Goal: Task Accomplishment & Management: Manage account settings

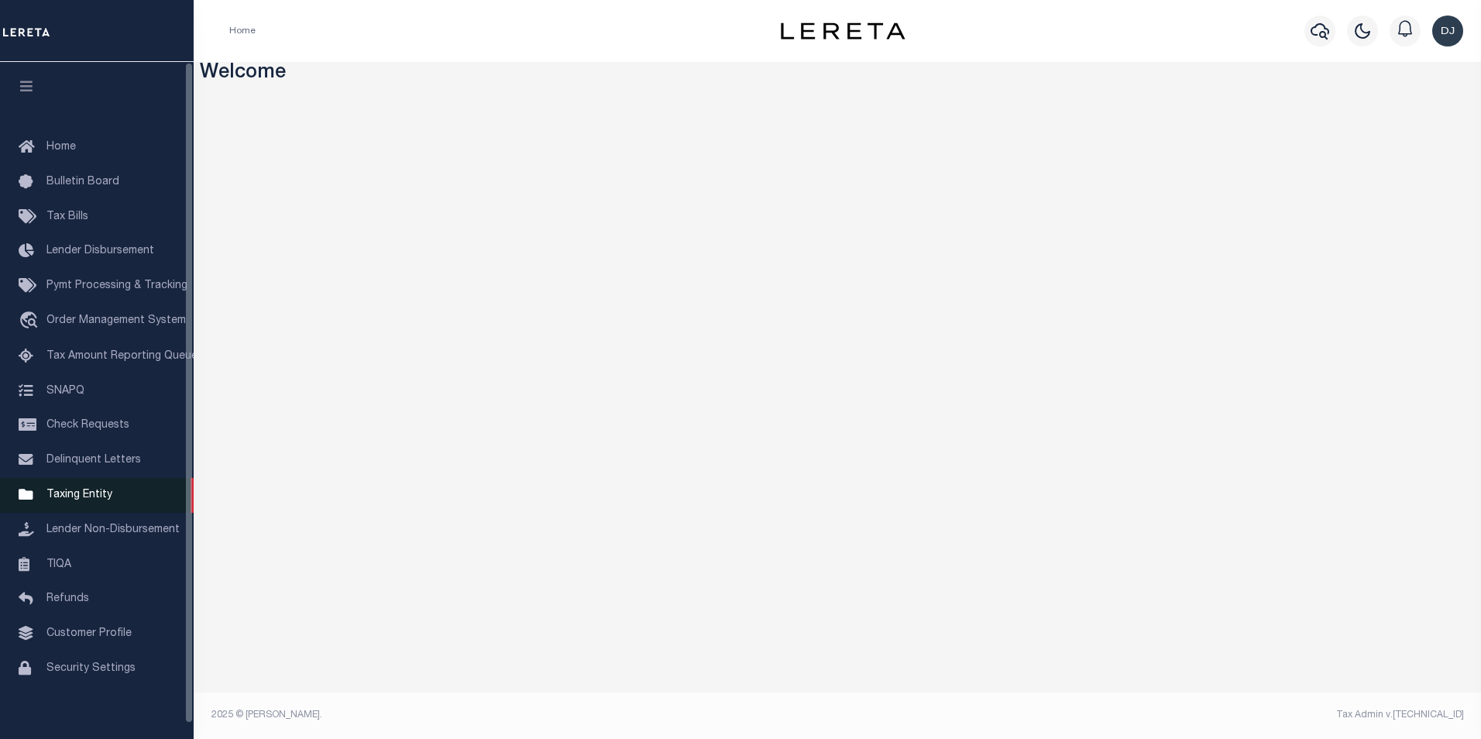
click at [97, 500] on span "Taxing Entity" at bounding box center [79, 494] width 66 height 11
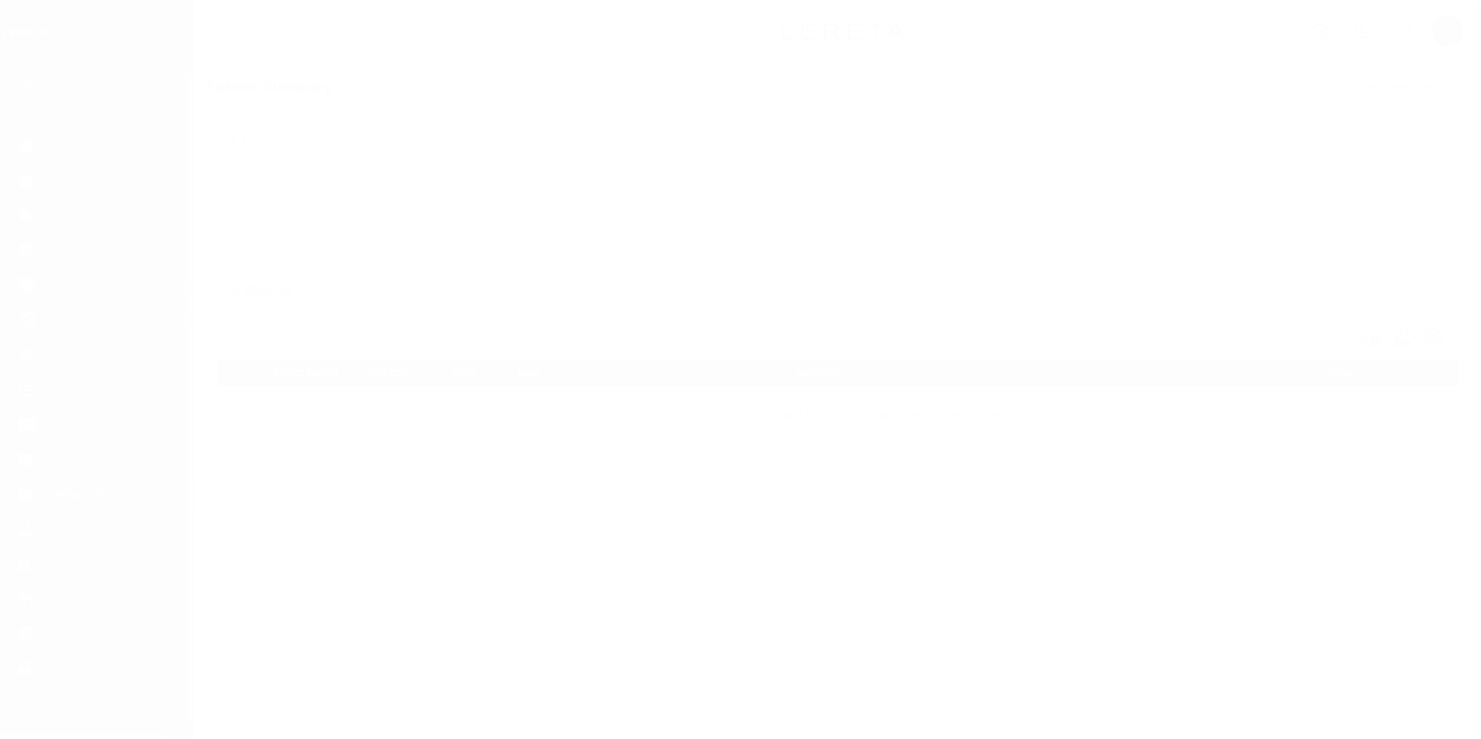
scroll to position [15, 0]
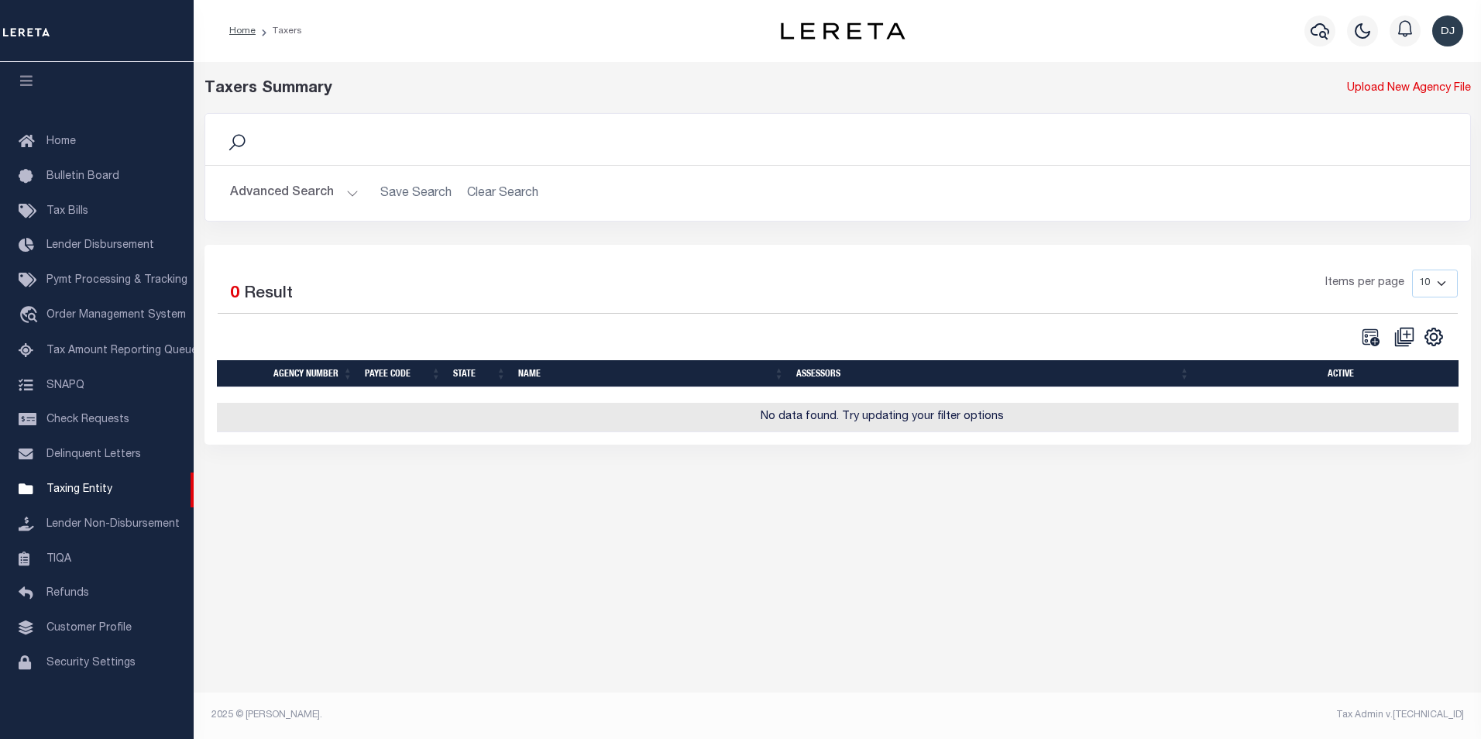
click at [348, 197] on button "Advanced Search" at bounding box center [294, 193] width 129 height 30
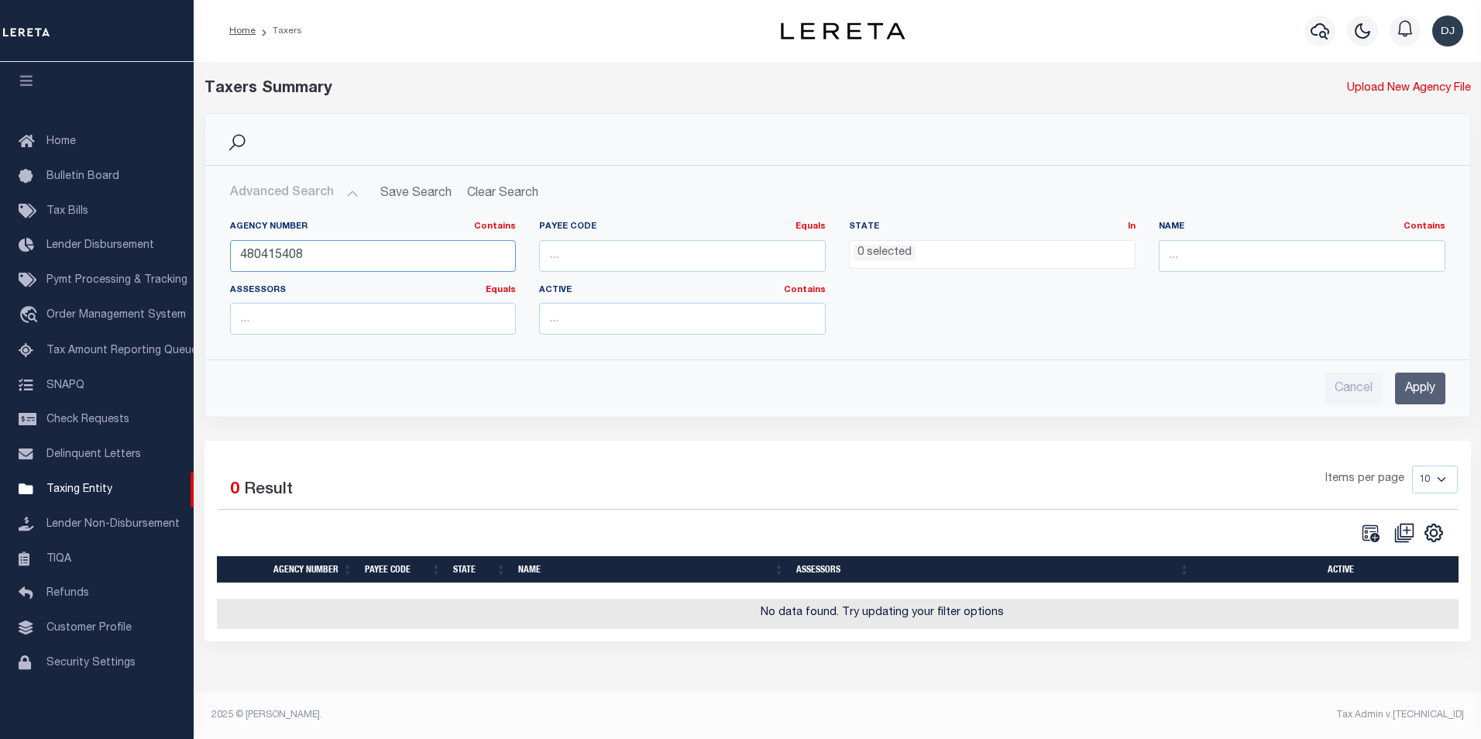
drag, startPoint x: 336, startPoint y: 258, endPoint x: 228, endPoint y: 253, distance: 108.5
click at [228, 253] on div "Agency Number Contains Contains Is 480415408" at bounding box center [373, 253] width 310 height 64
type input "480370417"
click at [1416, 393] on input "Apply" at bounding box center [1420, 388] width 50 height 32
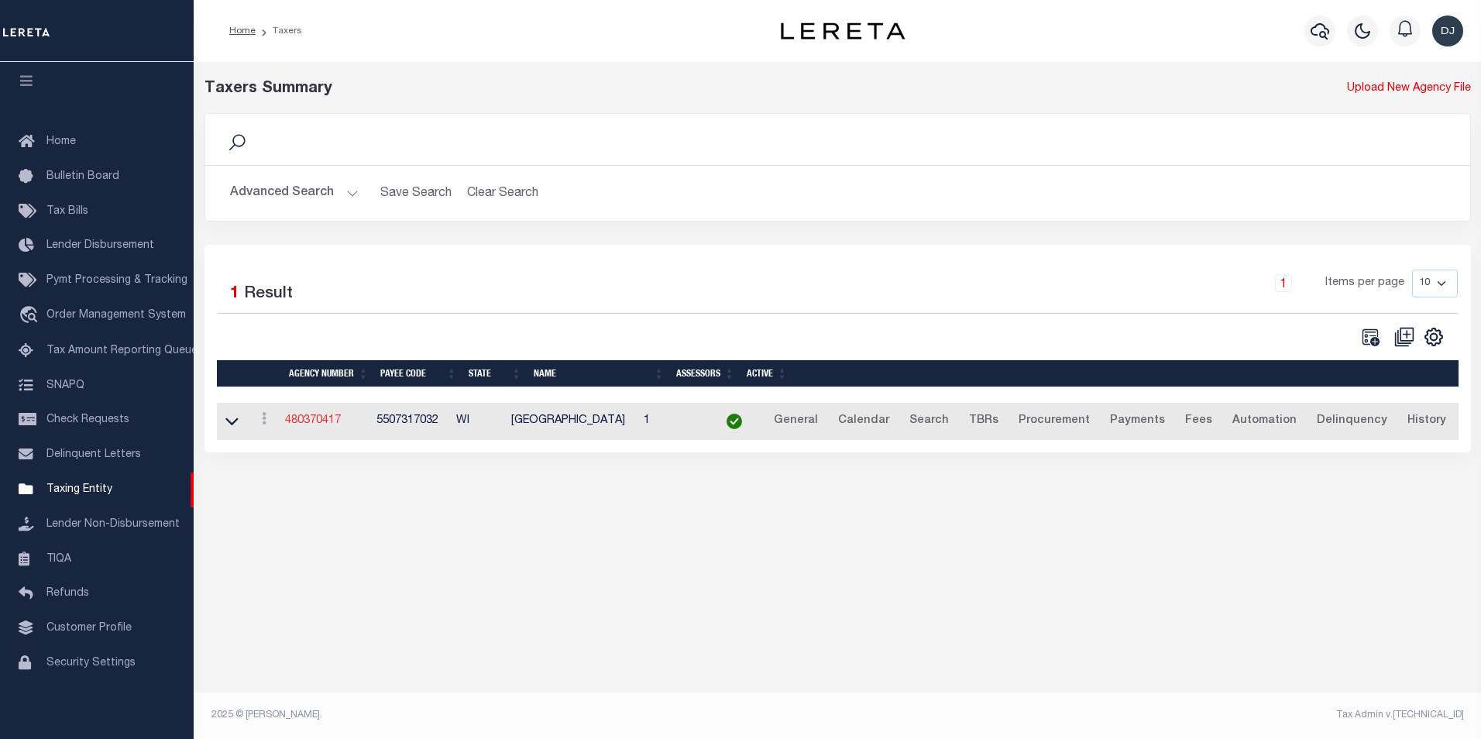
click at [328, 425] on link "480370417" at bounding box center [313, 420] width 56 height 11
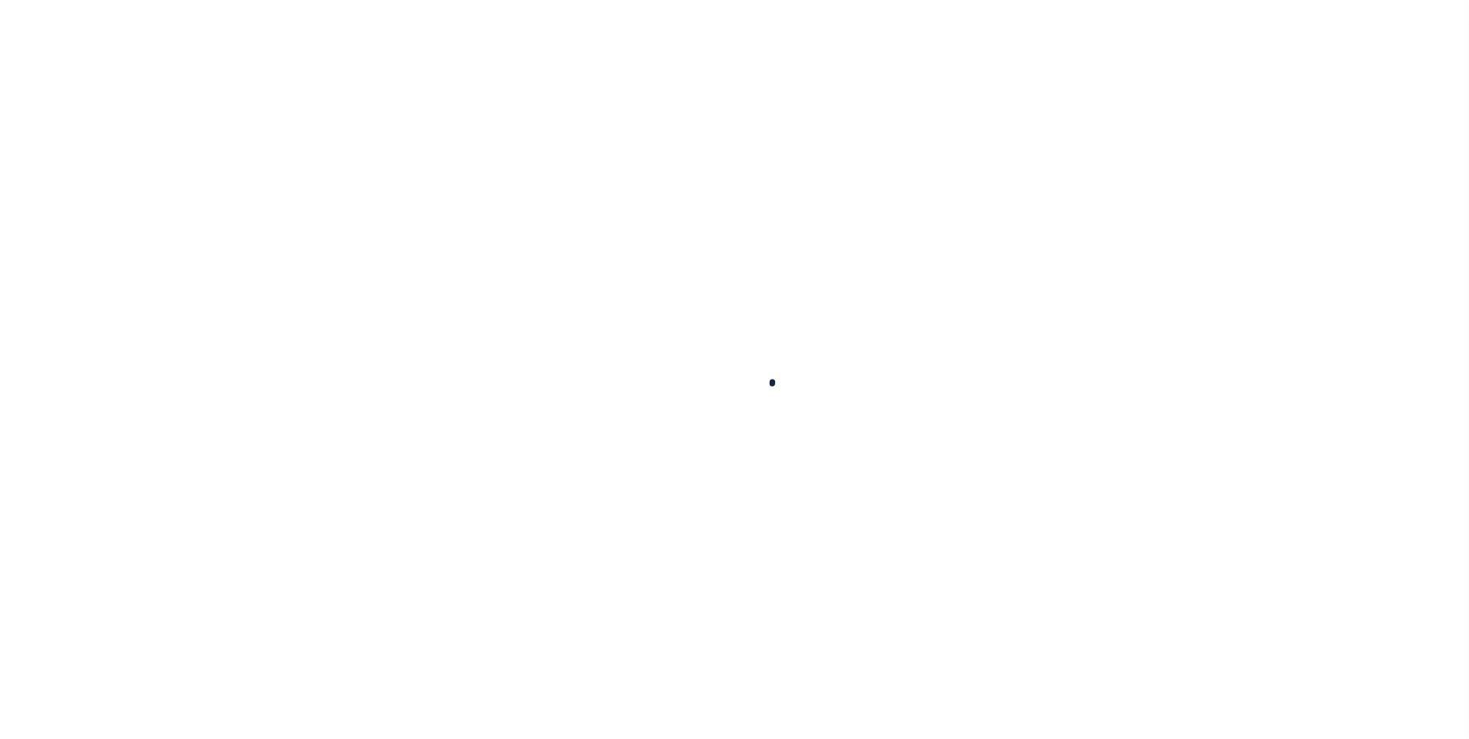
select select
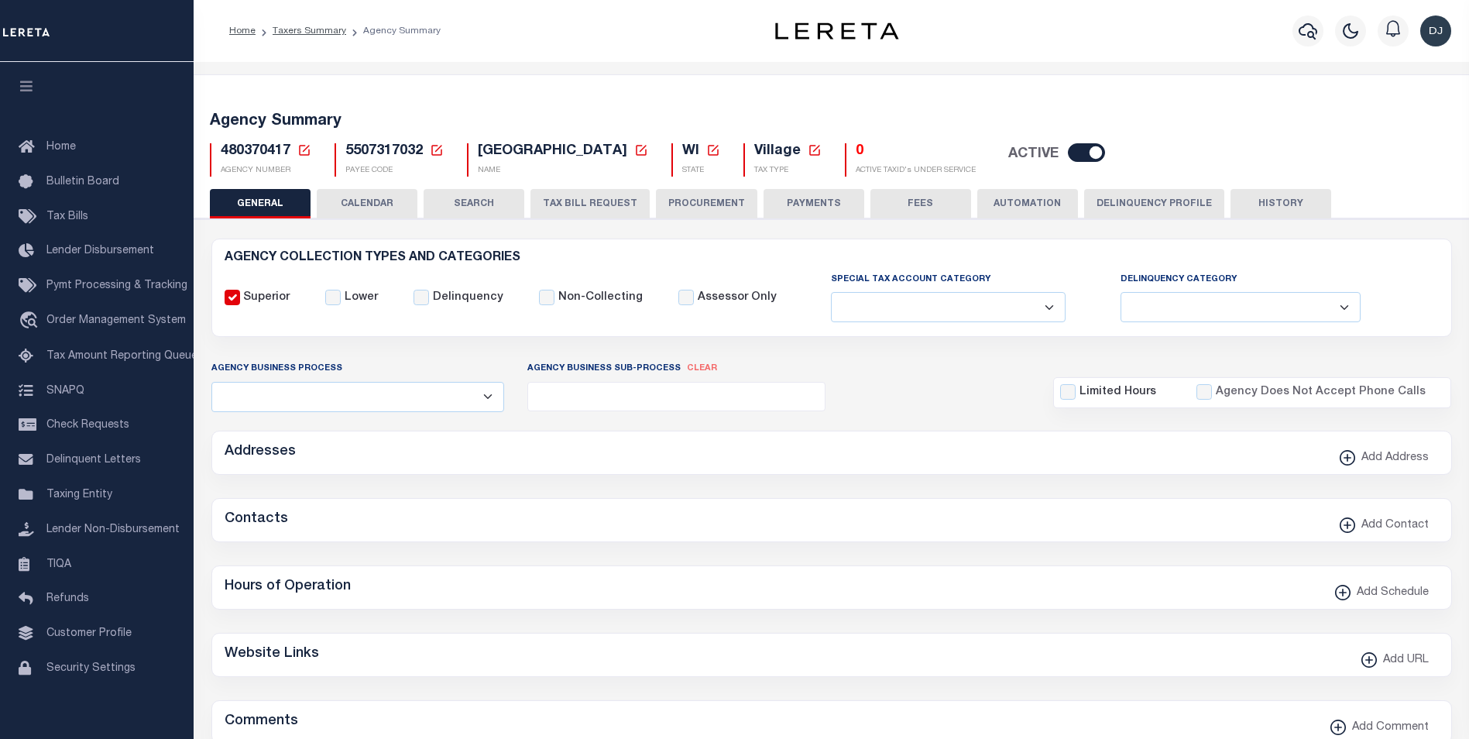
checkbox input "false"
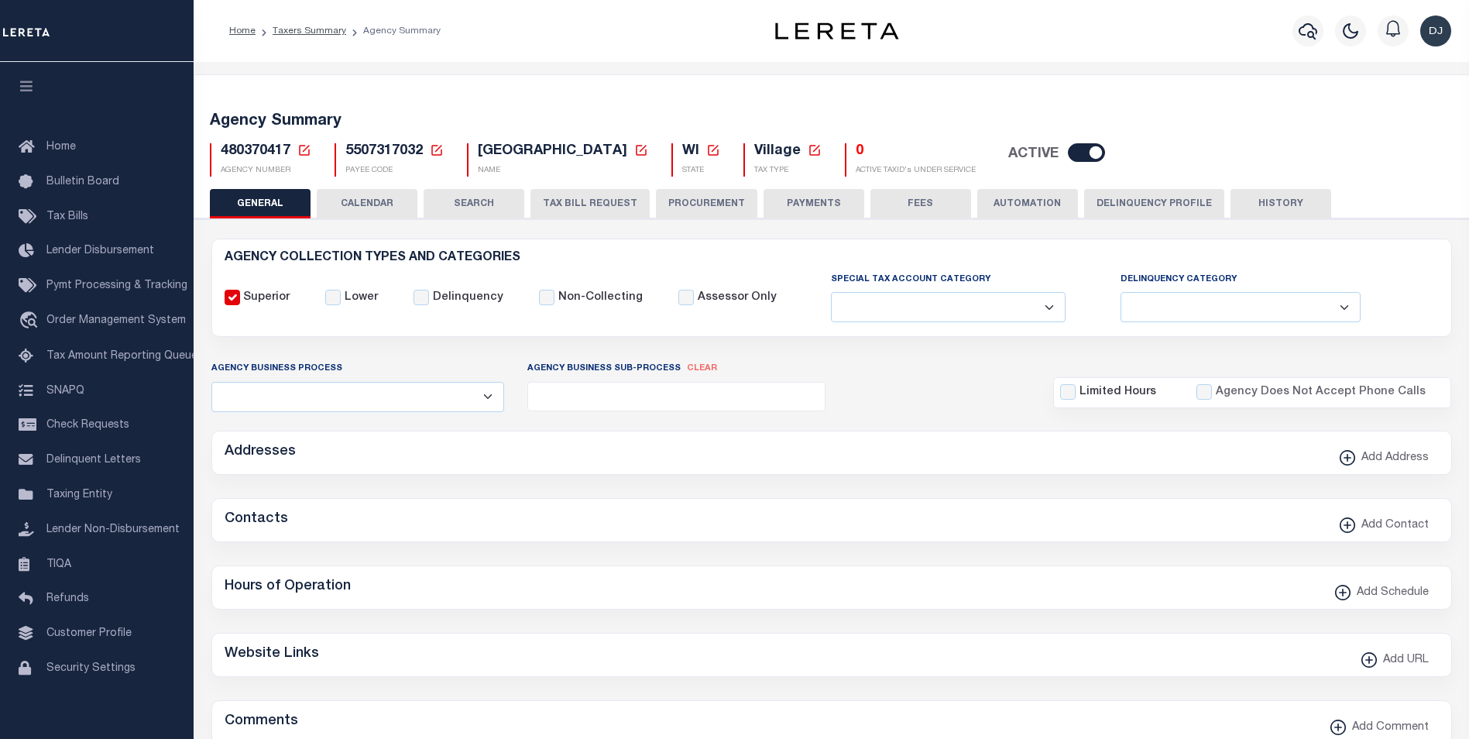
type input "5507317032"
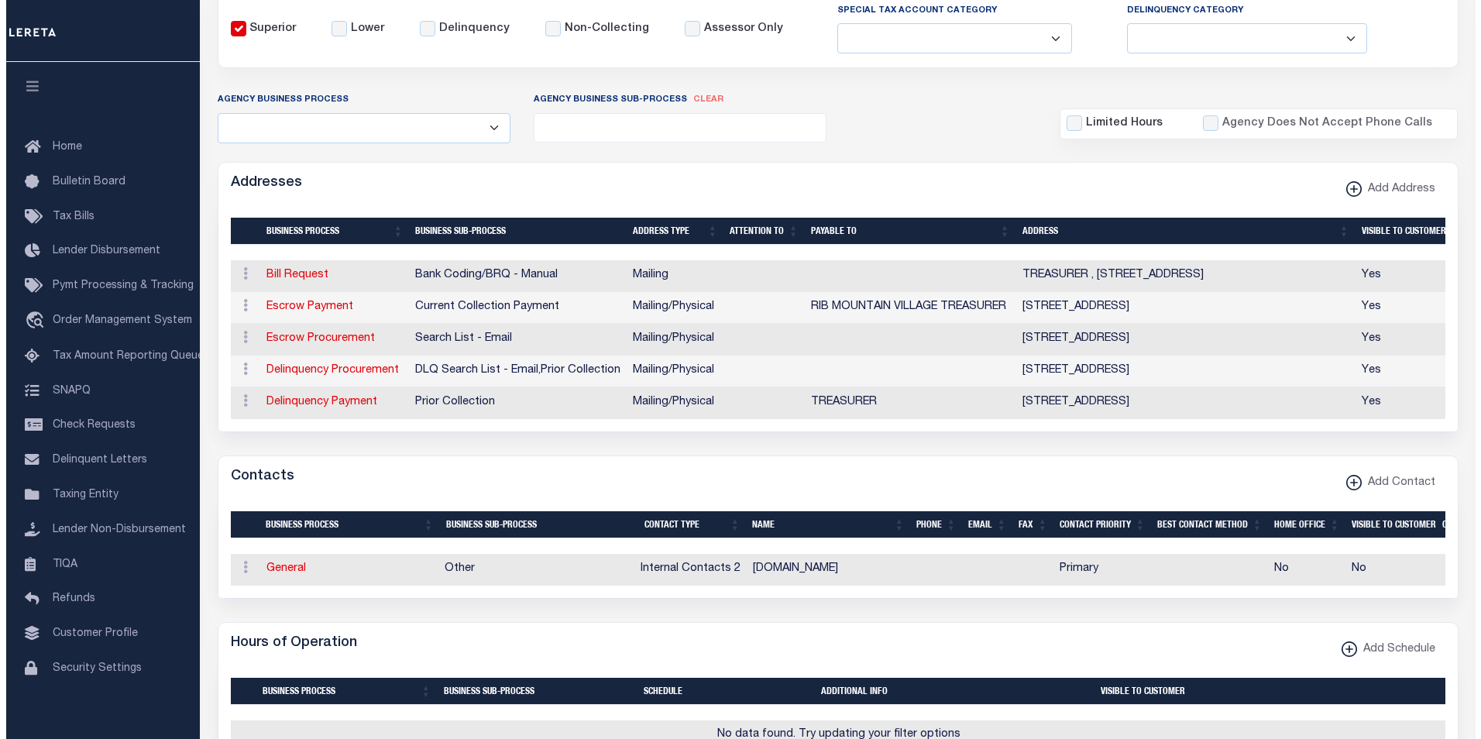
scroll to position [282, 0]
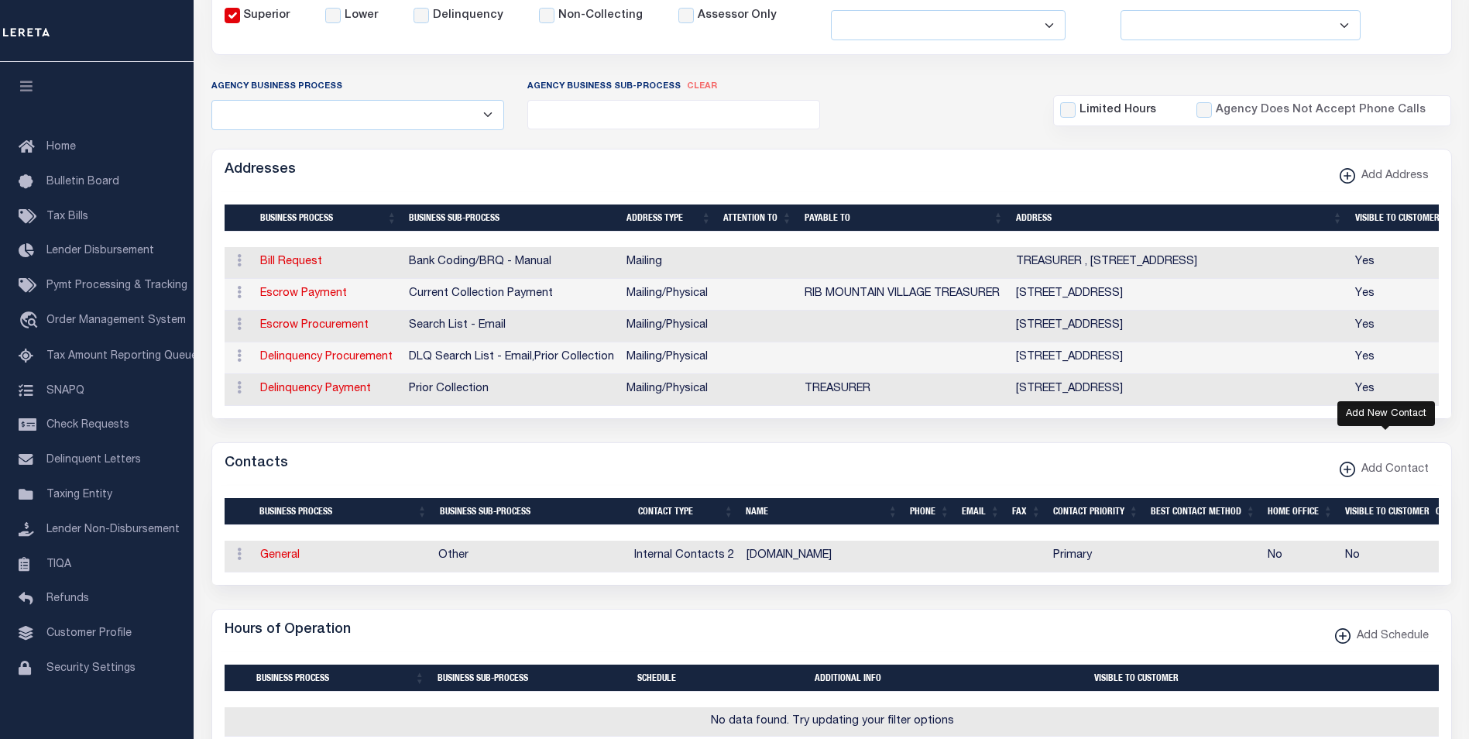
click at [1347, 477] on xmlns\ "button" at bounding box center [1347, 469] width 15 height 15
select select "1"
checkbox input "false"
checkbox input "true"
select select
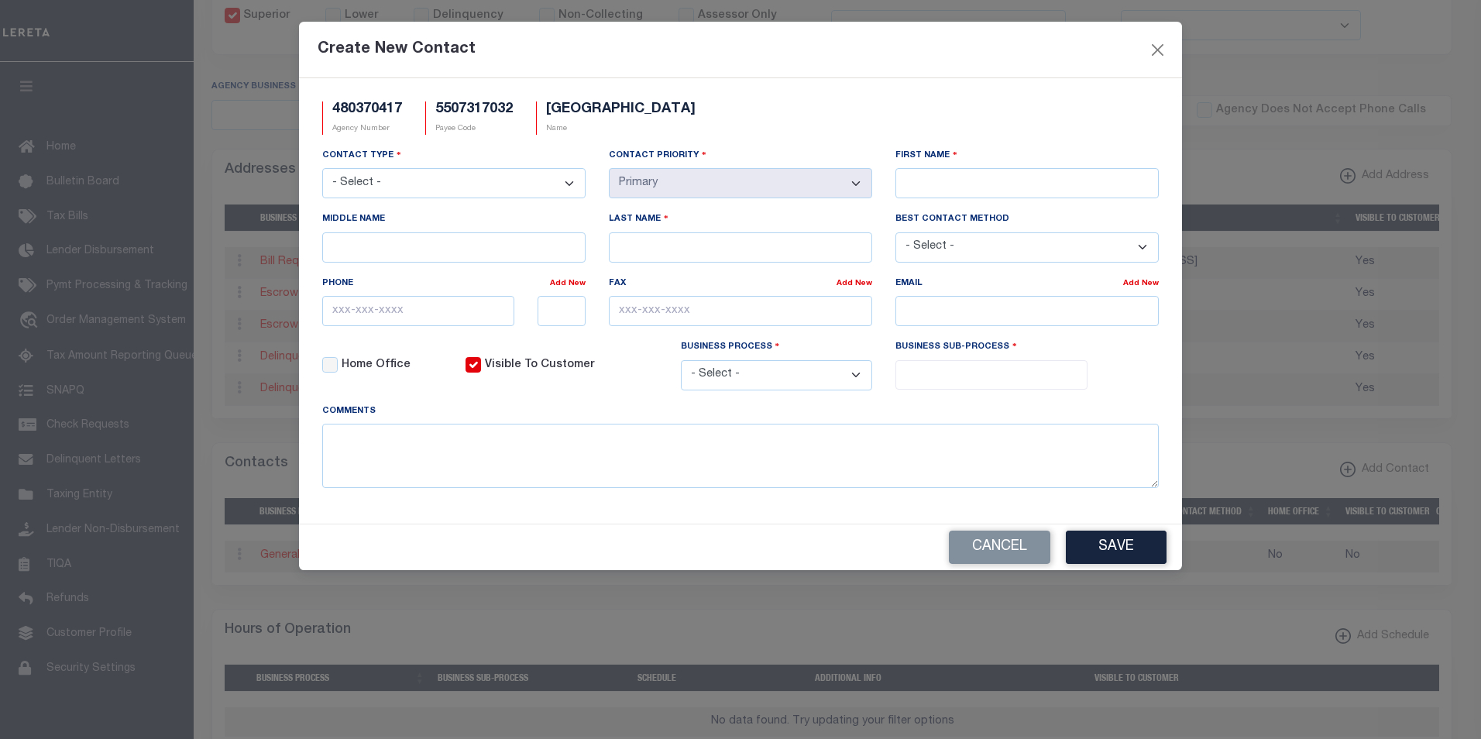
click at [568, 185] on select "- Select - Assessor Clerk Internal Contacts 1 Internal Contacts 2 Internal Cont…" at bounding box center [453, 183] width 263 height 30
select select "2"
click at [322, 169] on select "- Select - Assessor Clerk Internal Contacts 1 Internal Contacts 2 Internal Cont…" at bounding box center [453, 183] width 263 height 30
click at [925, 185] on input "First Name" at bounding box center [1026, 183] width 263 height 30
paste input "DEBBIE"
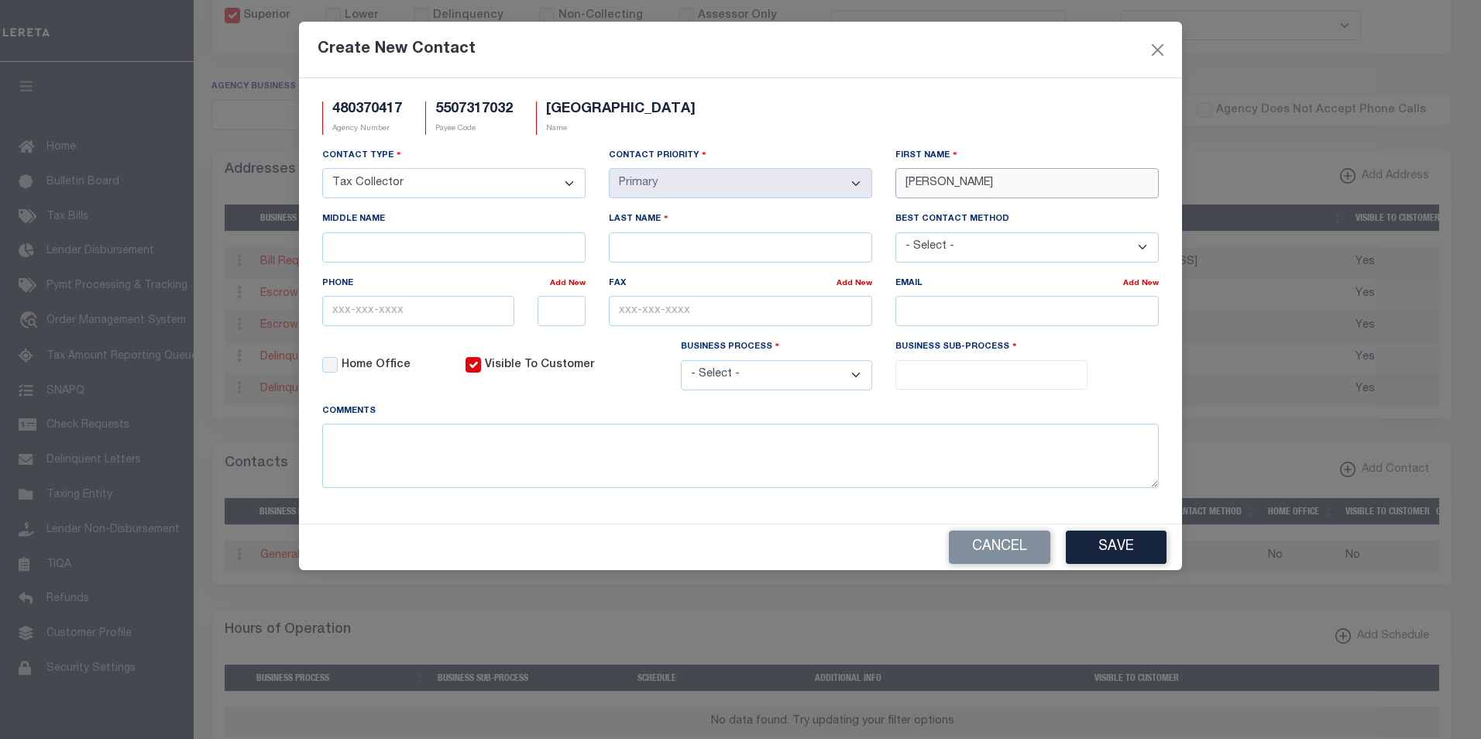
type input "DEBBIE"
click at [663, 250] on input "Last Name" at bounding box center [740, 247] width 263 height 30
paste input "HEEG"
type input "HEEG"
click at [383, 315] on input "text" at bounding box center [418, 311] width 192 height 30
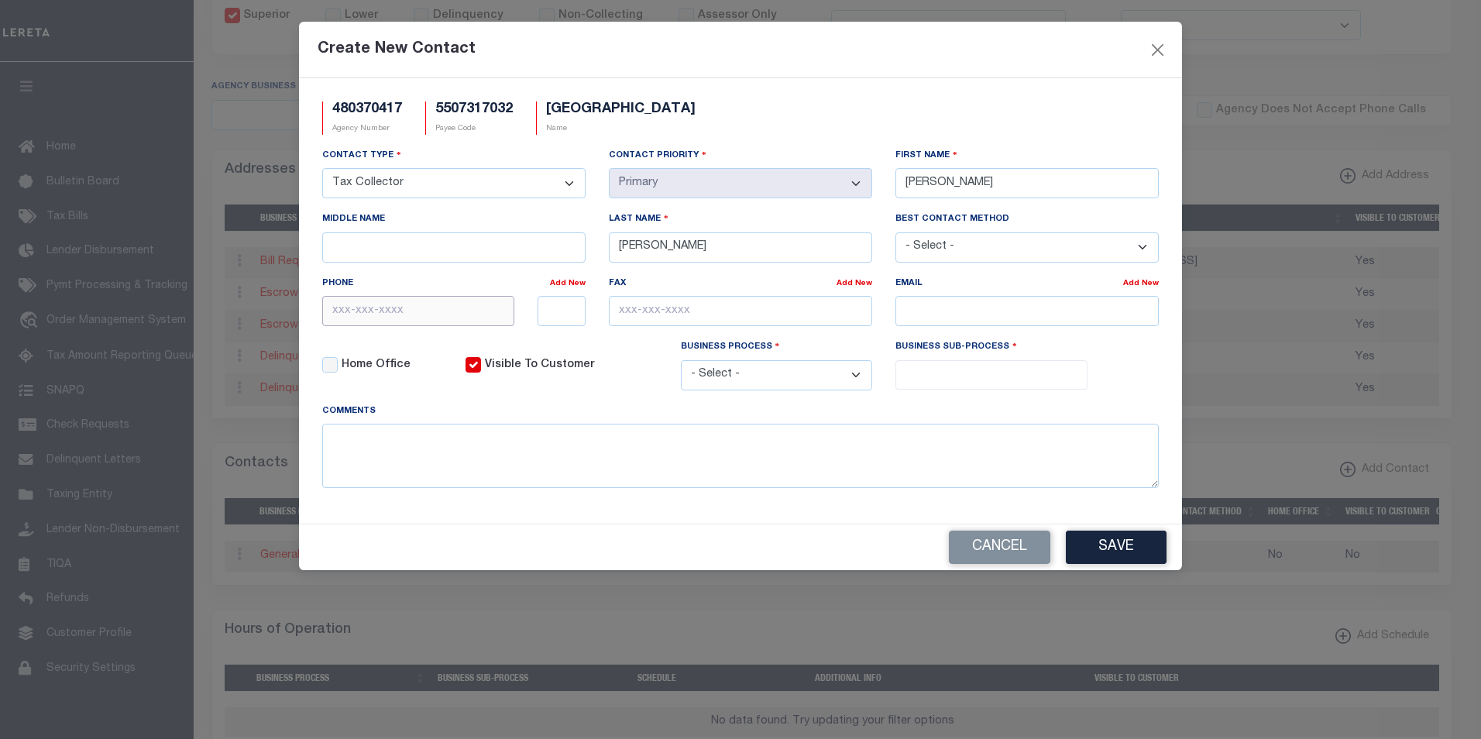
paste input "715-842-0983"
type input "715-842-0983"
click at [622, 318] on input "text" at bounding box center [740, 311] width 263 height 30
paste input "715-848-0186"
type input "715-848-0186"
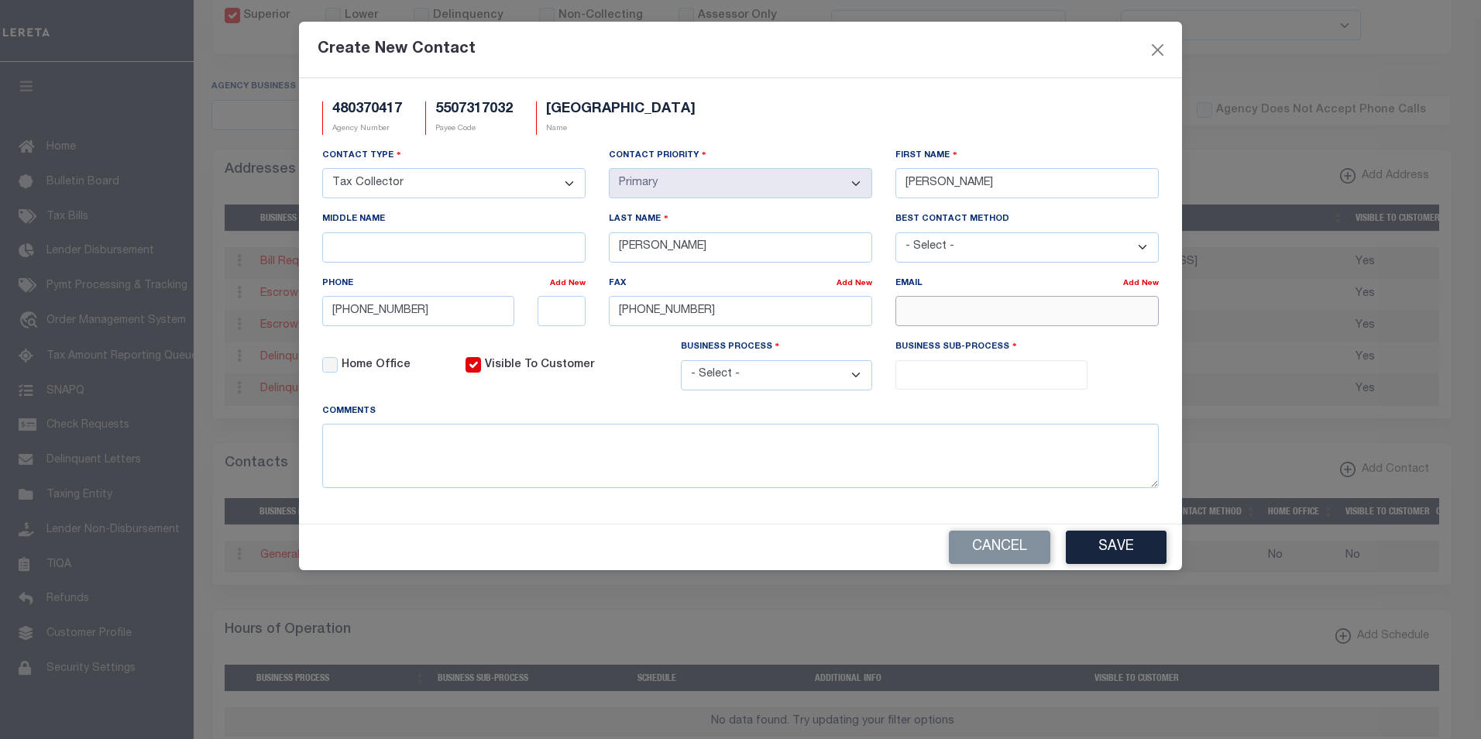
click at [1037, 312] on input "email" at bounding box center [1026, 311] width 263 height 30
paste input "DHEEG@RIBMOUNTAINWI.GOV"
type input "DHEEG@RIBMOUNTAINWI.GOV"
click at [862, 379] on select "- Select - All Automation Bill Request Delinquency Payment Delinquency Procurem…" at bounding box center [777, 375] width 192 height 30
select select "6"
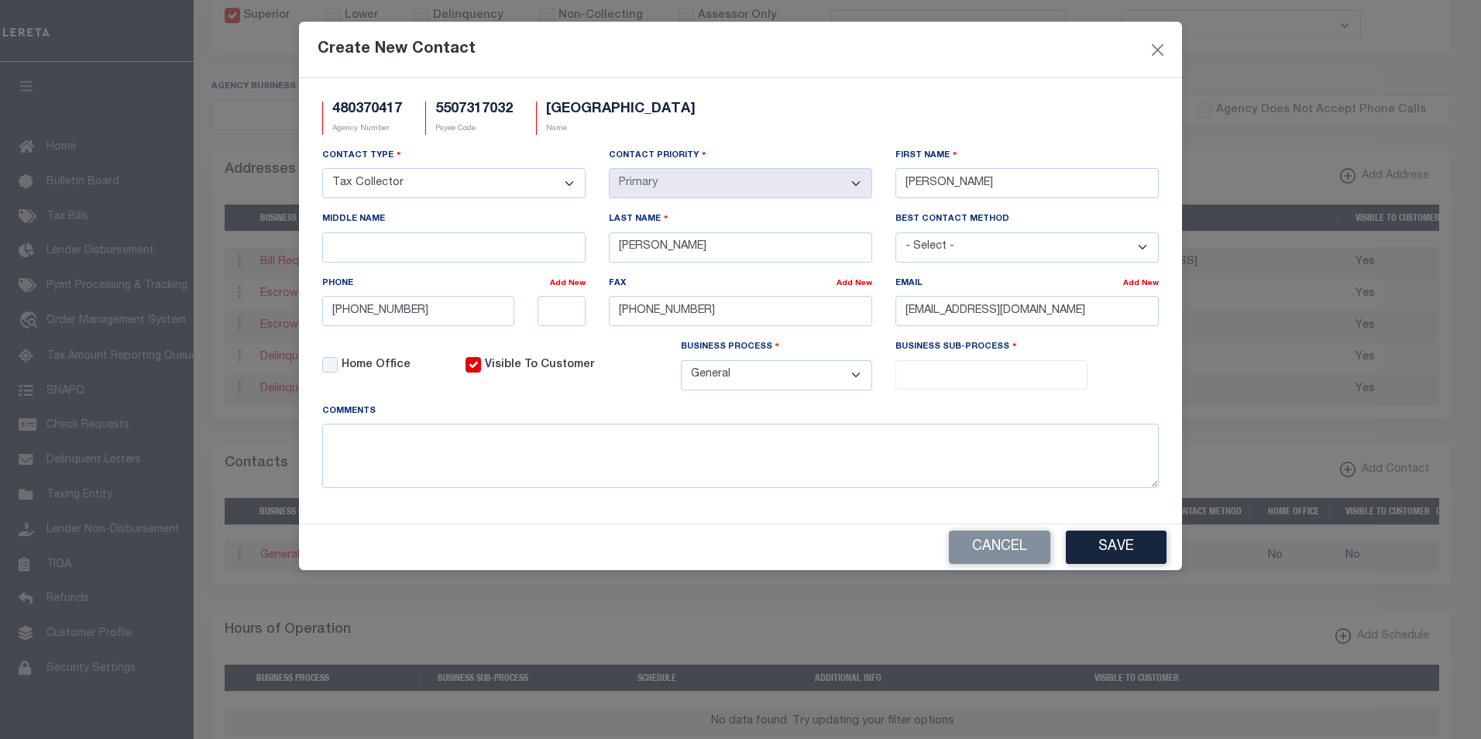
click at [681, 362] on select "- Select - All Automation Bill Request Delinquency Payment Delinquency Procurem…" at bounding box center [777, 375] width 192 height 30
click at [949, 370] on input "search" at bounding box center [991, 373] width 183 height 17
select select "31"
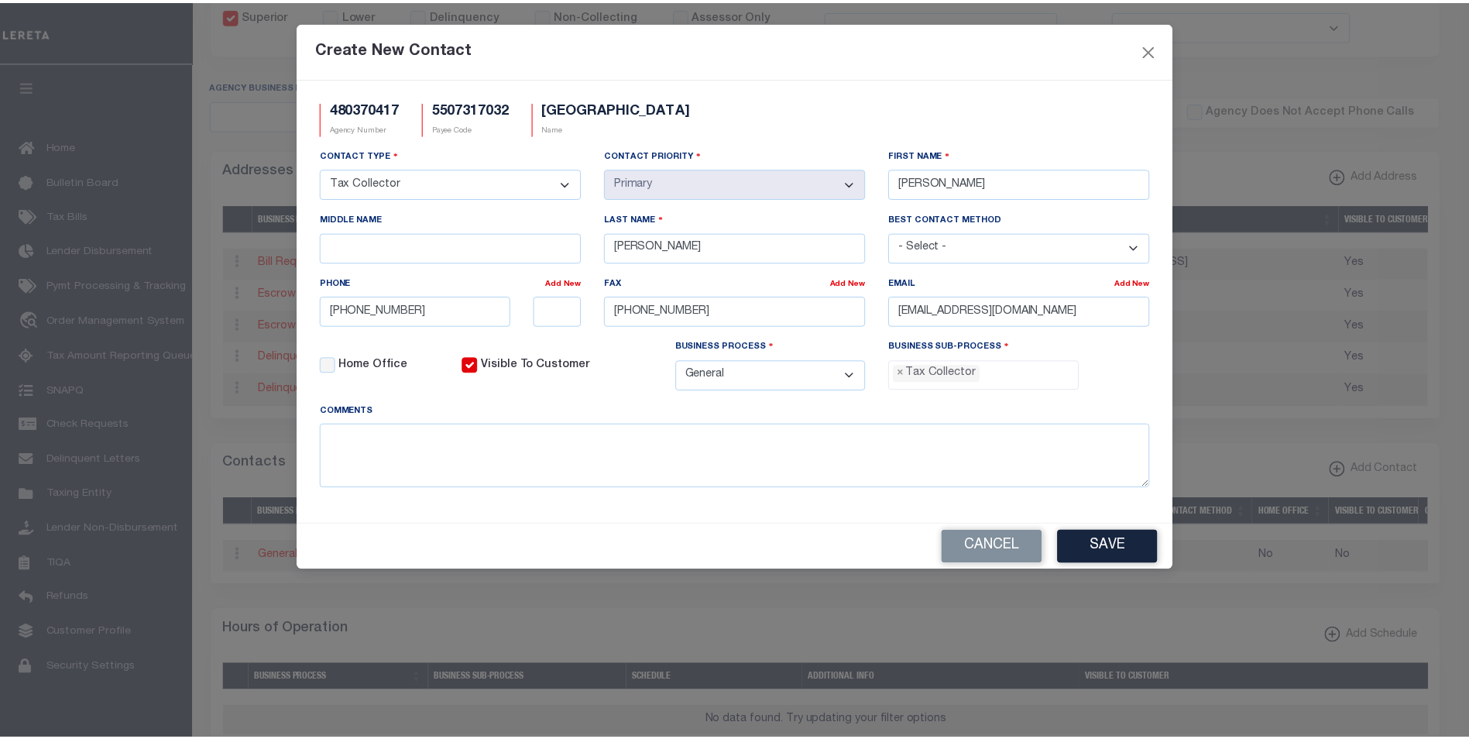
scroll to position [42, 0]
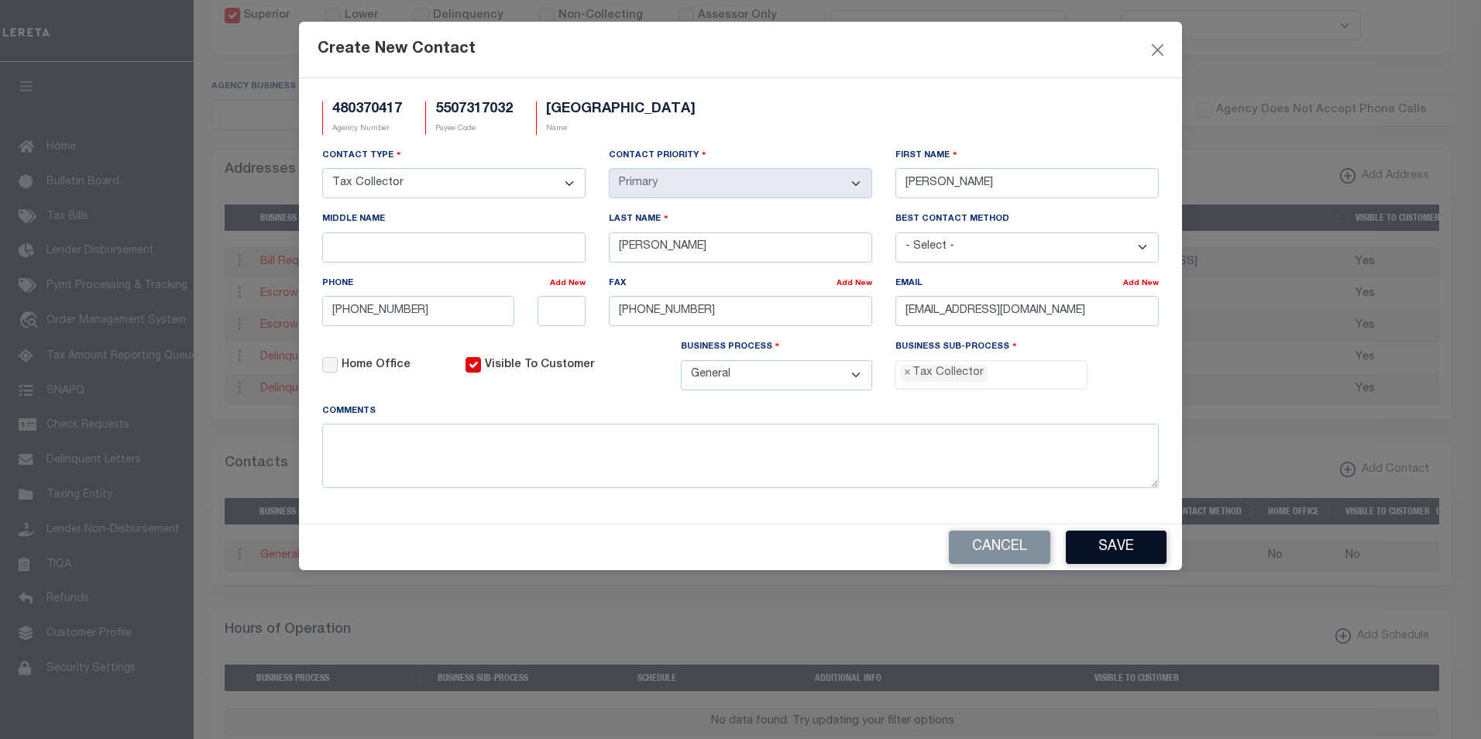
click at [1131, 553] on button "Save" at bounding box center [1116, 546] width 101 height 33
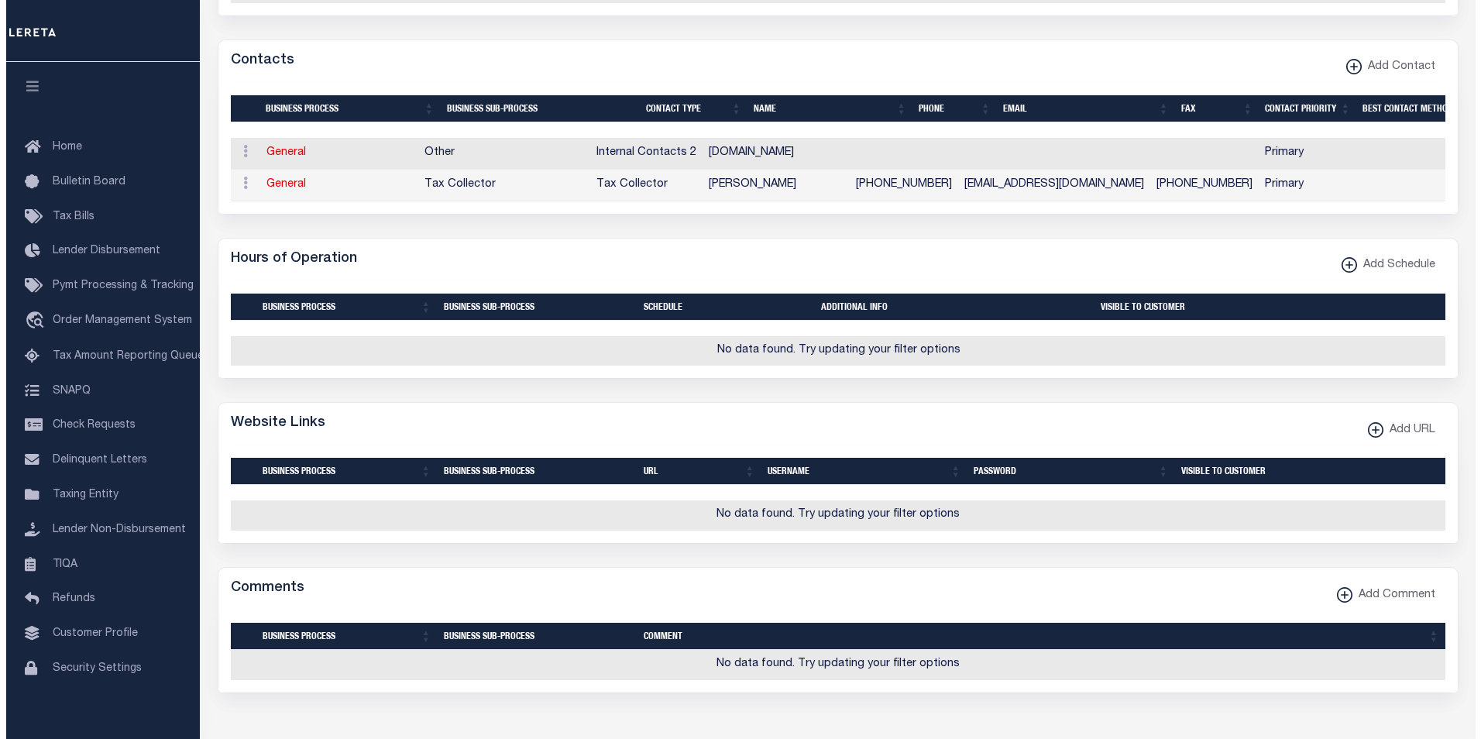
scroll to position [706, 0]
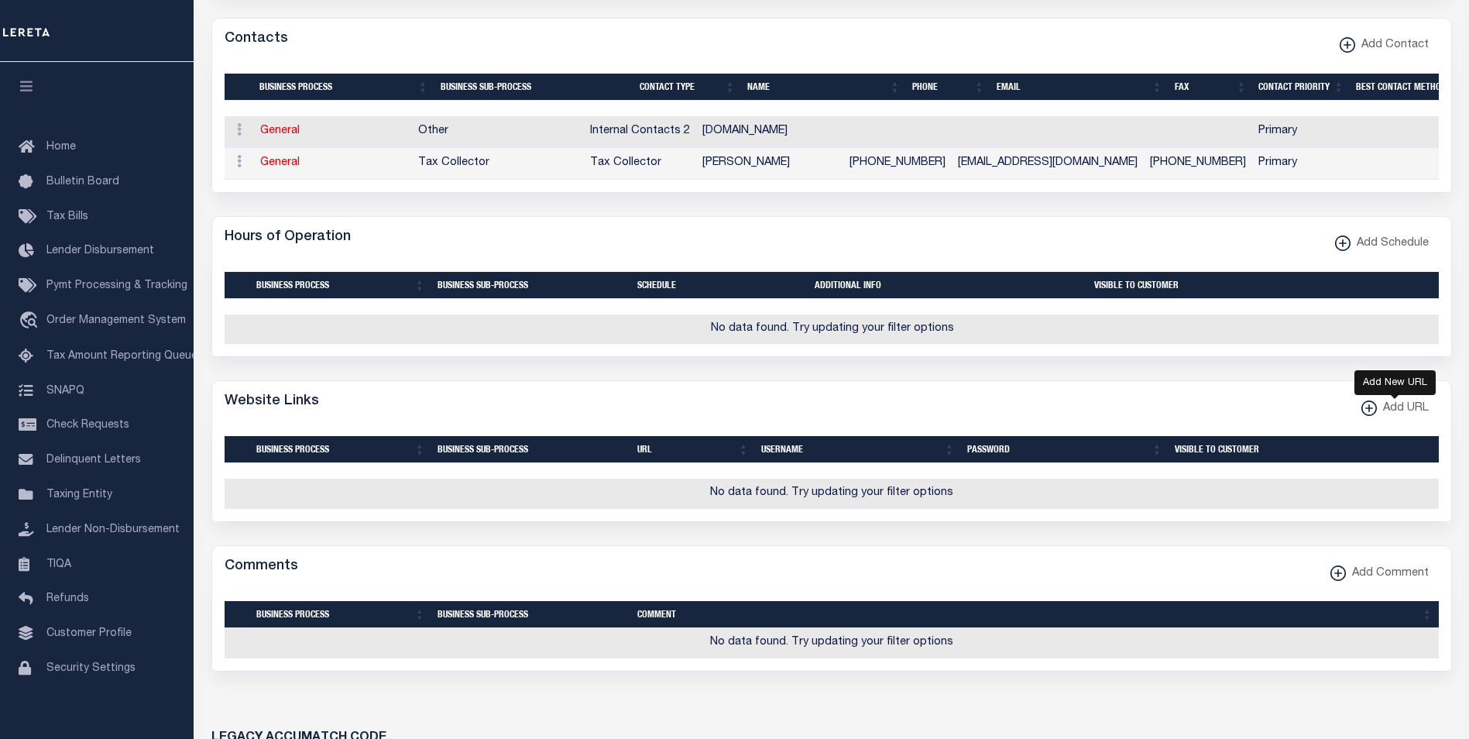
click at [1364, 416] on xmlns\ "button" at bounding box center [1368, 407] width 15 height 15
select select
checkbox input "true"
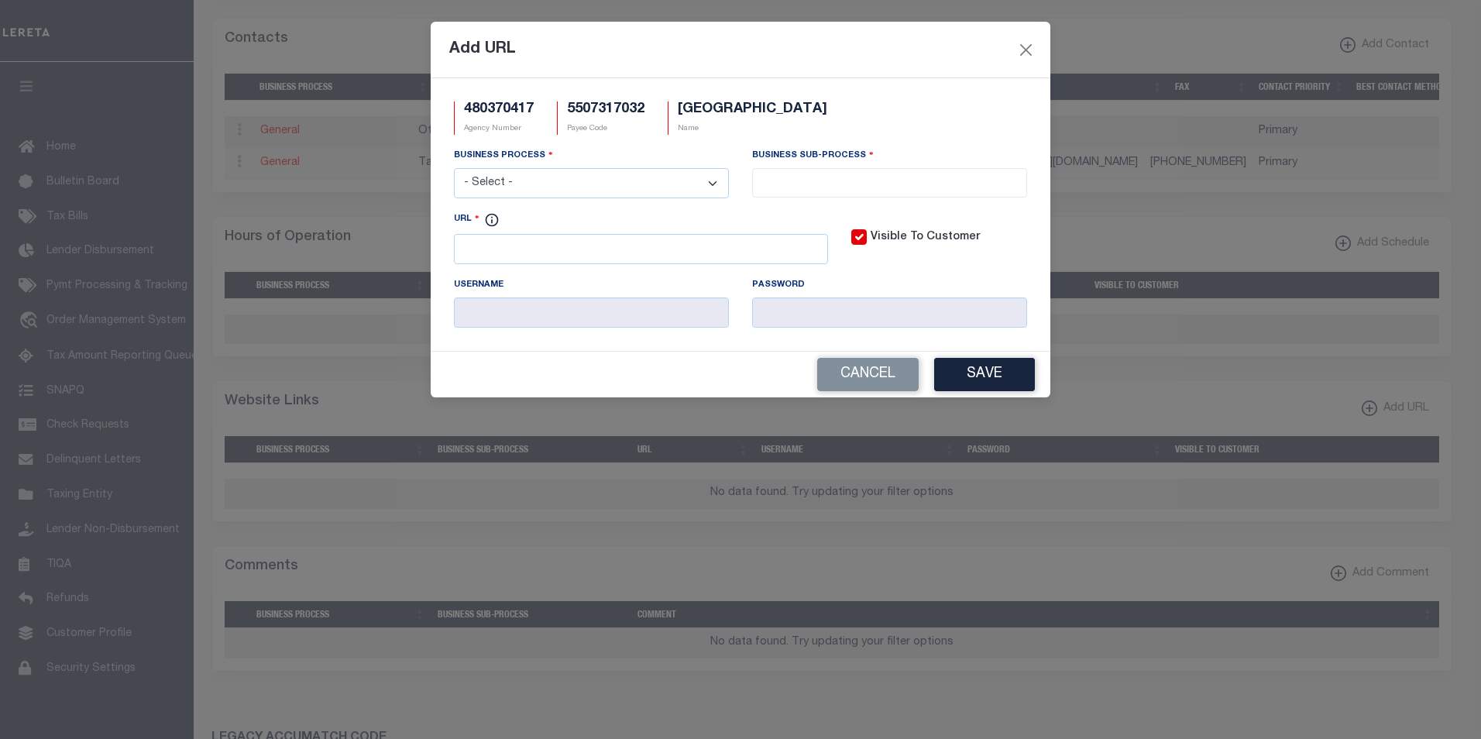
click at [528, 183] on select "- Select - All Automation Bill Request Delinquency Payment Delinquency Procurem…" at bounding box center [591, 183] width 275 height 30
select select "6"
click at [454, 169] on select "- Select - All Automation Bill Request Delinquency Payment Delinquency Procurem…" at bounding box center [591, 183] width 275 height 30
click at [863, 183] on input "search" at bounding box center [890, 181] width 266 height 17
select select "31"
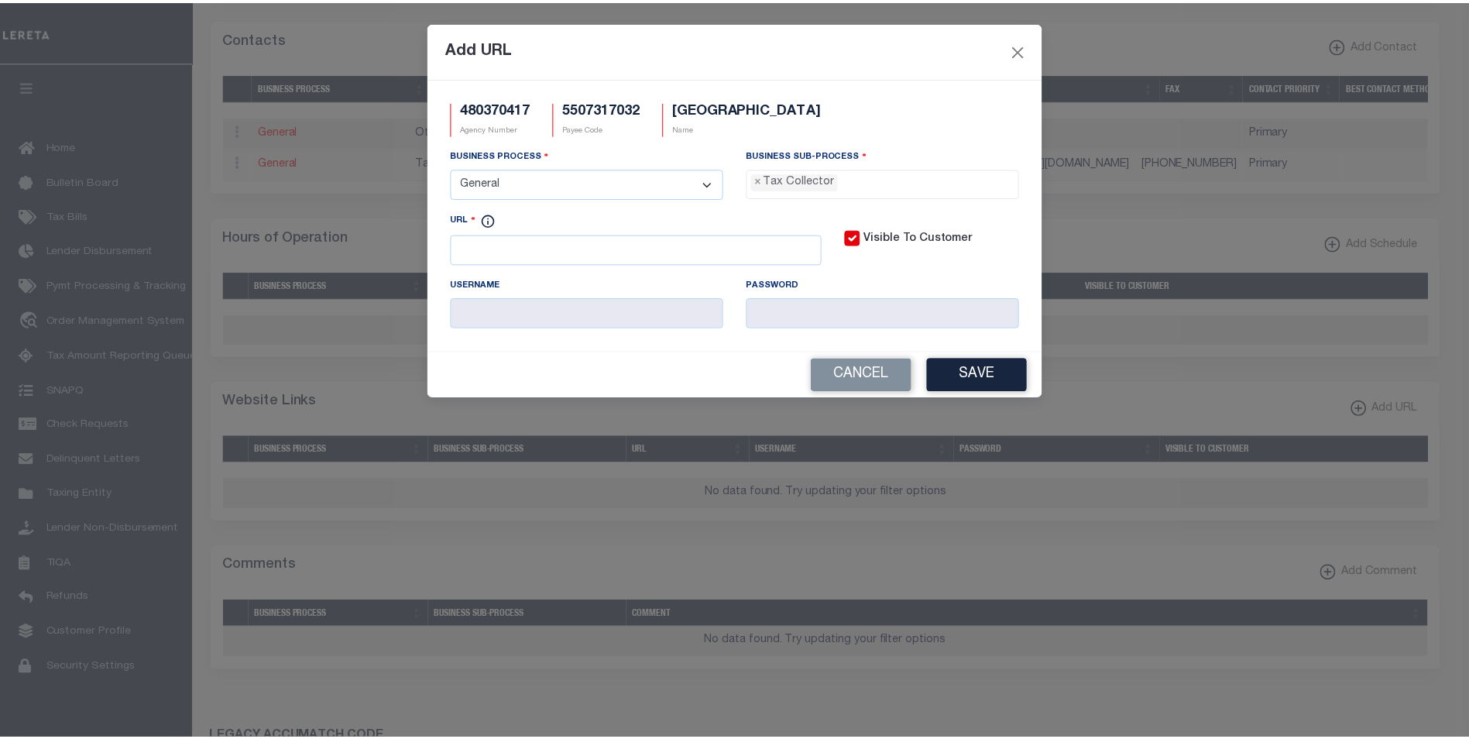
scroll to position [42, 0]
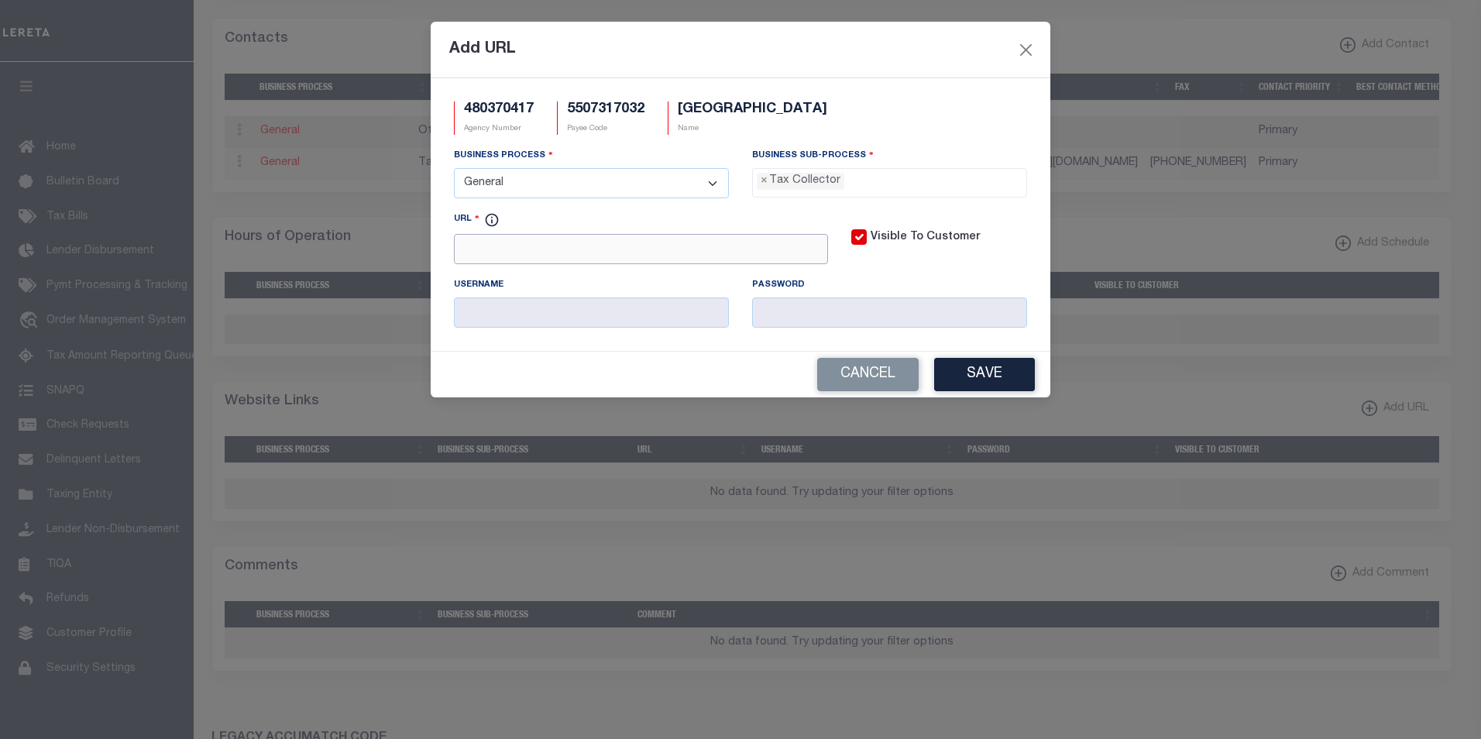
click at [602, 257] on input "URL" at bounding box center [641, 249] width 374 height 30
paste input "http://www.co.marathon.wi.us/online/apps/lrs/index.asp"
type input "http://www.co.marathon.wi.us/online/apps/lrs/index.asp"
click at [986, 386] on button "Save" at bounding box center [984, 374] width 101 height 33
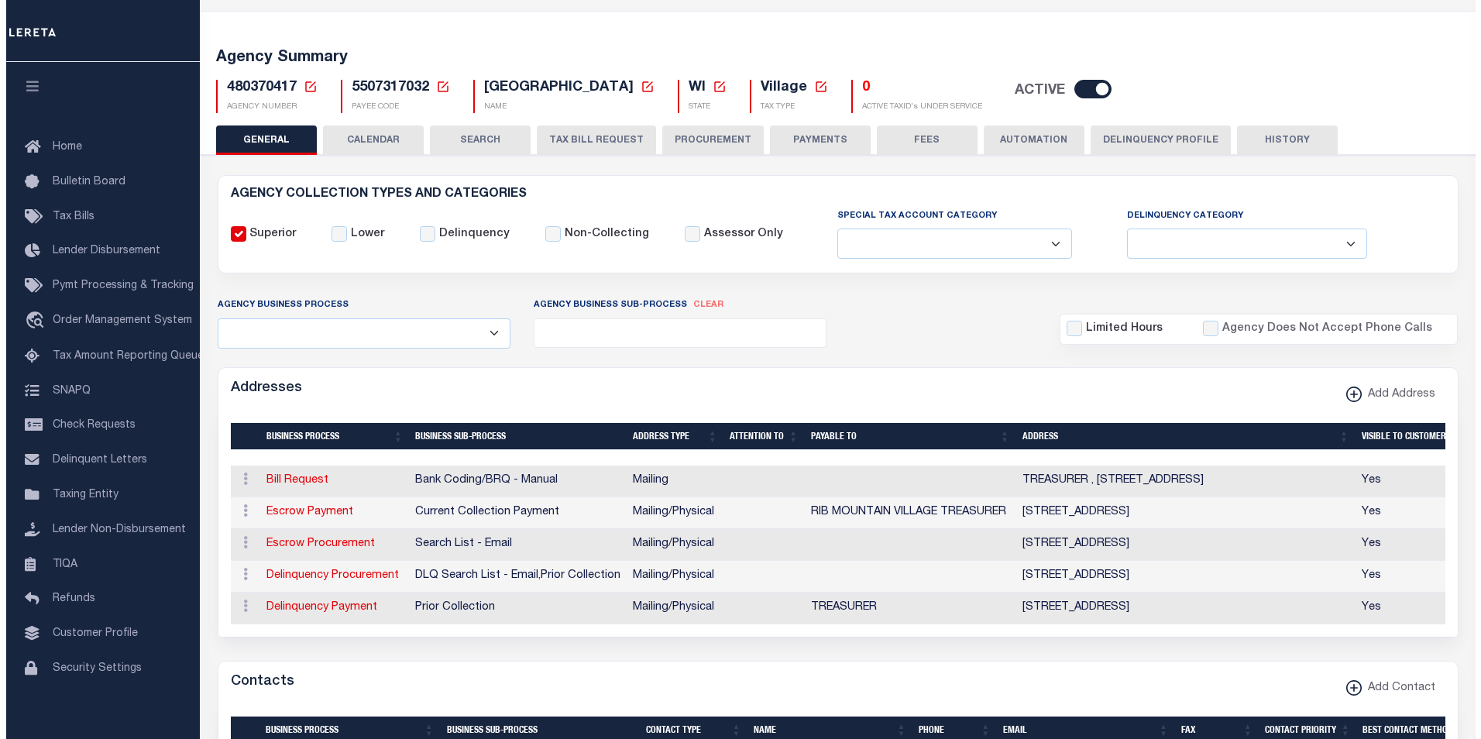
scroll to position [0, 0]
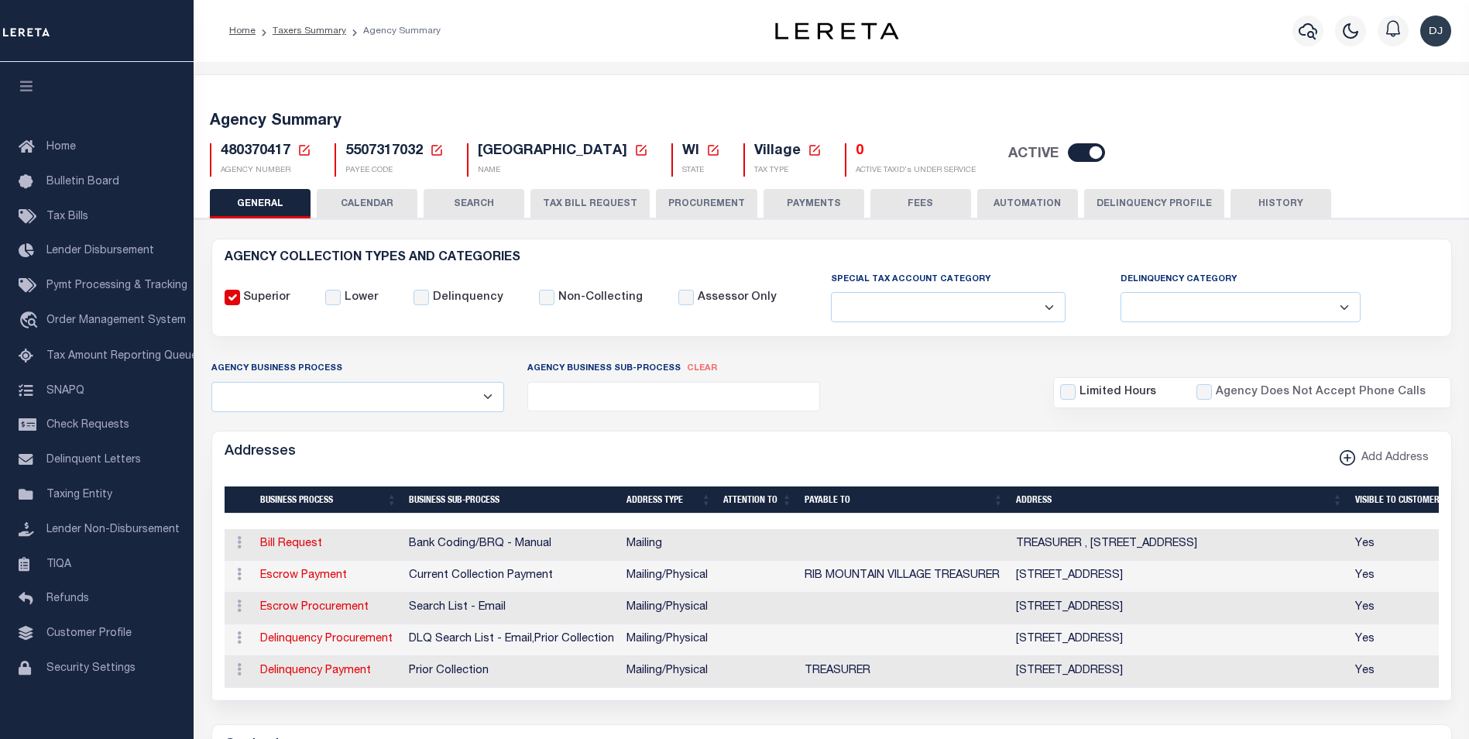
click at [823, 209] on button "PAYMENTS" at bounding box center [814, 203] width 101 height 29
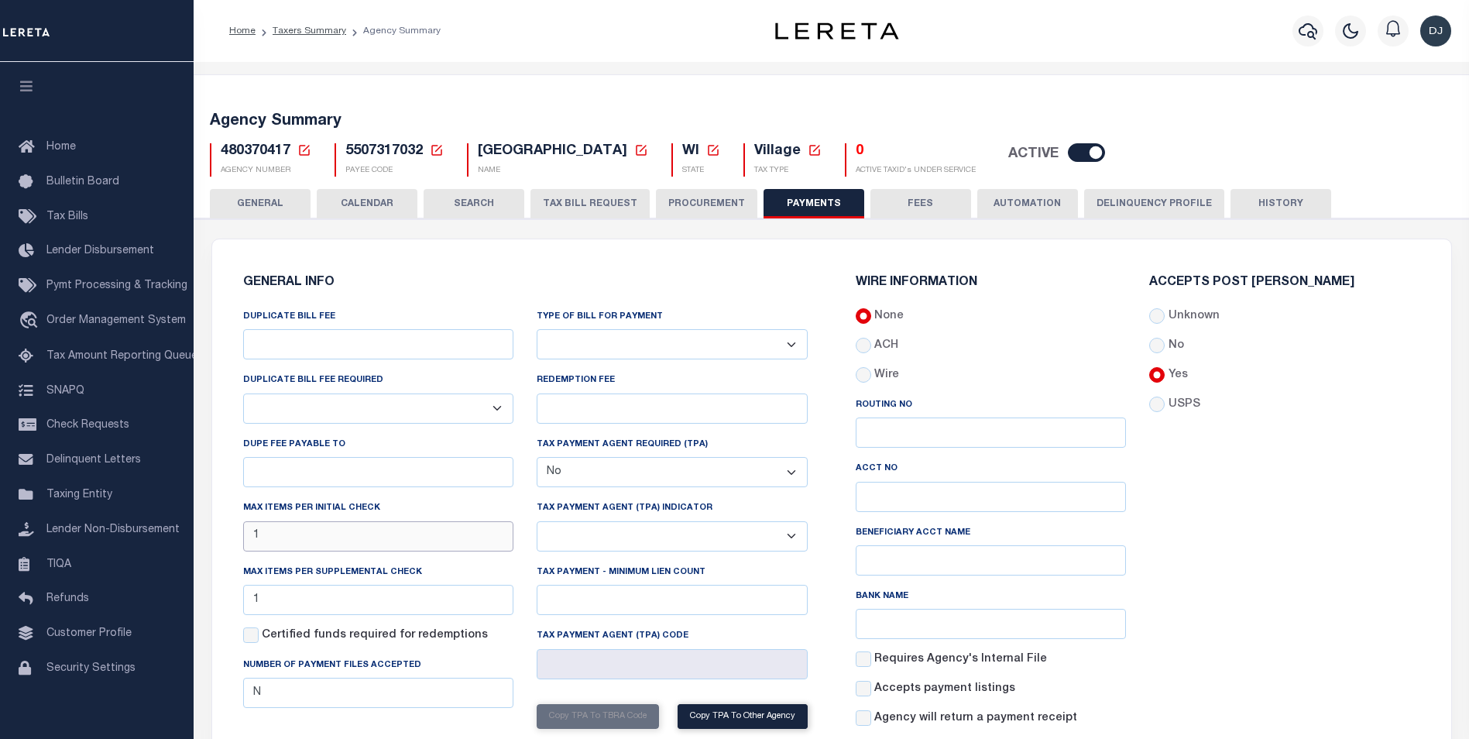
drag, startPoint x: 264, startPoint y: 539, endPoint x: 247, endPoint y: 539, distance: 17.0
click at [247, 539] on input "1" at bounding box center [378, 536] width 271 height 30
type input "20"
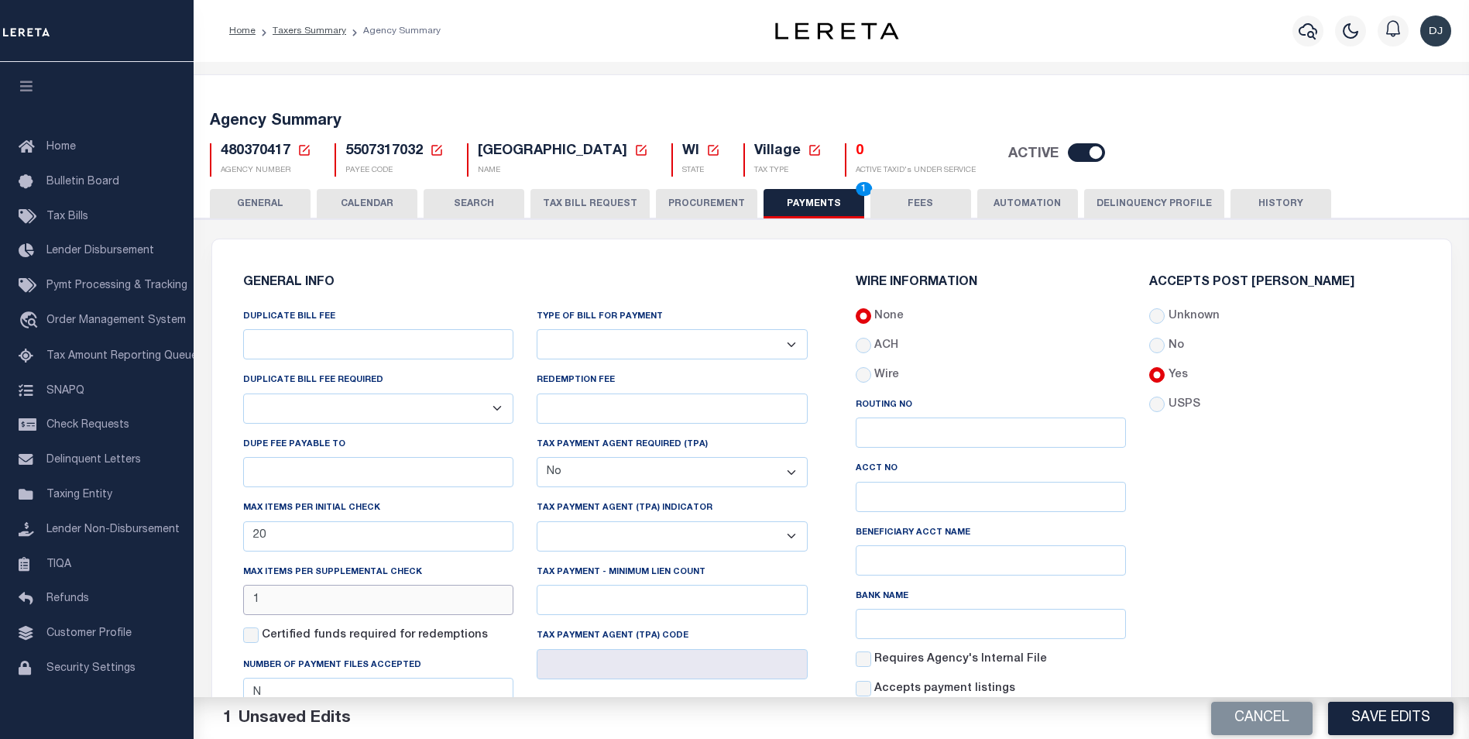
drag, startPoint x: 256, startPoint y: 599, endPoint x: 243, endPoint y: 602, distance: 13.4
click at [243, 602] on input "1" at bounding box center [378, 600] width 271 height 30
type input "20"
click at [1391, 723] on button "Save Edits" at bounding box center [1390, 717] width 125 height 33
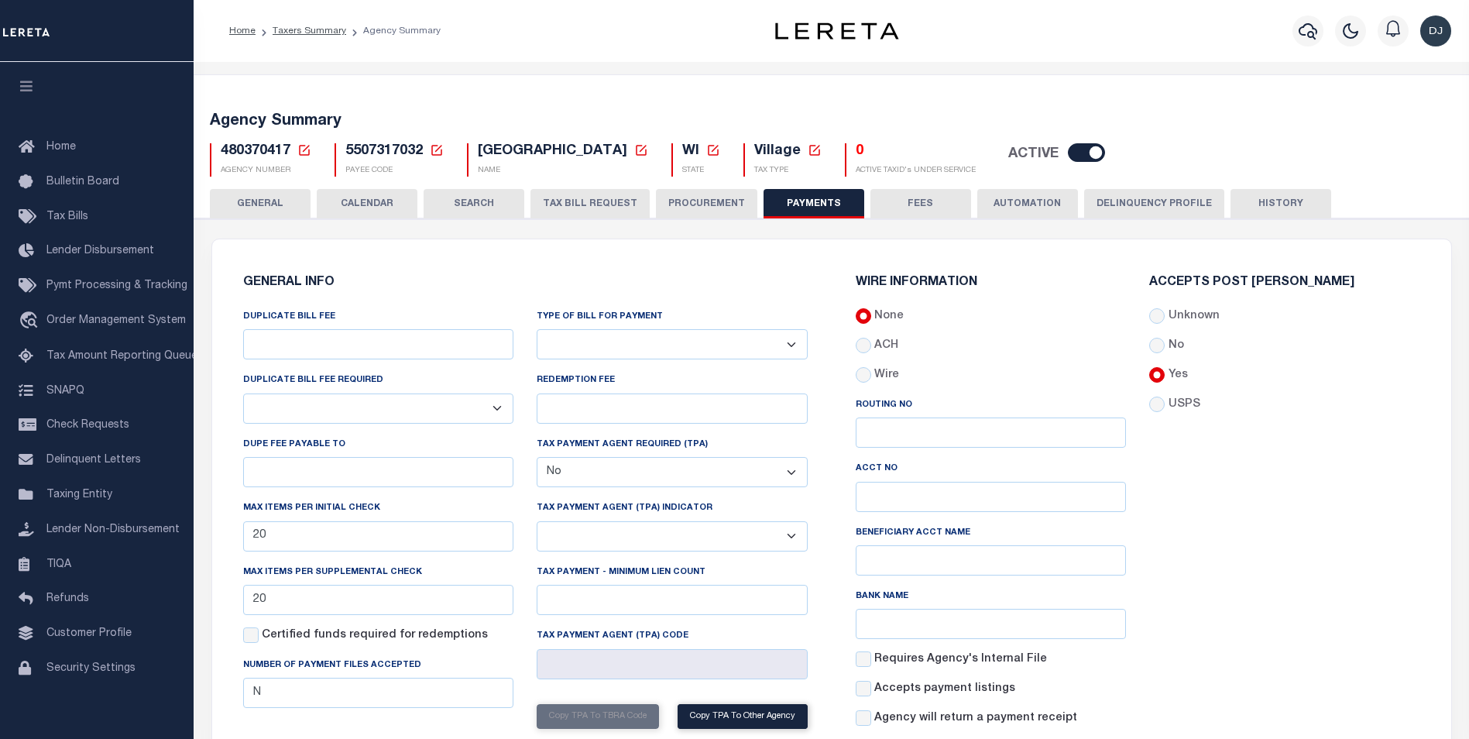
click at [260, 208] on button "GENERAL" at bounding box center [260, 203] width 101 height 29
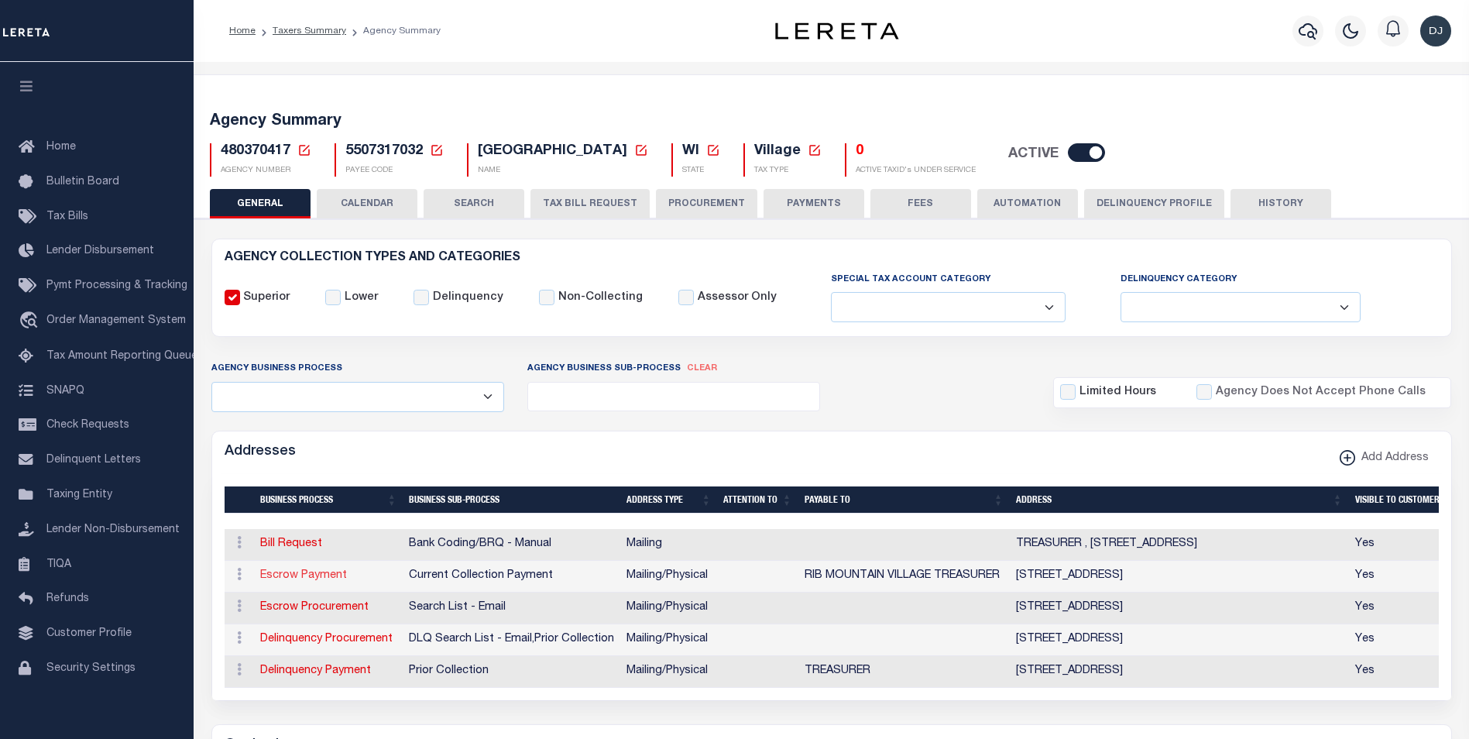
click at [284, 578] on link "Escrow Payment" at bounding box center [303, 575] width 87 height 11
select select "1"
checkbox input "false"
select select
type input "227800 SNOWBIRD AVE"
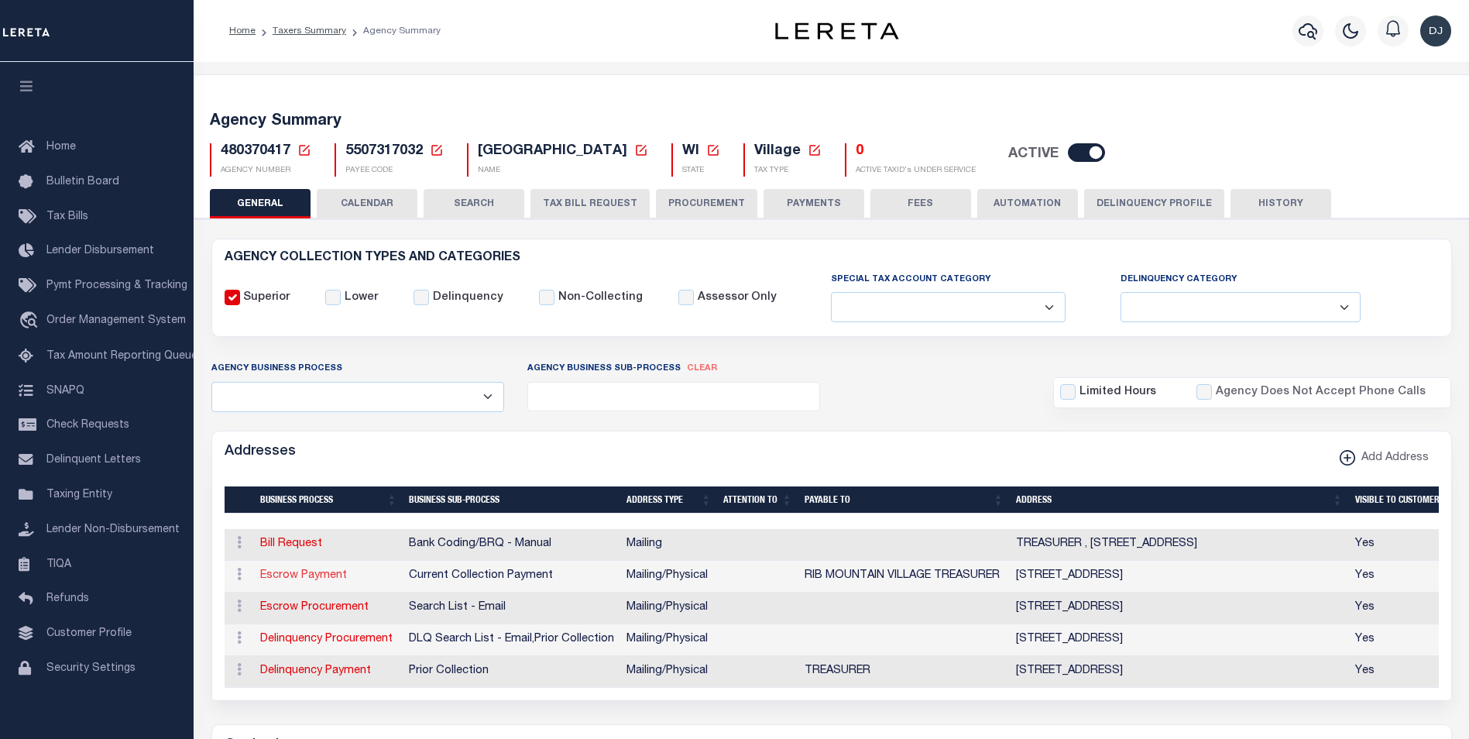
type input "WAUSAU"
select select "WI"
type input "54401"
select select "5"
checkbox input "true"
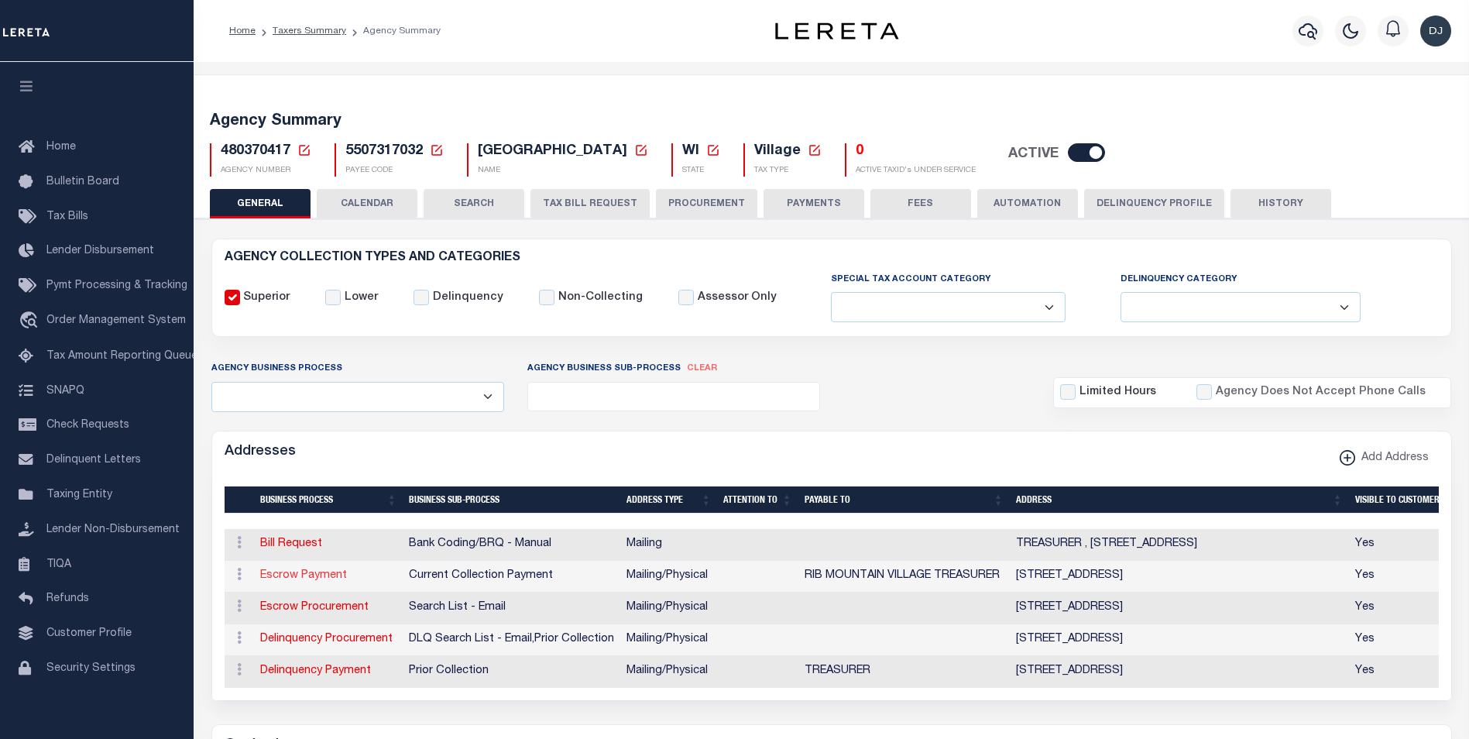
type input "RIB MOUNTAIN VILLAGE TREASURER"
select select "3"
select select "11"
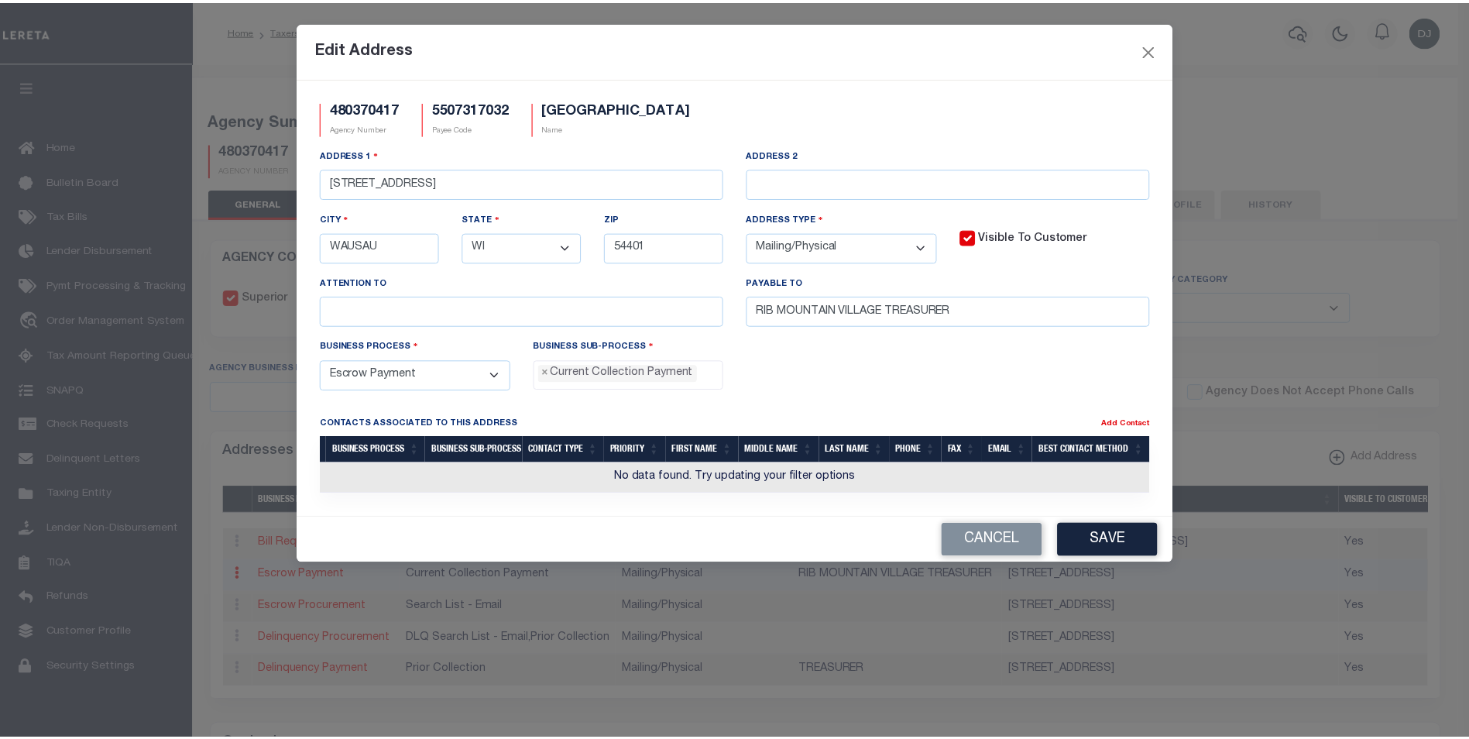
scroll to position [14, 0]
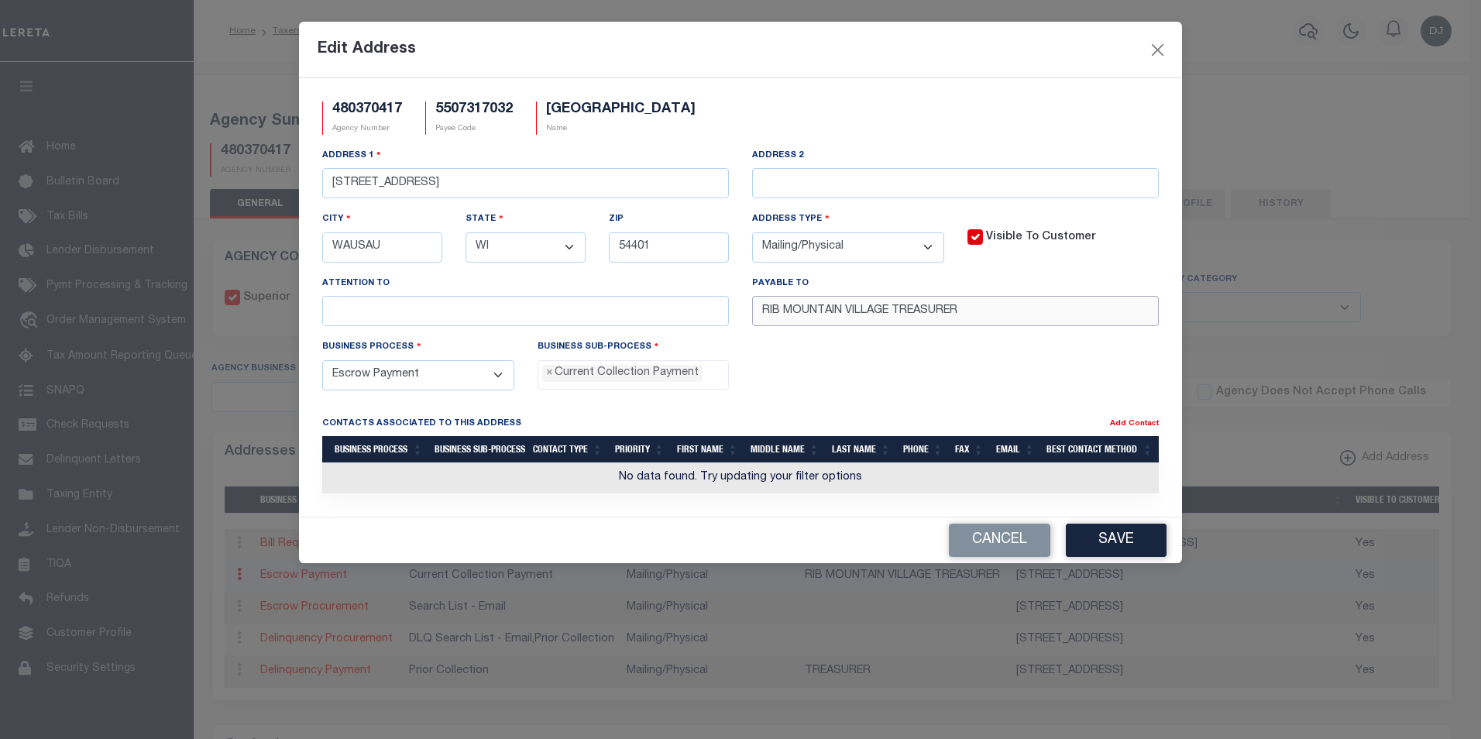
drag, startPoint x: 979, startPoint y: 316, endPoint x: 712, endPoint y: 314, distance: 266.4
click at [712, 314] on div "Address 1 227800 SNOWBIRD AVE Address 2 City WAUSAU State - Select - AK AL AR A…" at bounding box center [741, 242] width 860 height 191
paste input "VILLAGE OF RIB MOUNTAIN"
type input "VILLAGE OF RIB MOUNTAIN TREASURER"
click at [1120, 553] on button "Save" at bounding box center [1116, 539] width 101 height 33
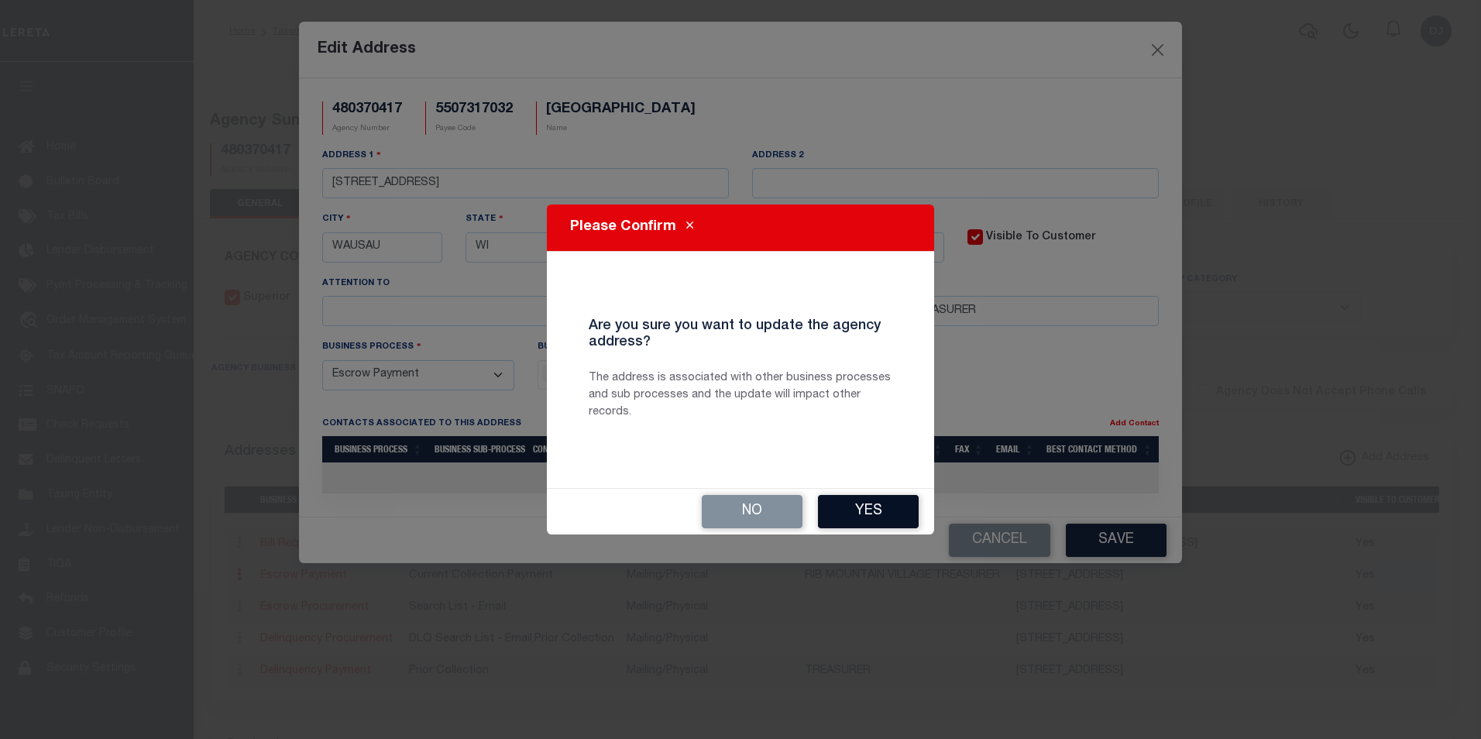
click at [900, 506] on button "Yes" at bounding box center [868, 511] width 101 height 33
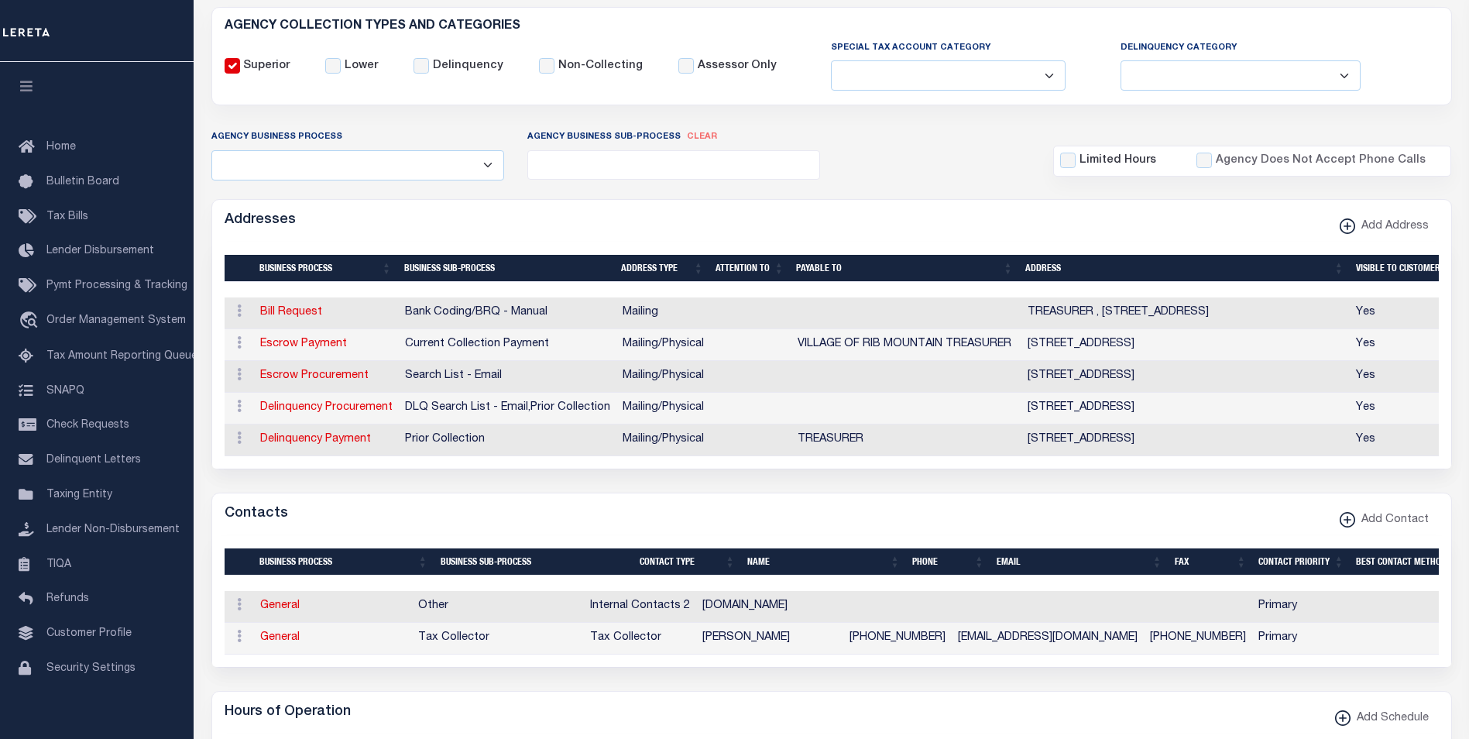
scroll to position [234, 0]
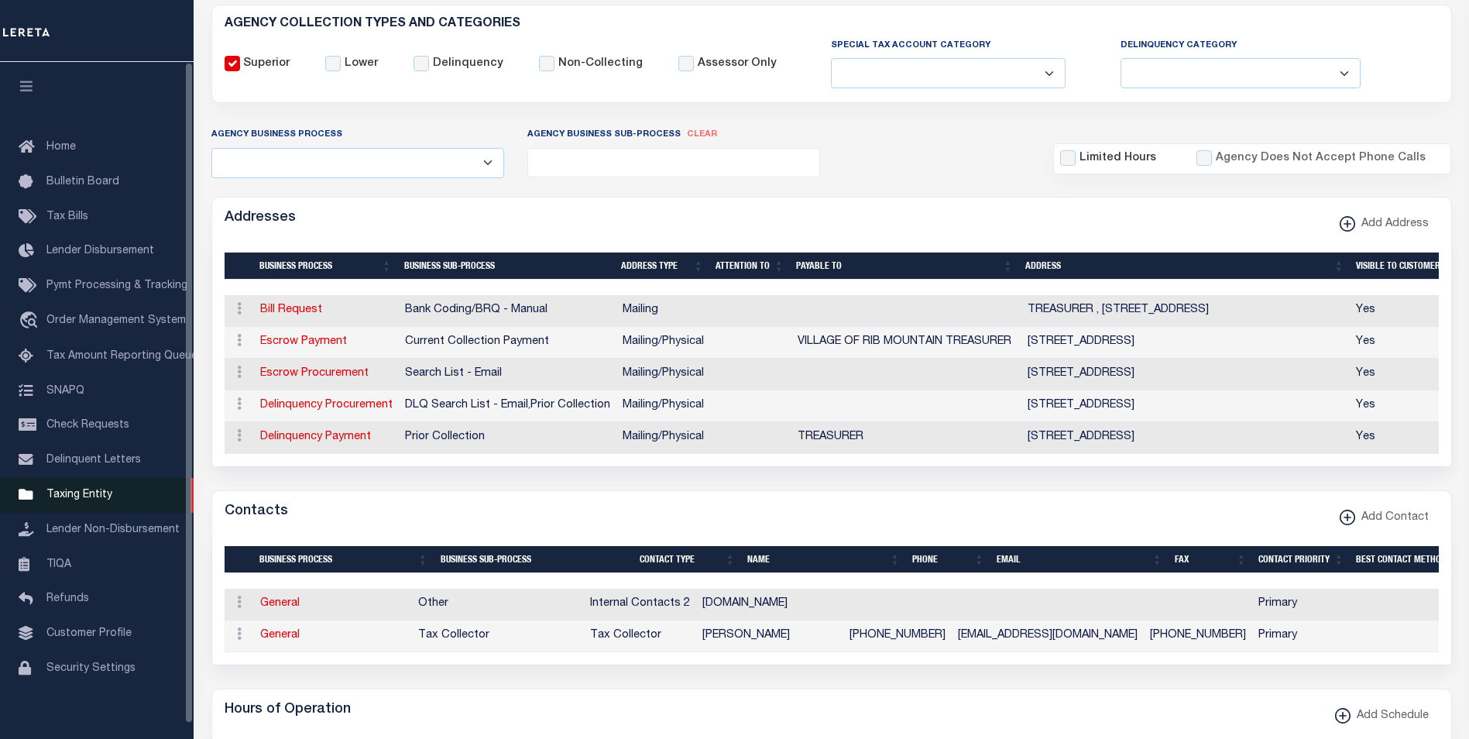
click at [89, 497] on span "Taxing Entity" at bounding box center [79, 494] width 66 height 11
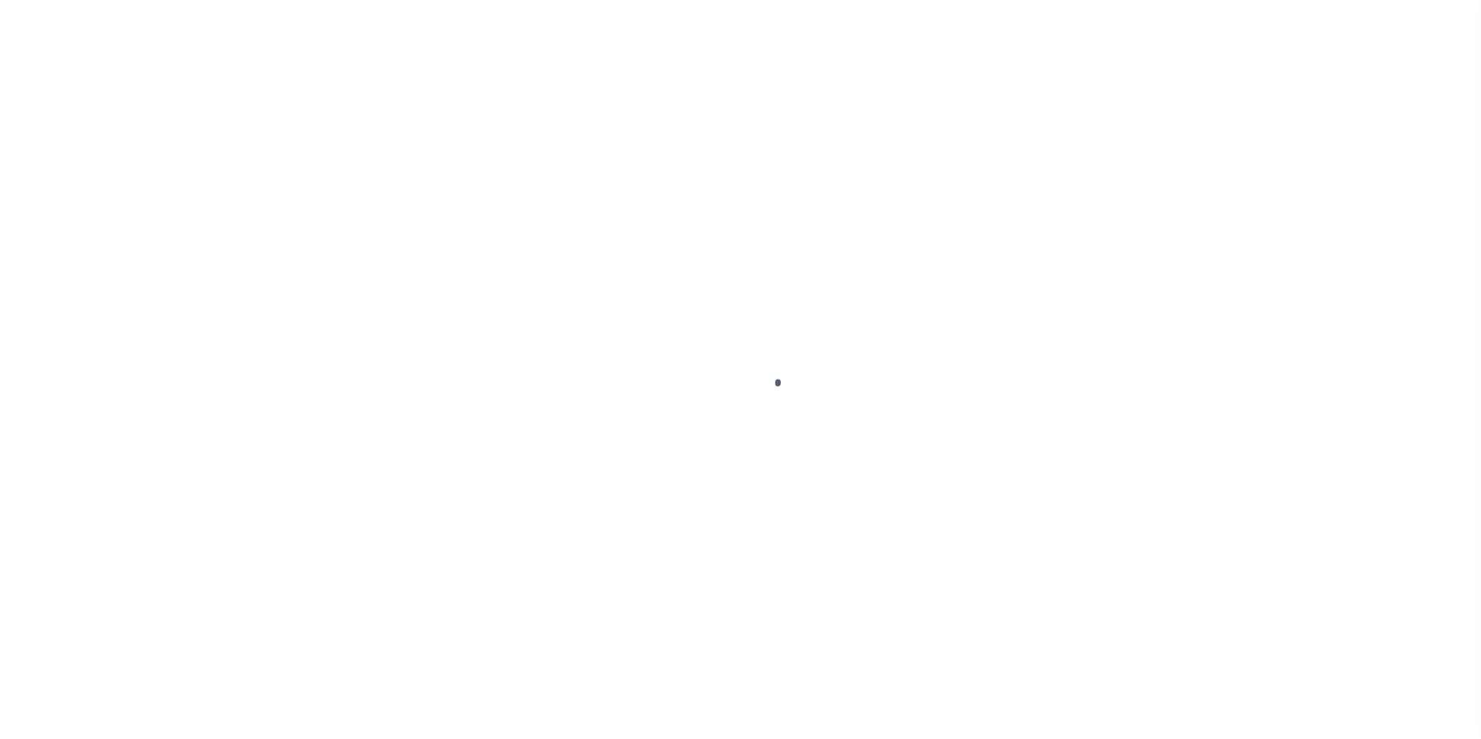
select select
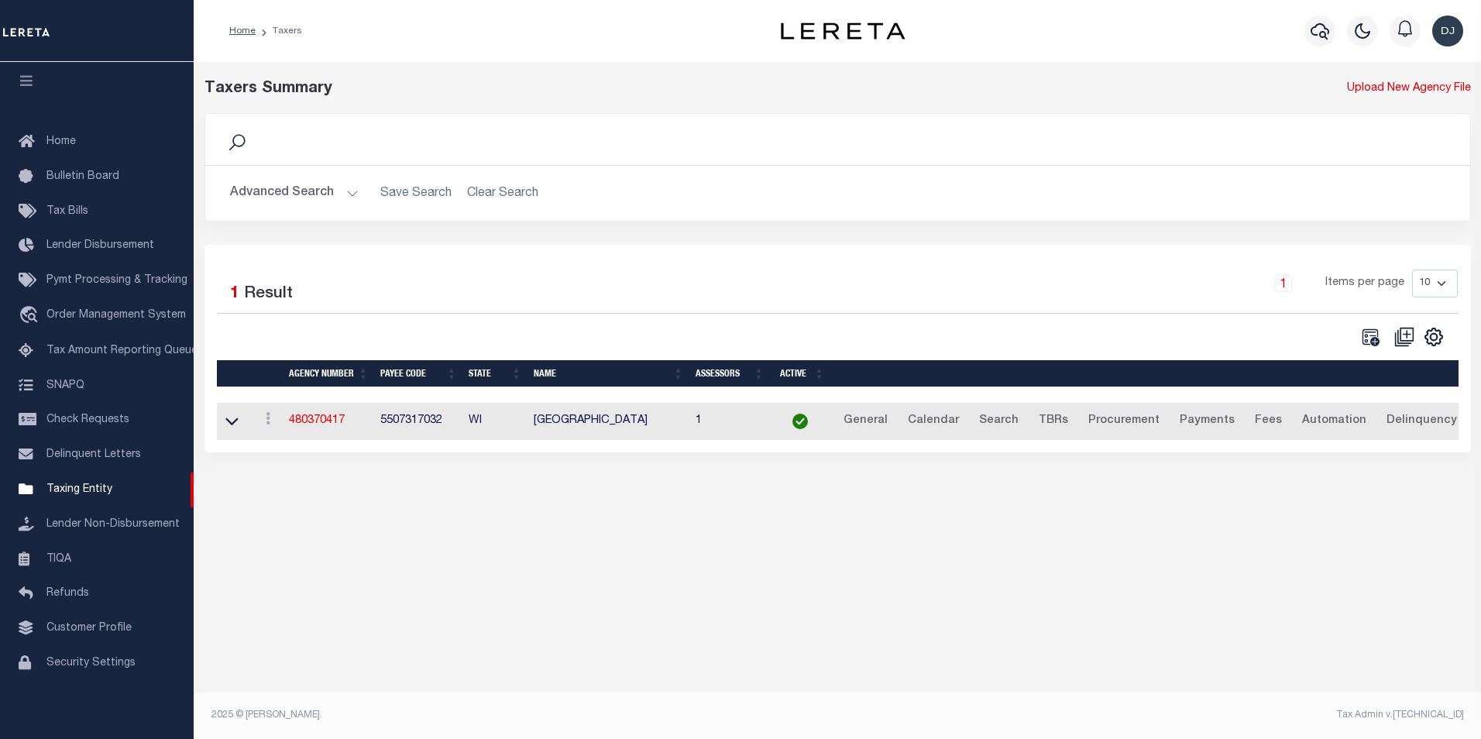
click at [345, 193] on button "Advanced Search" at bounding box center [294, 193] width 129 height 30
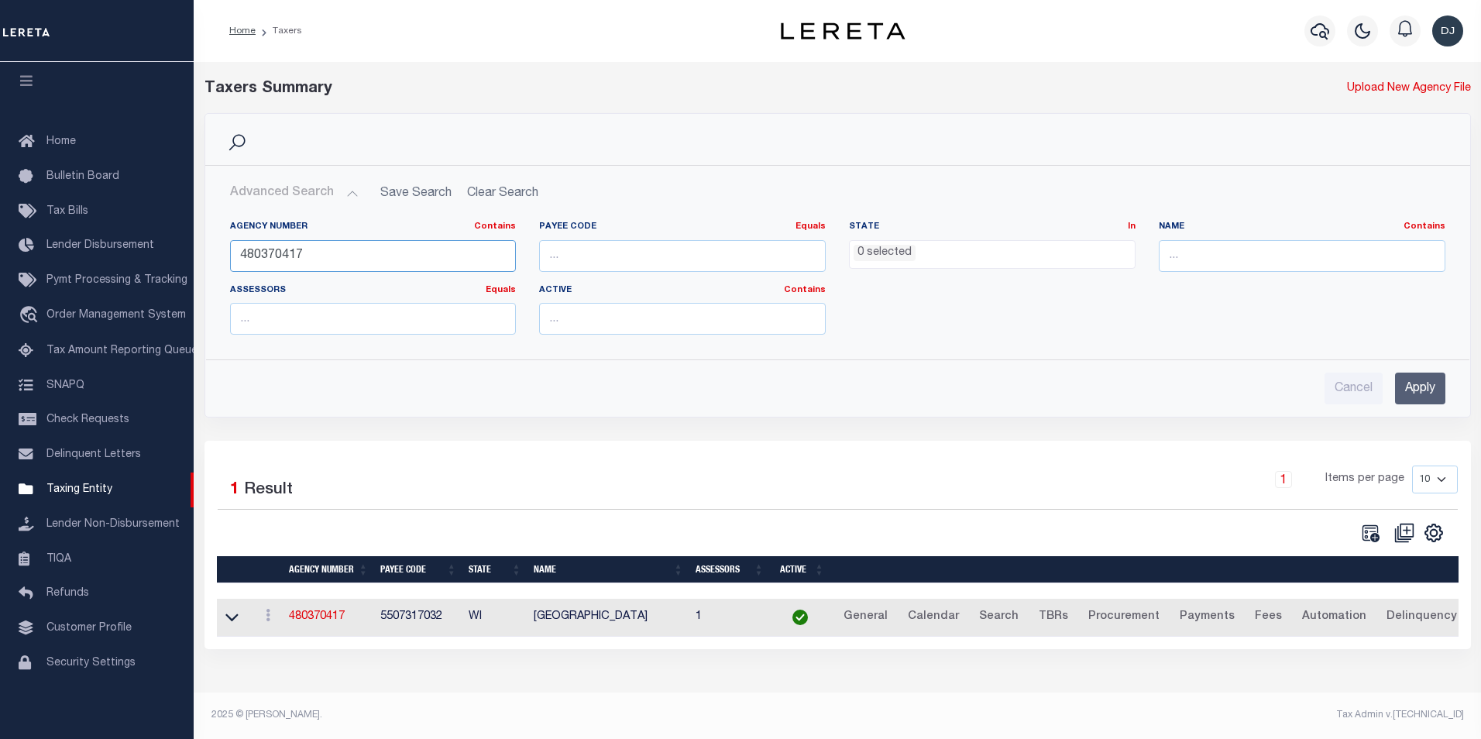
drag, startPoint x: 283, startPoint y: 254, endPoint x: 305, endPoint y: 254, distance: 21.7
click at [305, 254] on input "480370417" at bounding box center [373, 256] width 287 height 32
click at [1406, 385] on input "Apply" at bounding box center [1420, 388] width 50 height 32
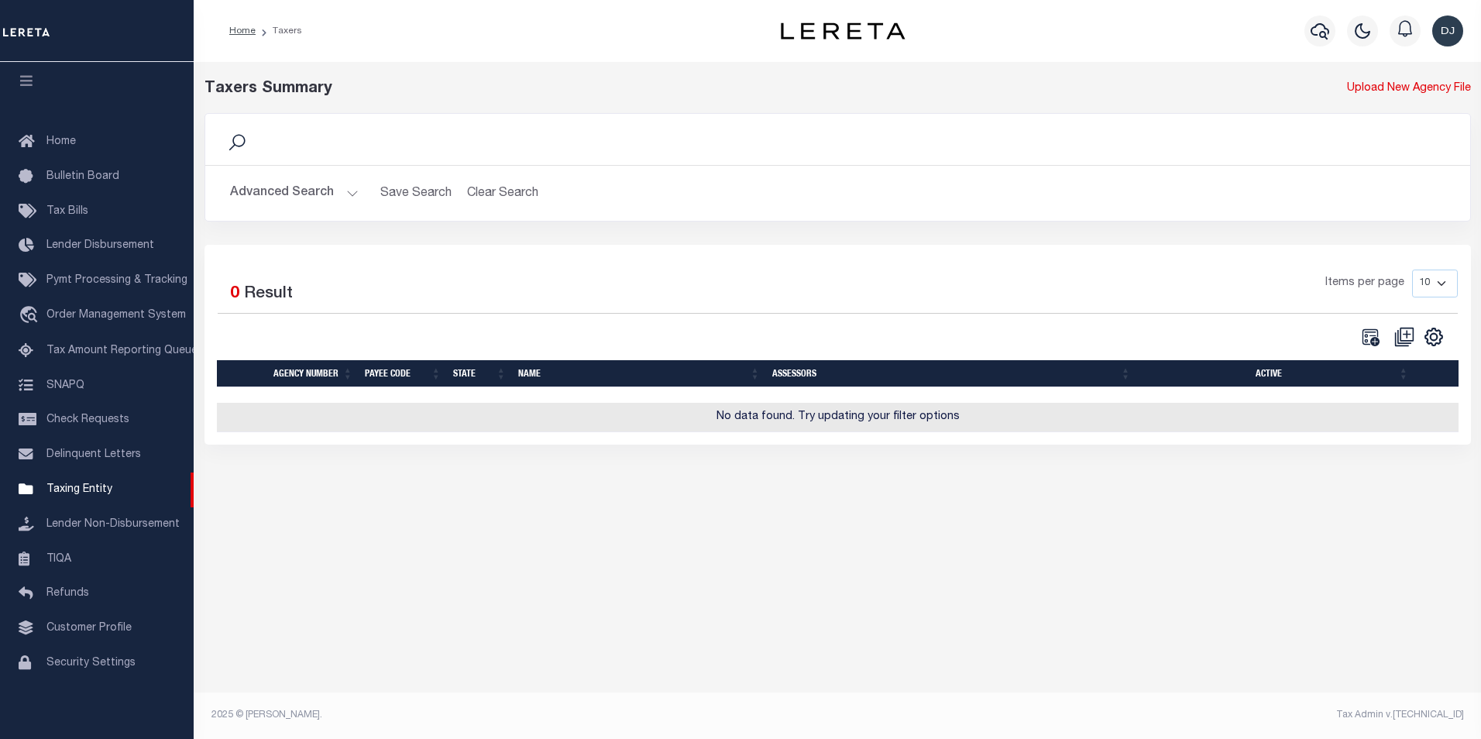
click at [345, 194] on button "Advanced Search" at bounding box center [294, 193] width 129 height 30
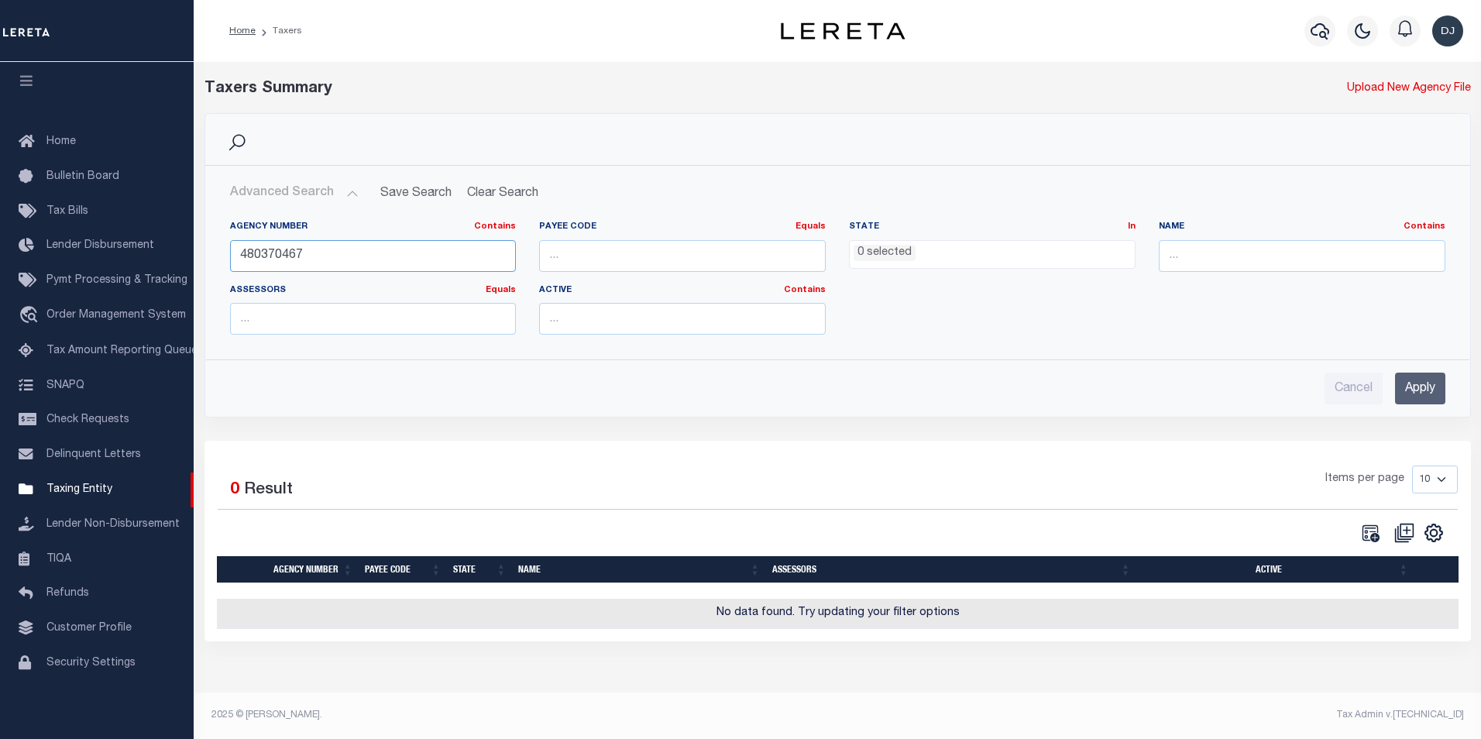
drag, startPoint x: 276, startPoint y: 254, endPoint x: 311, endPoint y: 254, distance: 34.1
click at [311, 254] on input "480370467" at bounding box center [373, 256] width 287 height 32
click at [1415, 390] on input "Apply" at bounding box center [1420, 388] width 50 height 32
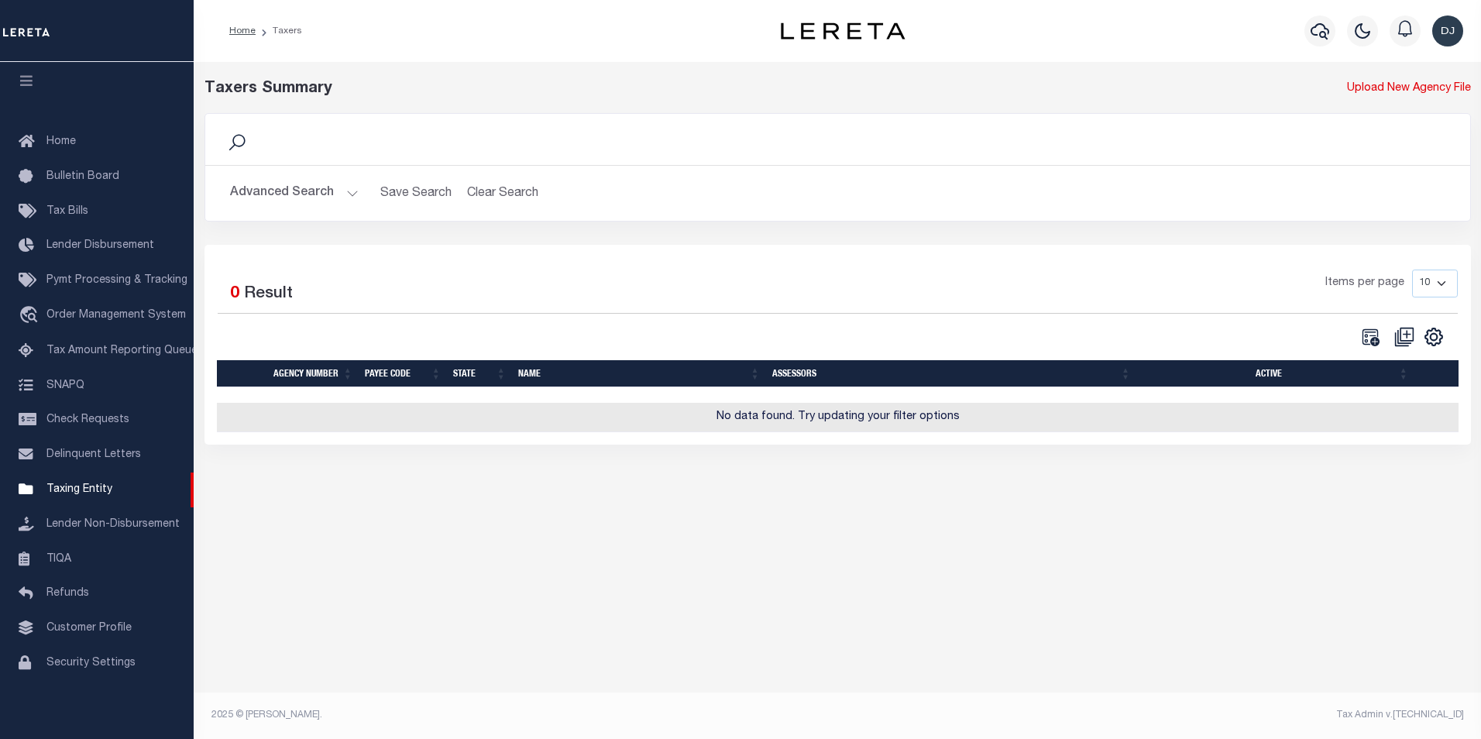
click at [350, 192] on button "Advanced Search" at bounding box center [294, 193] width 129 height 30
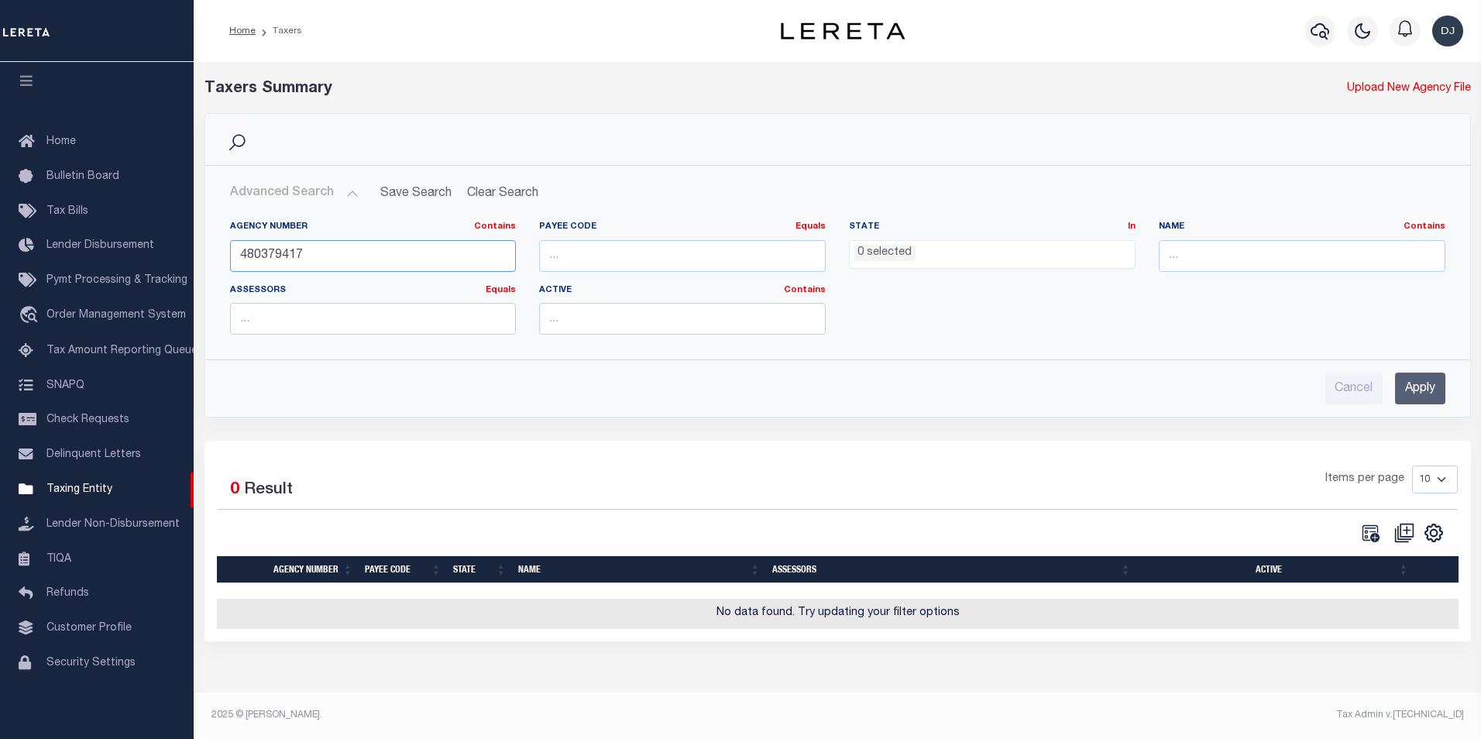
drag, startPoint x: 276, startPoint y: 256, endPoint x: 318, endPoint y: 255, distance: 41.8
click at [318, 255] on input "480379417" at bounding box center [373, 256] width 287 height 32
click at [1419, 386] on input "Apply" at bounding box center [1420, 388] width 50 height 32
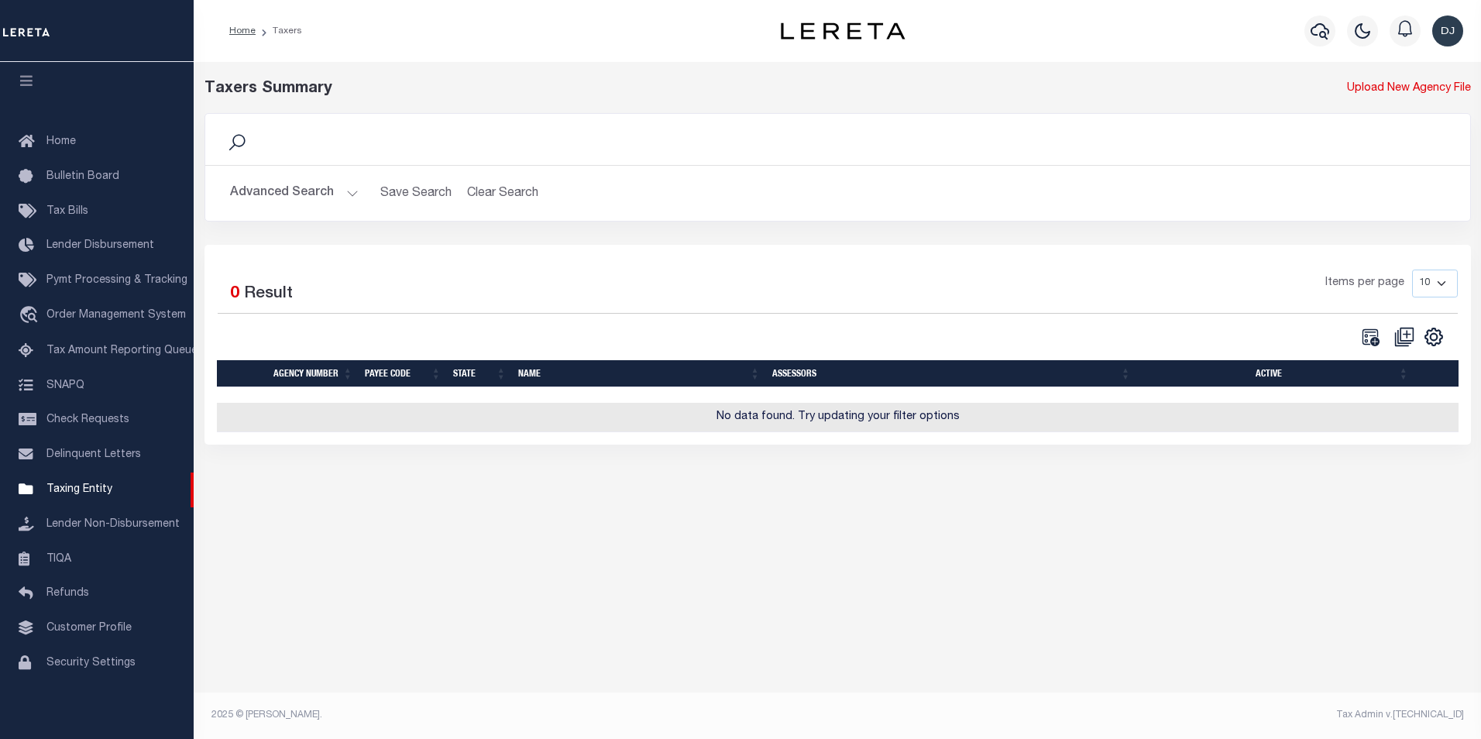
click at [347, 192] on button "Advanced Search" at bounding box center [294, 193] width 129 height 30
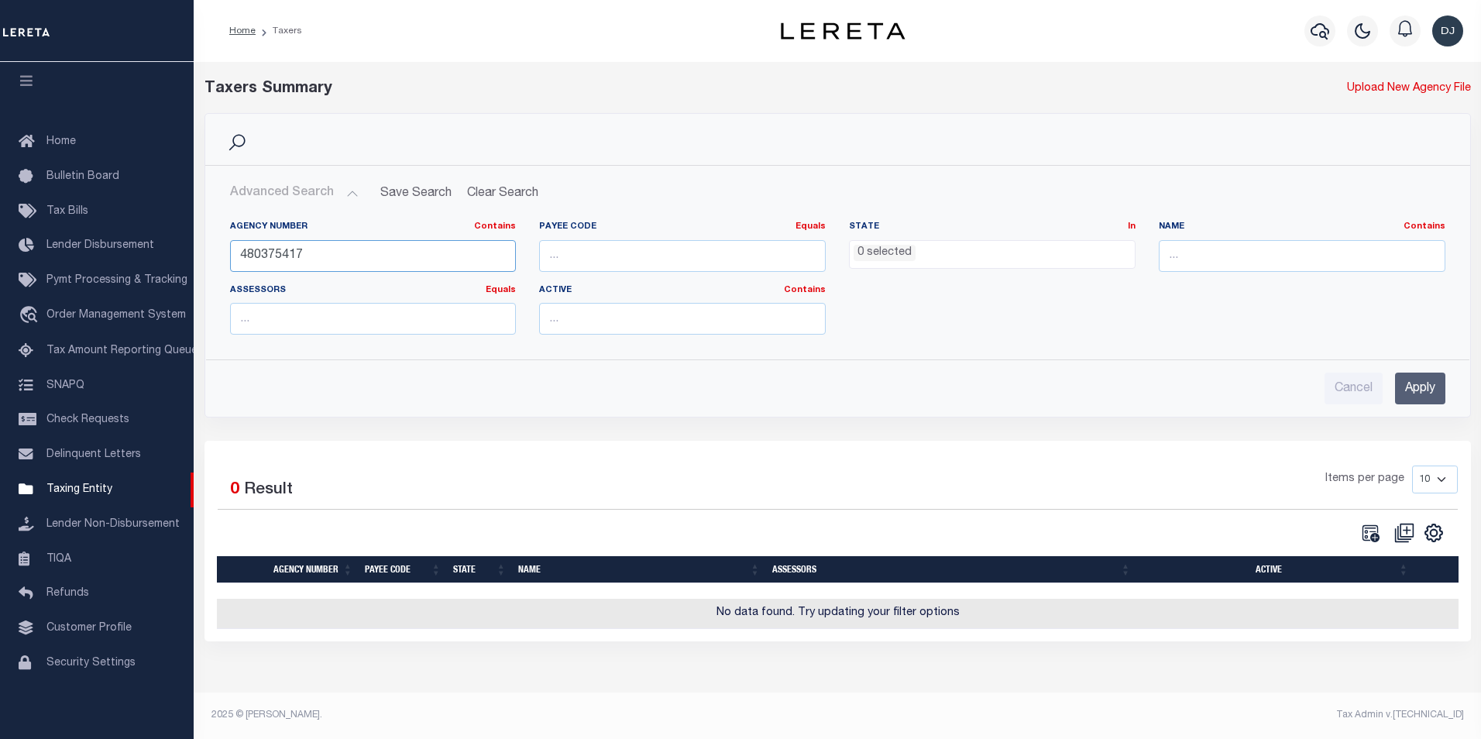
drag, startPoint x: 314, startPoint y: 255, endPoint x: 223, endPoint y: 256, distance: 90.6
click at [223, 256] on div "Agency Number Contains Contains Is 480375417" at bounding box center [373, 253] width 310 height 64
type input "480420405"
click at [1434, 393] on input "Apply" at bounding box center [1420, 388] width 50 height 32
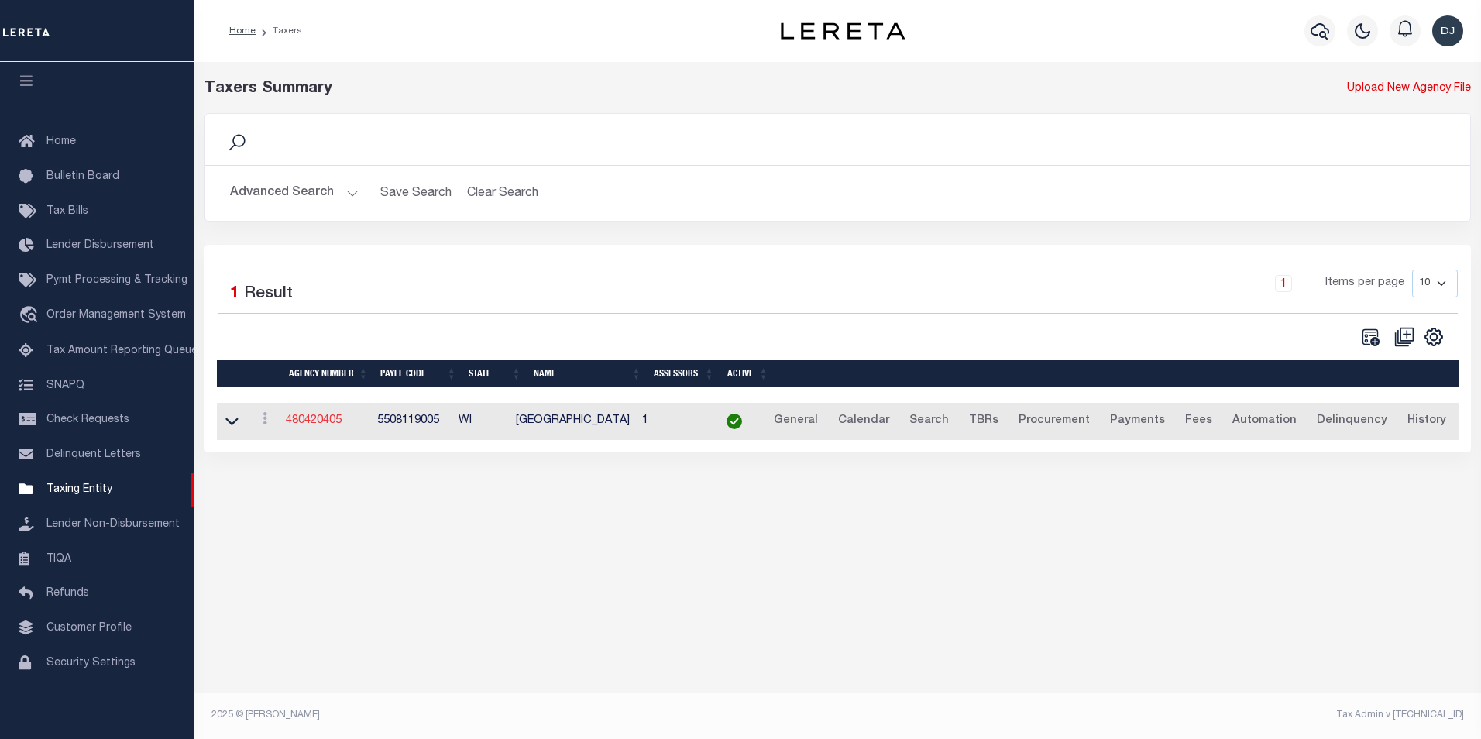
click at [331, 423] on link "480420405" at bounding box center [314, 420] width 56 height 11
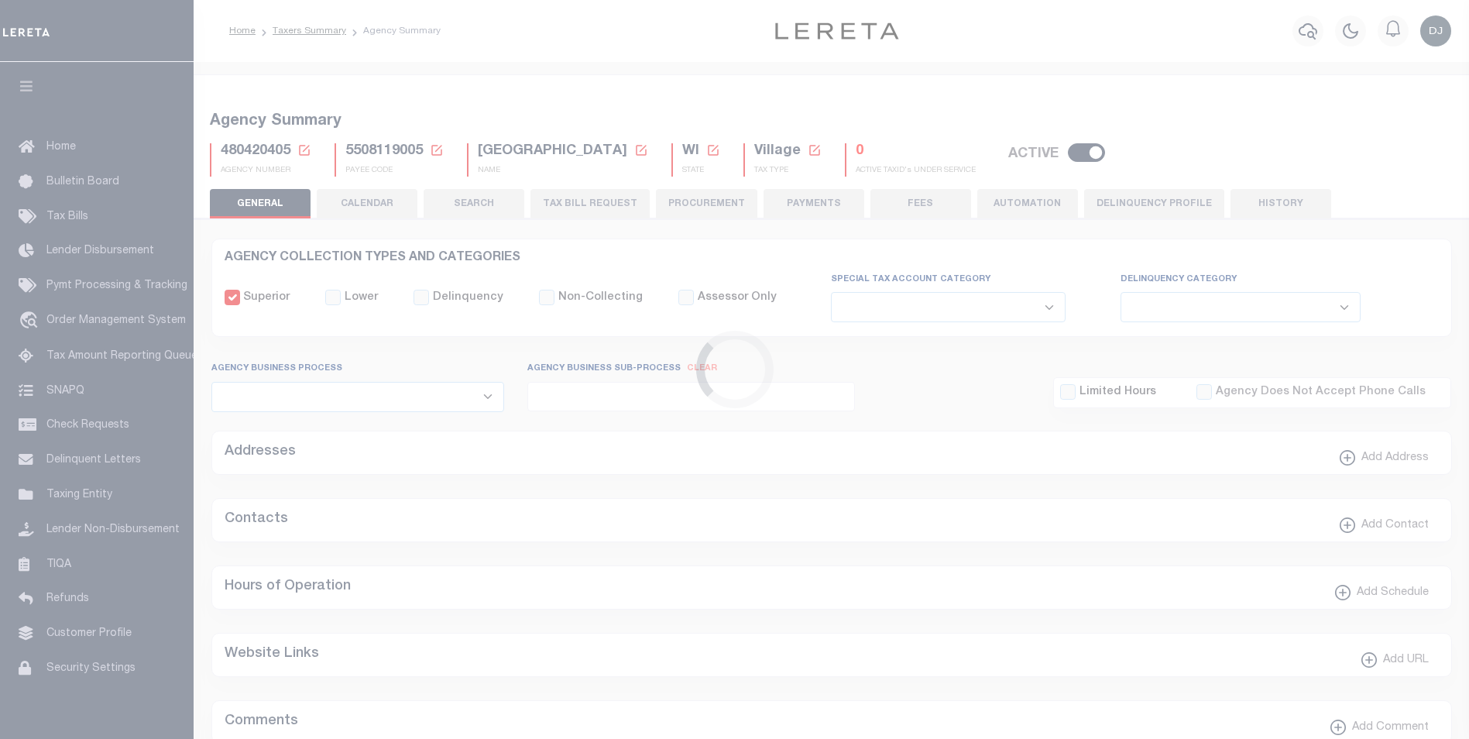
select select
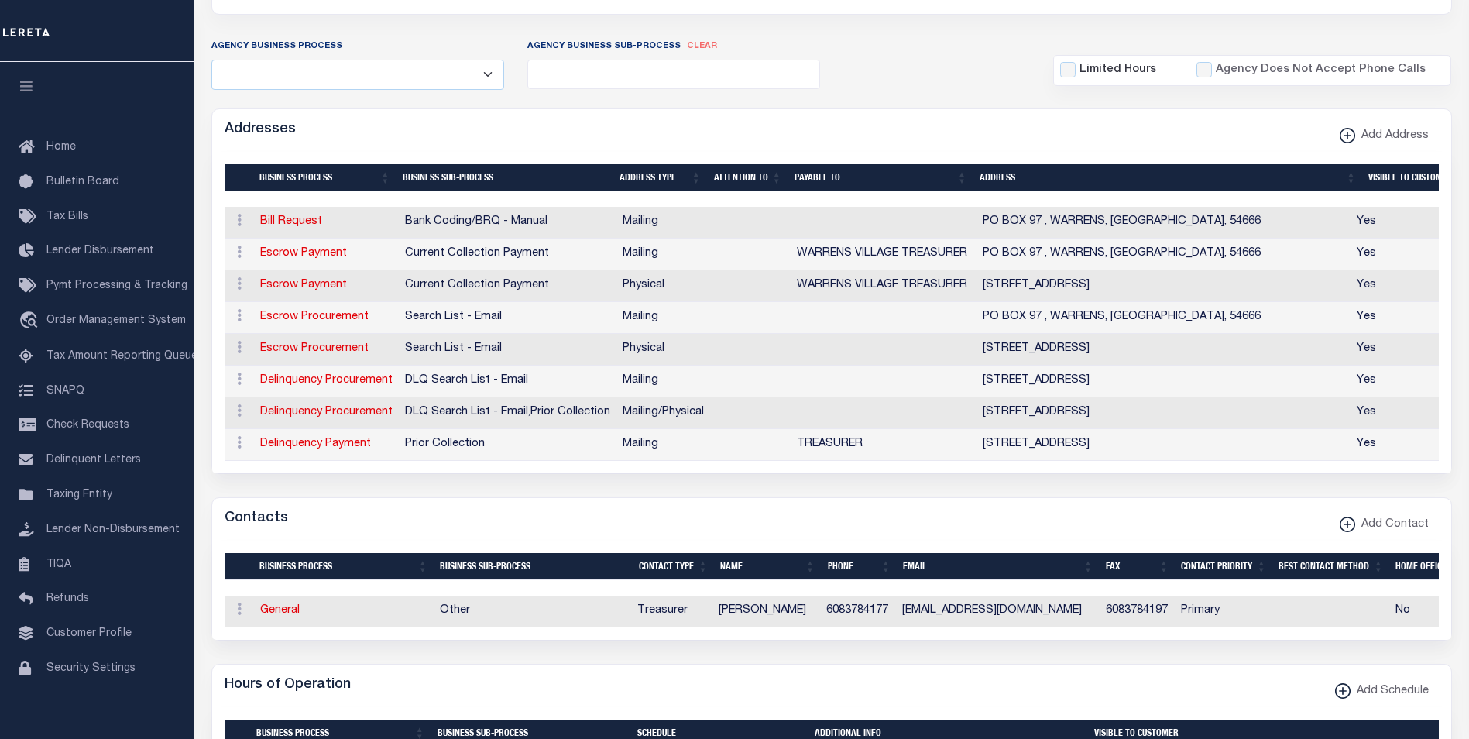
scroll to position [324, 0]
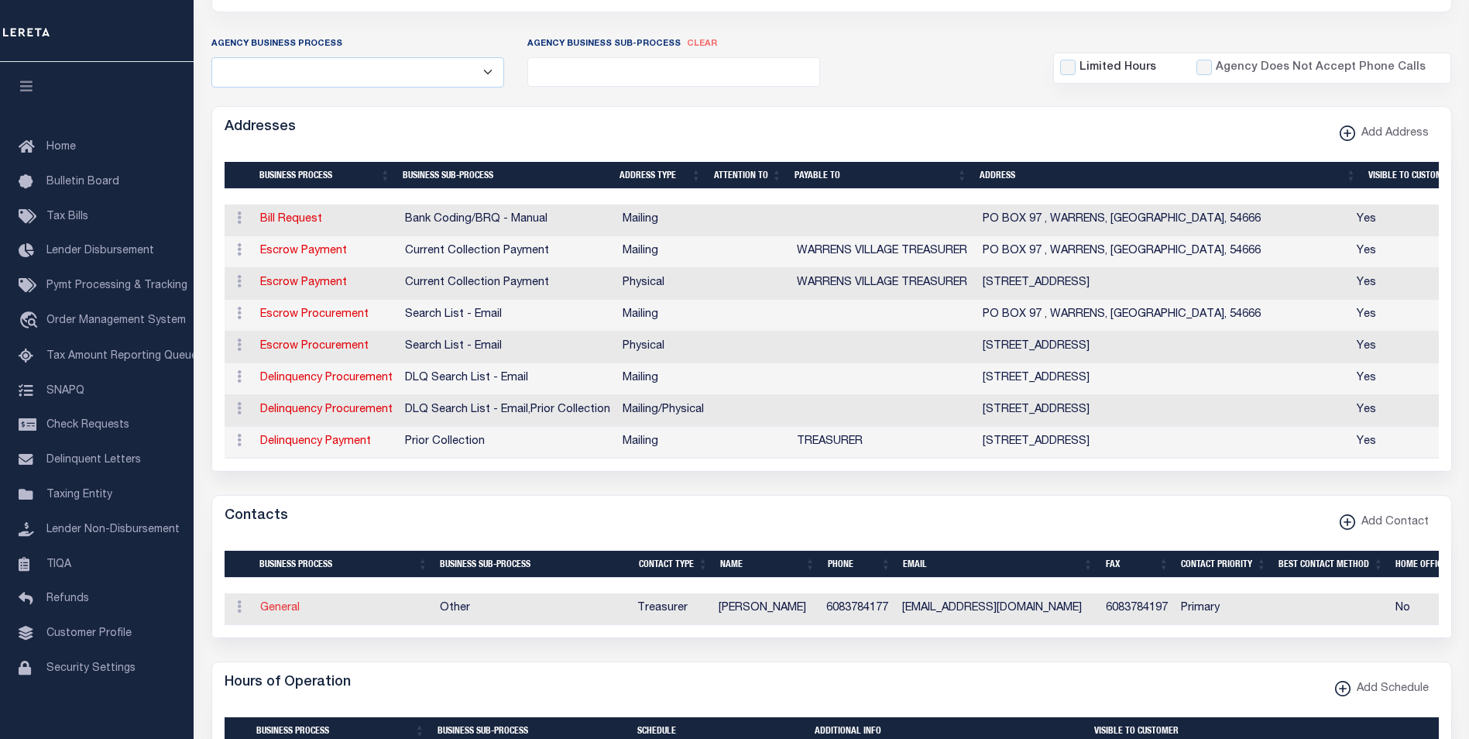
click at [271, 613] on link "General" at bounding box center [279, 607] width 39 height 11
checkbox input "false"
select select
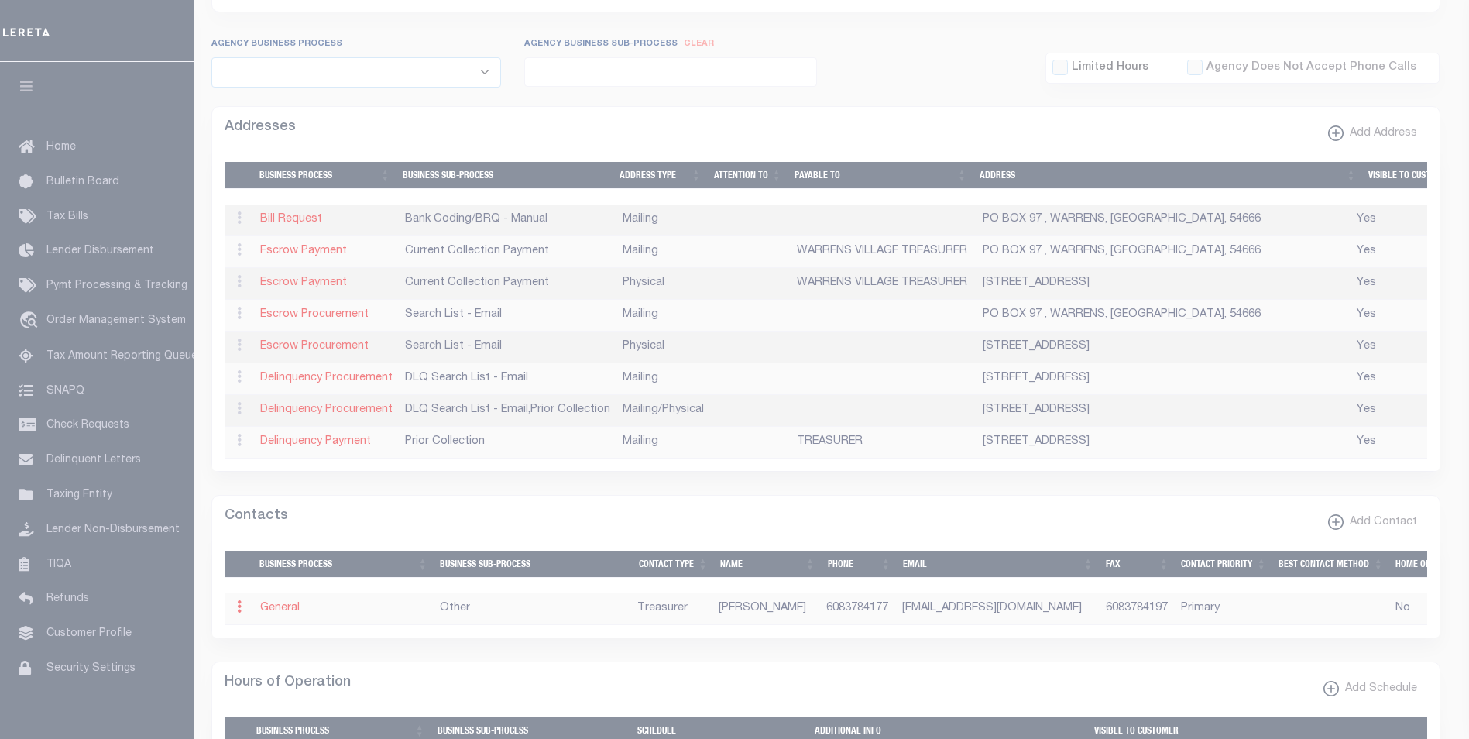
select select "3"
select select "1"
type input "NICOLE"
type input "ZELLMER"
type input "6083784177"
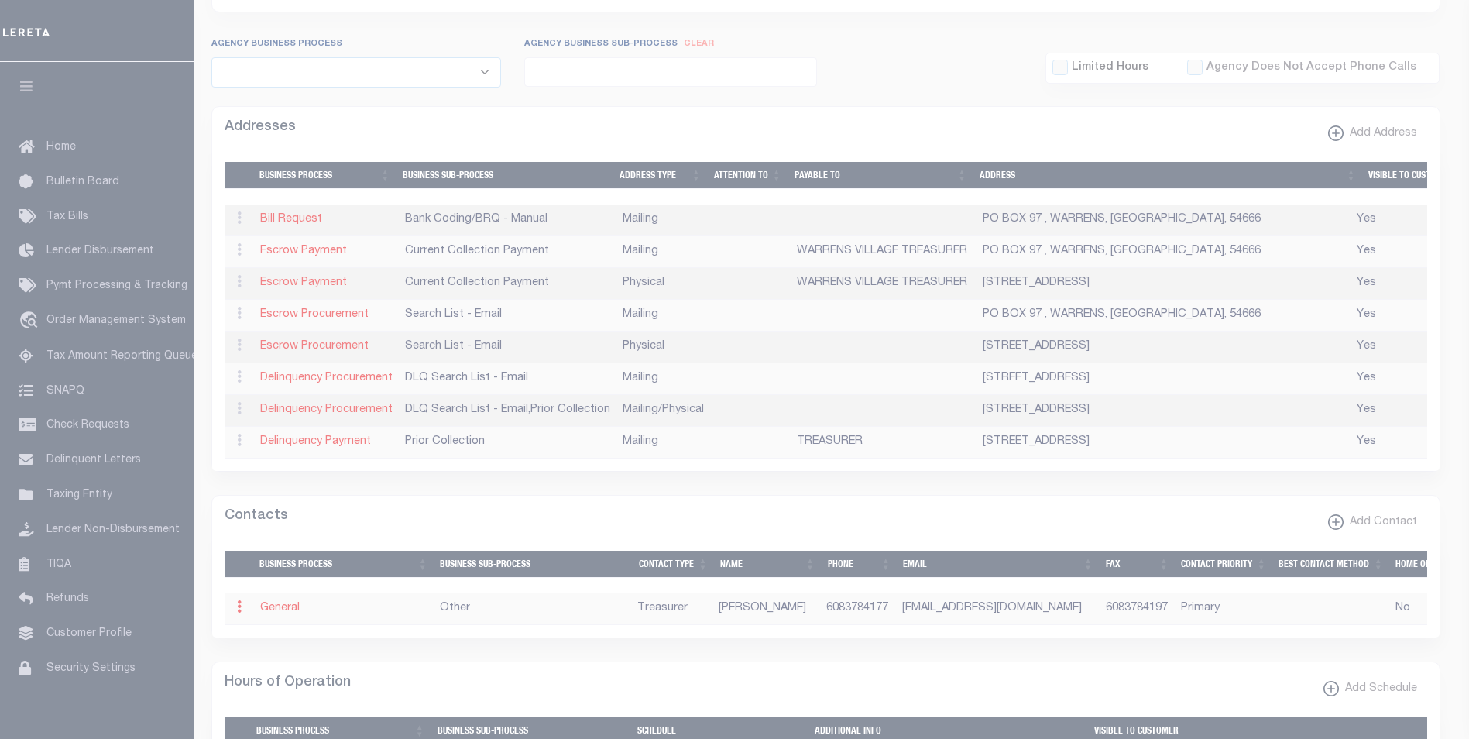
type input "6083784197"
type input "NICAIZ@VILLAGEOFWARRENS.COM"
select select "6"
select select "39"
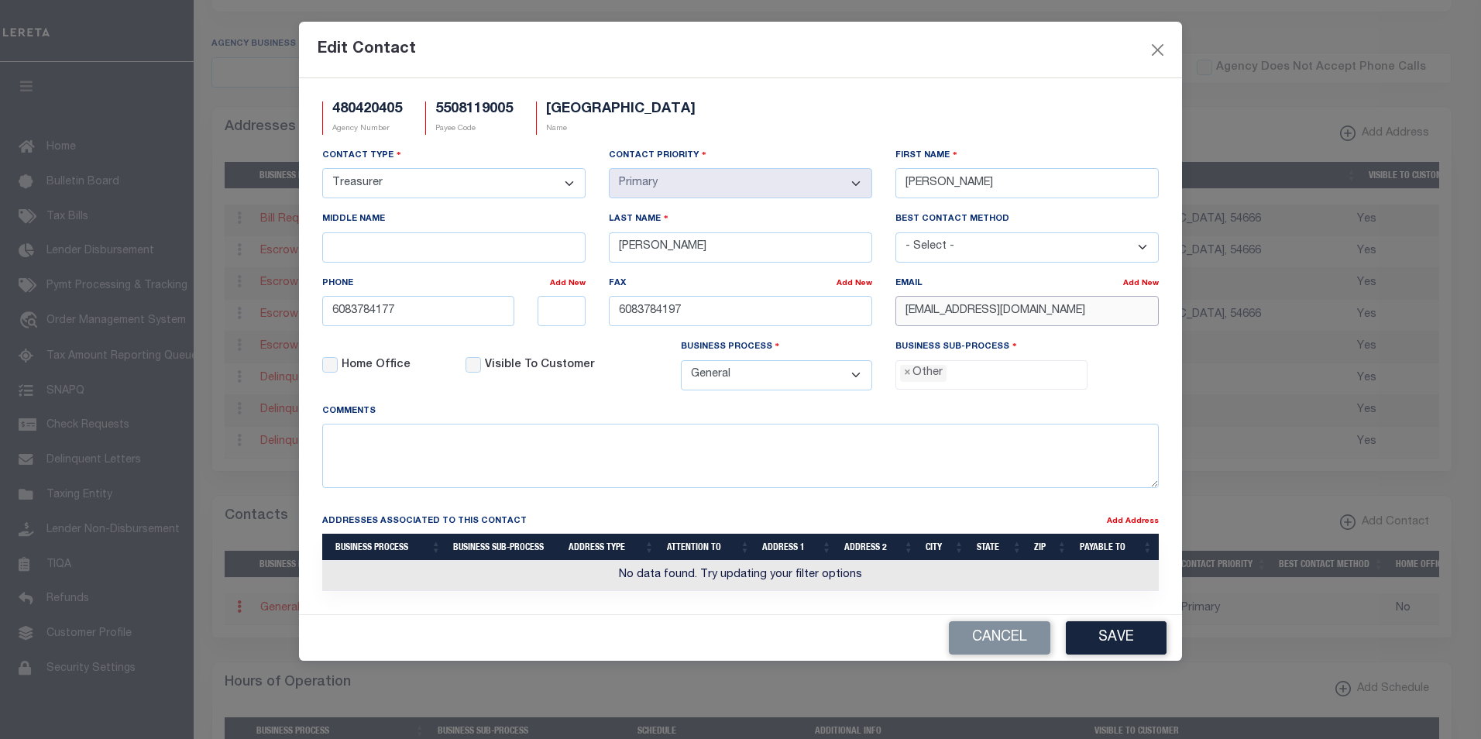
drag, startPoint x: 1108, startPoint y: 311, endPoint x: 884, endPoint y: 314, distance: 224.6
click at [884, 314] on div "Email Add New NICAIZ@VILLAGEOFWARRENS.COM" at bounding box center [1027, 307] width 287 height 64
paste input "K"
type input "NICKIZ@VILLAGEOFWARRENS.COM"
click at [1113, 640] on button "Save" at bounding box center [1116, 637] width 101 height 33
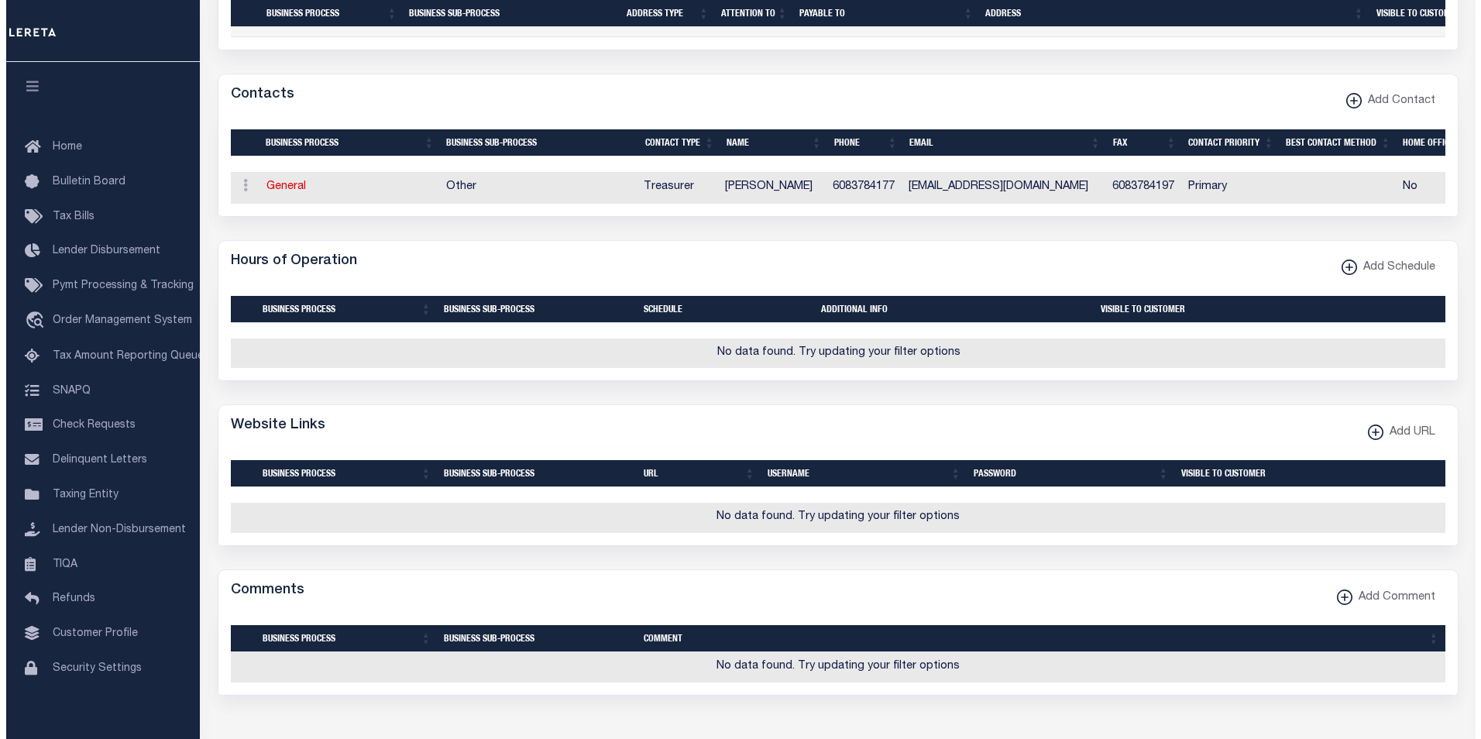
scroll to position [764, 0]
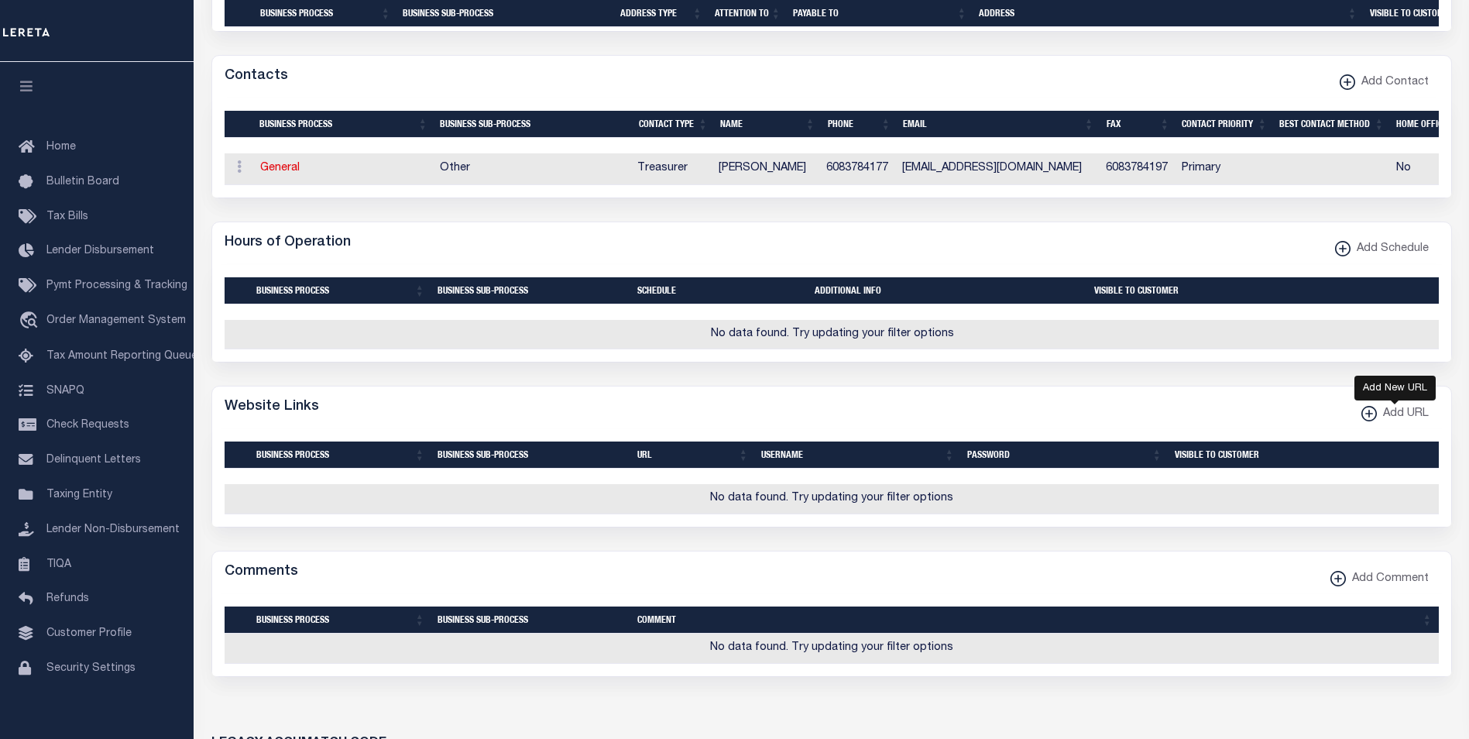
click at [1367, 421] on xmlns\ "button" at bounding box center [1368, 413] width 15 height 15
select select
checkbox input "true"
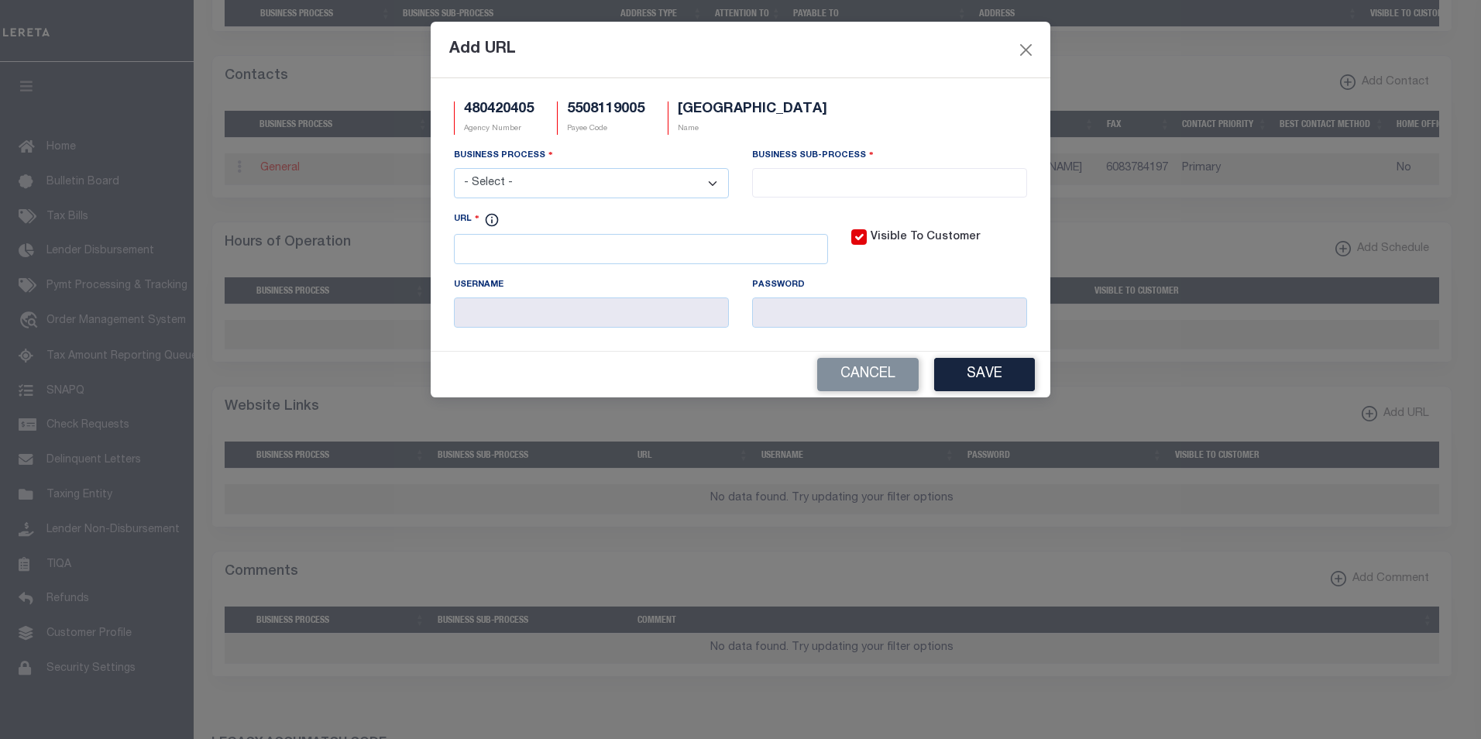
click at [719, 179] on select "- Select - All Automation Bill Request Delinquency Payment Delinquency Procurem…" at bounding box center [591, 183] width 275 height 30
select select "6"
click at [454, 169] on select "- Select - All Automation Bill Request Delinquency Payment Delinquency Procurem…" at bounding box center [591, 183] width 275 height 30
click at [817, 177] on input "search" at bounding box center [890, 181] width 266 height 17
select select "31"
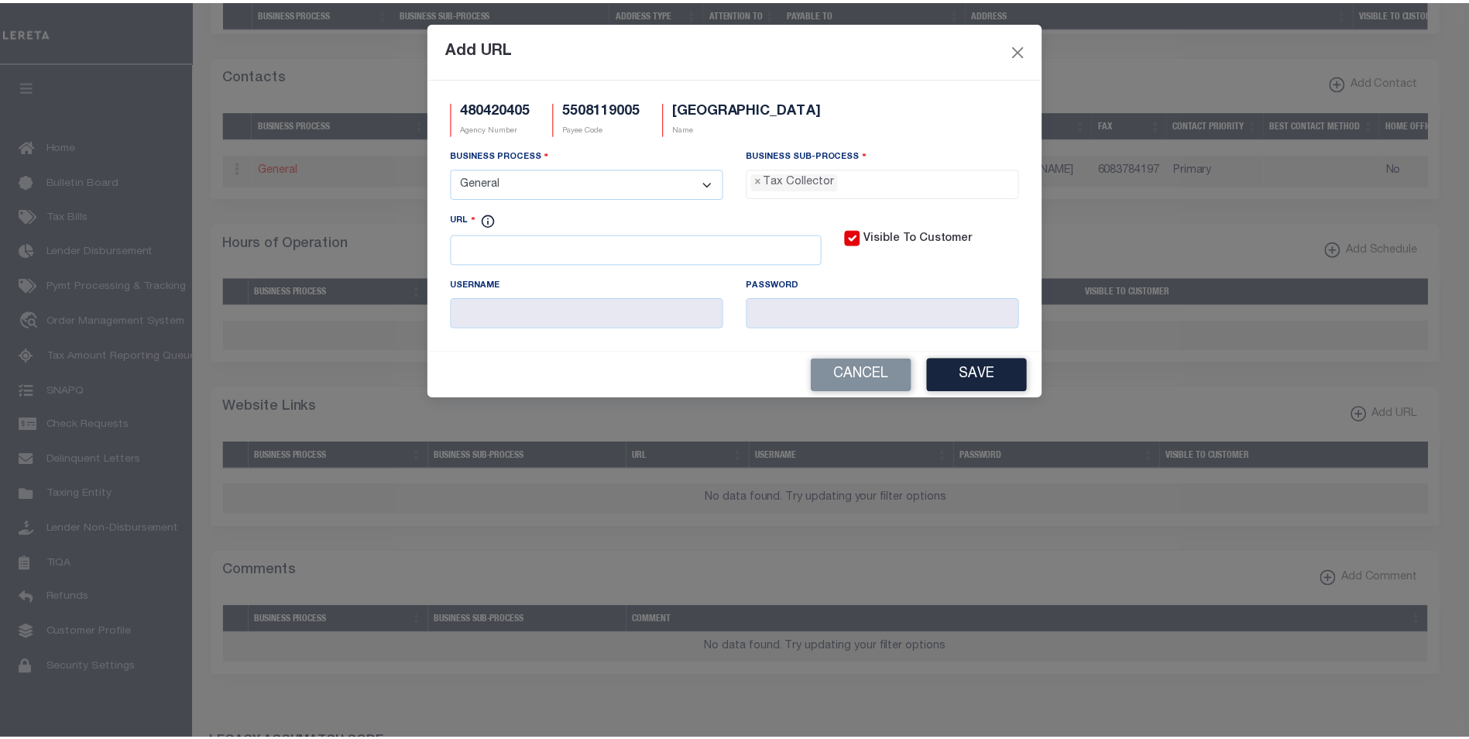
scroll to position [42, 0]
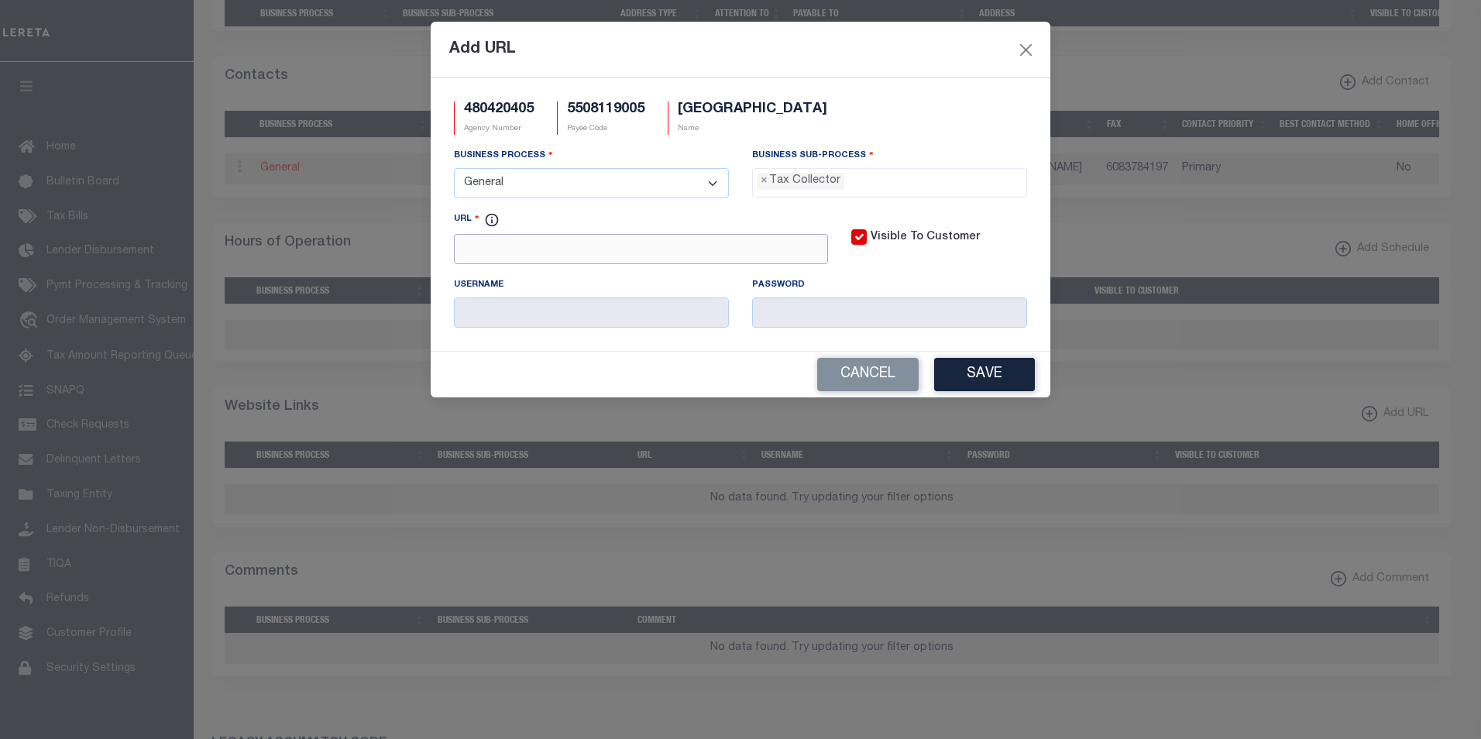
click at [589, 249] on input "URL" at bounding box center [641, 249] width 374 height 30
paste input "http://monroerodweb.co.monroe.wi.us/gcswebportal/search.aspx"
type input "http://monroerodweb.co.monroe.wi.us/gcswebportal/search.aspx"
click at [980, 375] on button "Save" at bounding box center [984, 374] width 101 height 33
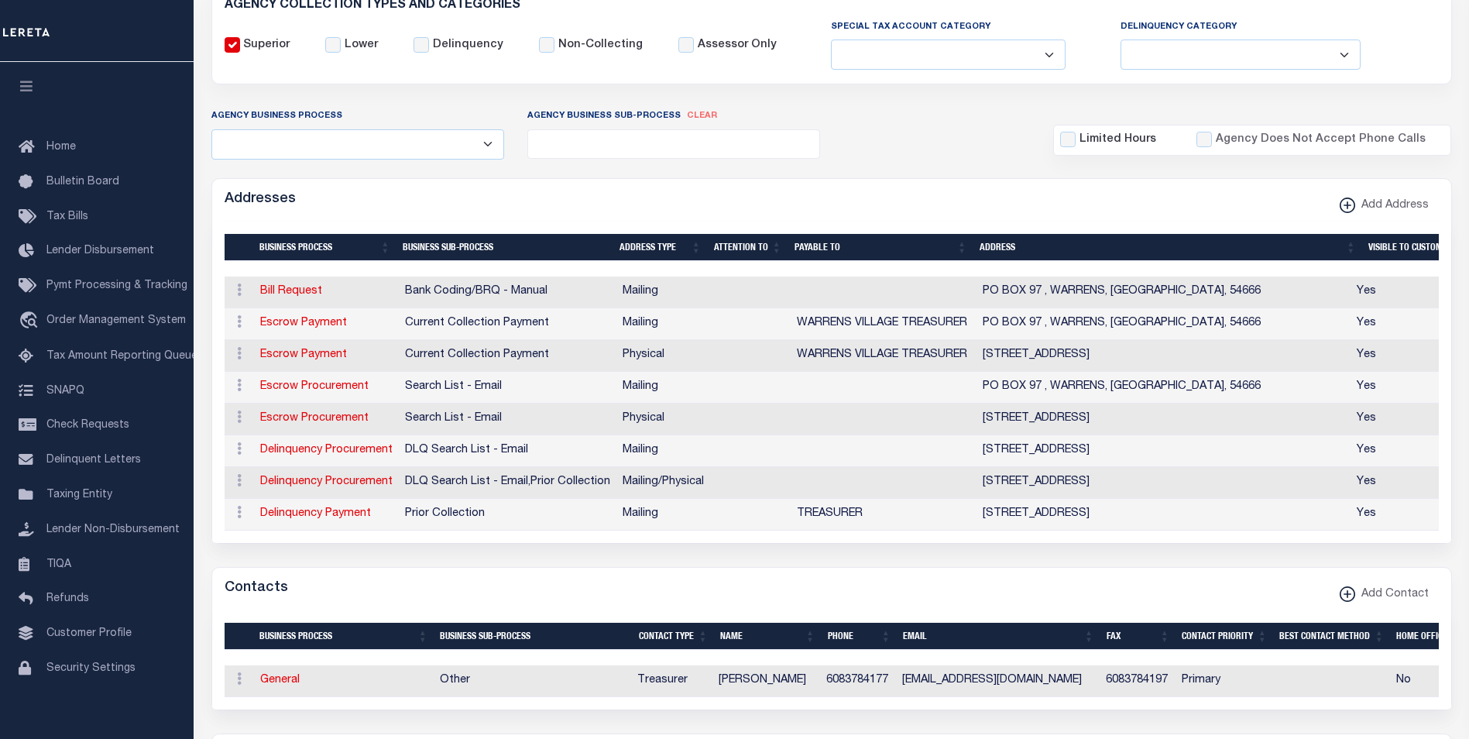
scroll to position [74, 0]
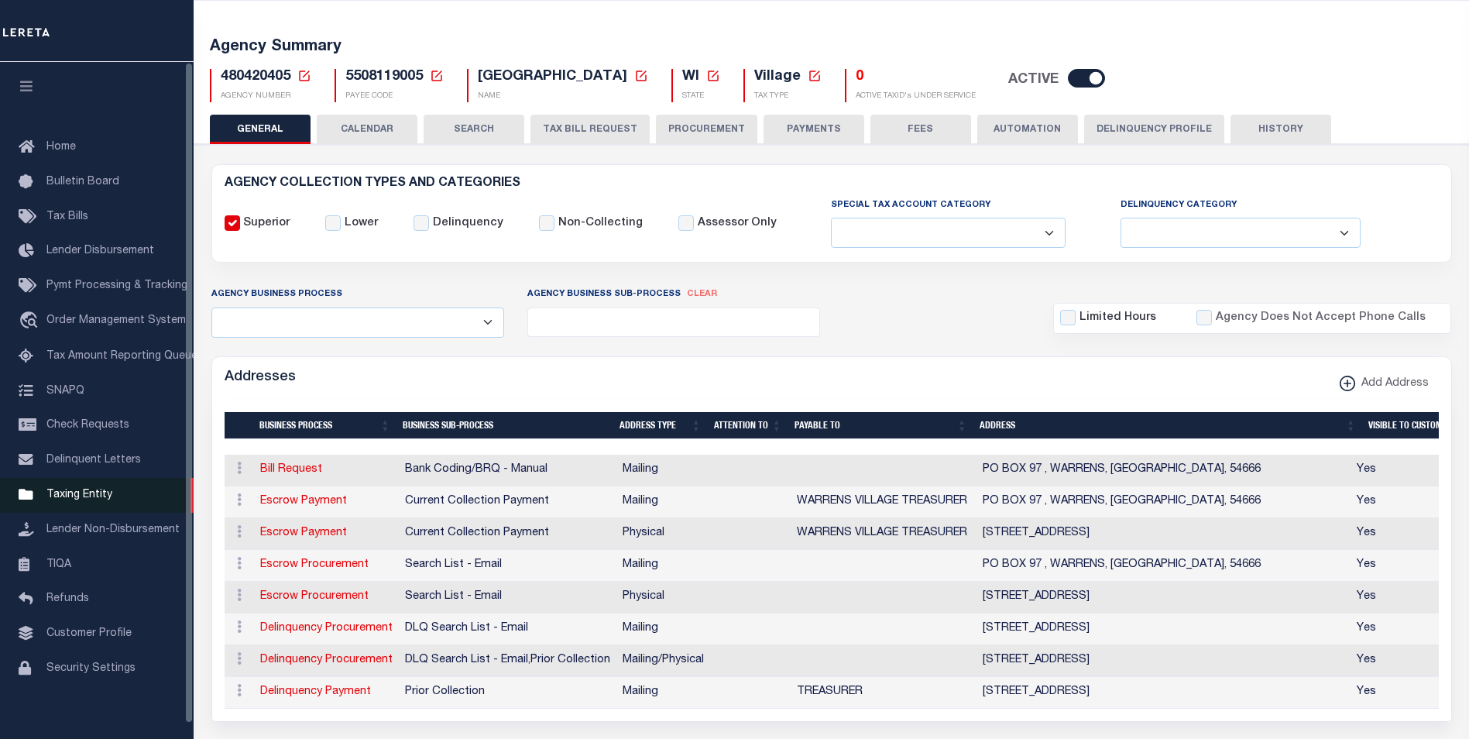
click at [88, 500] on span "Taxing Entity" at bounding box center [79, 494] width 66 height 11
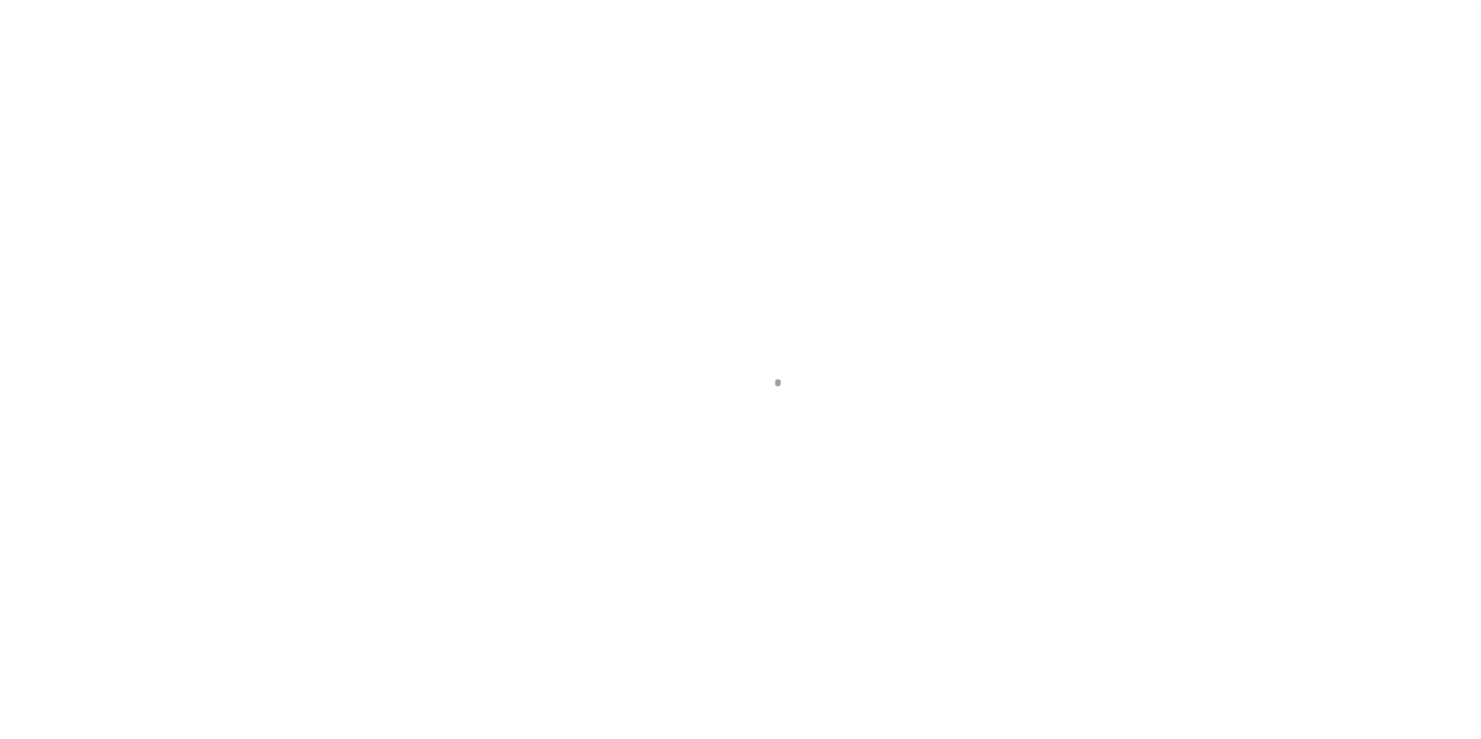
scroll to position [15, 0]
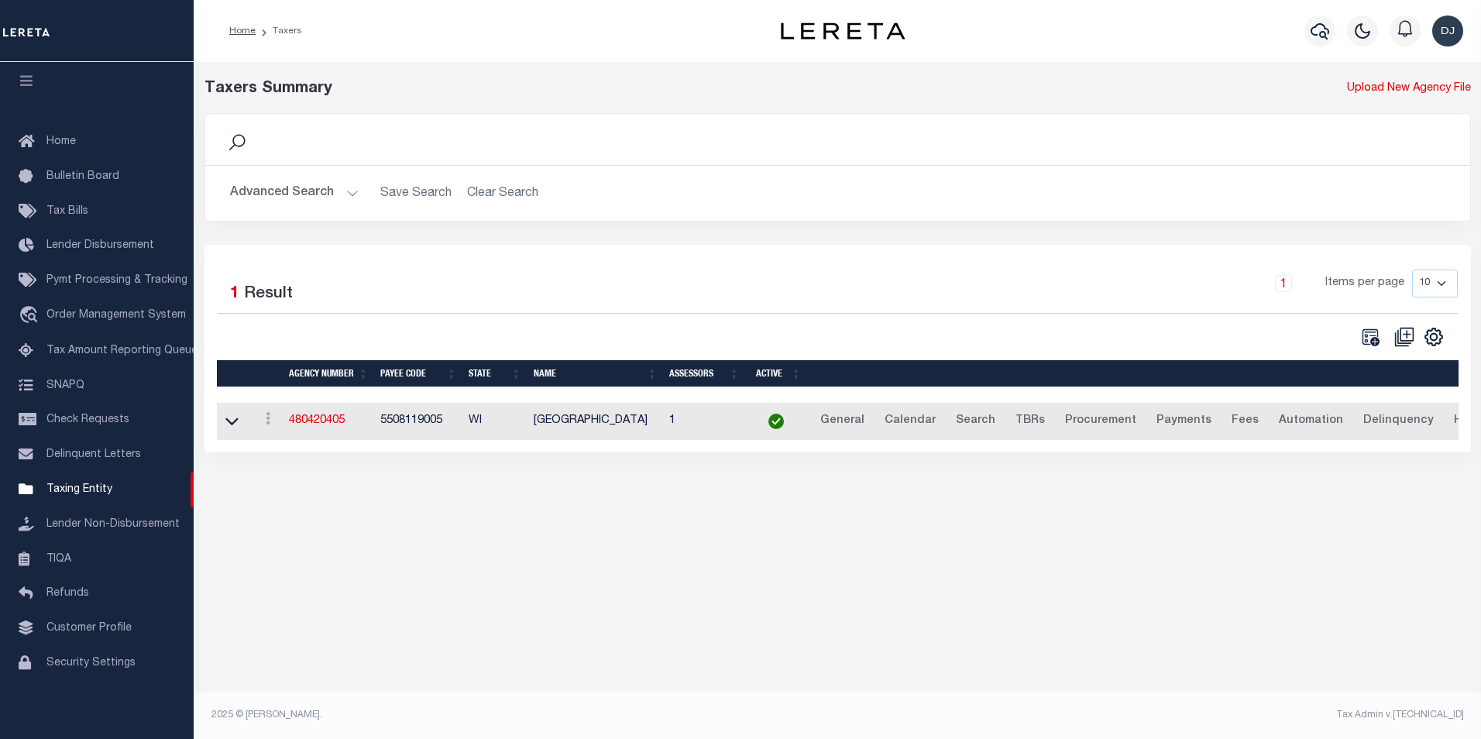
click at [352, 194] on button "Advanced Search" at bounding box center [294, 193] width 129 height 30
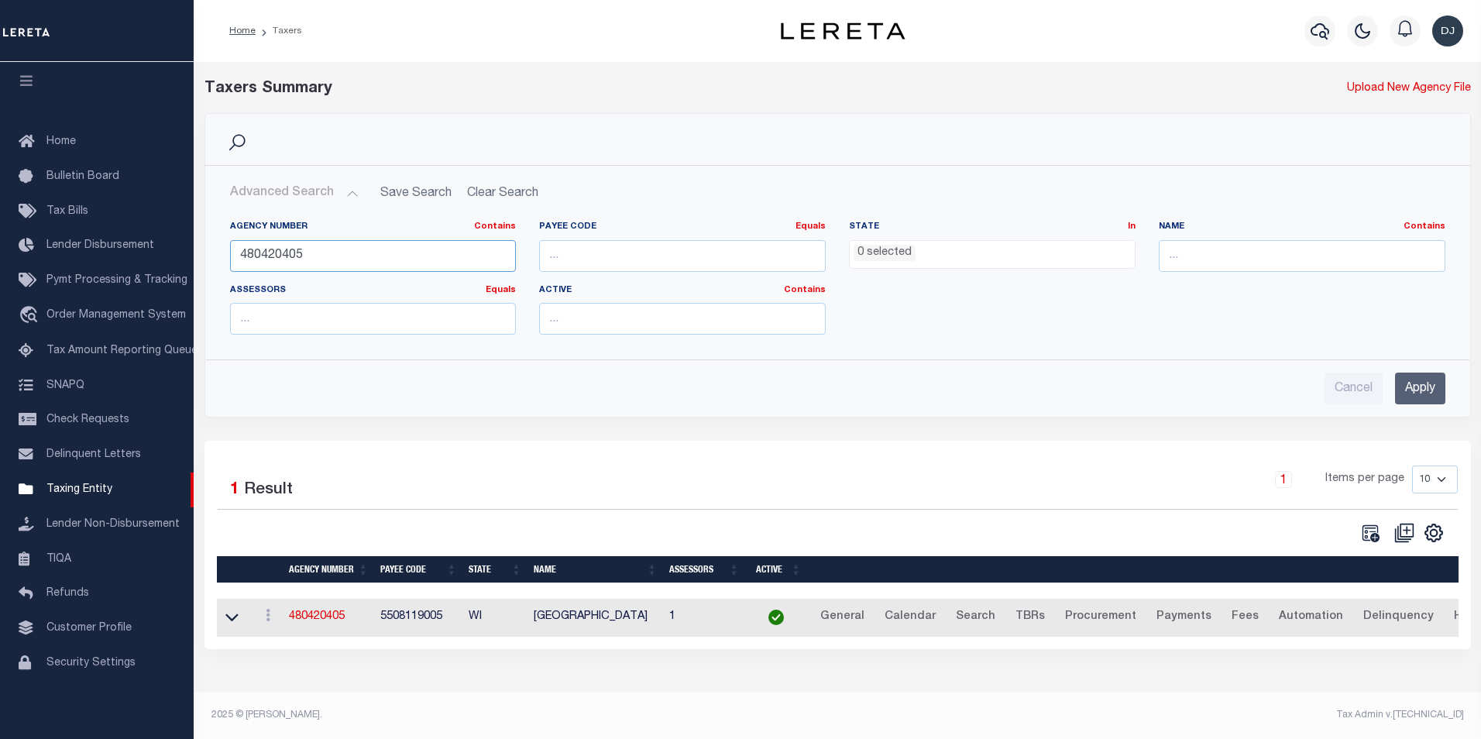
drag, startPoint x: 283, startPoint y: 257, endPoint x: 313, endPoint y: 257, distance: 30.2
click at [313, 257] on input "480420405" at bounding box center [373, 256] width 287 height 32
click at [1429, 389] on input "Apply" at bounding box center [1420, 388] width 50 height 32
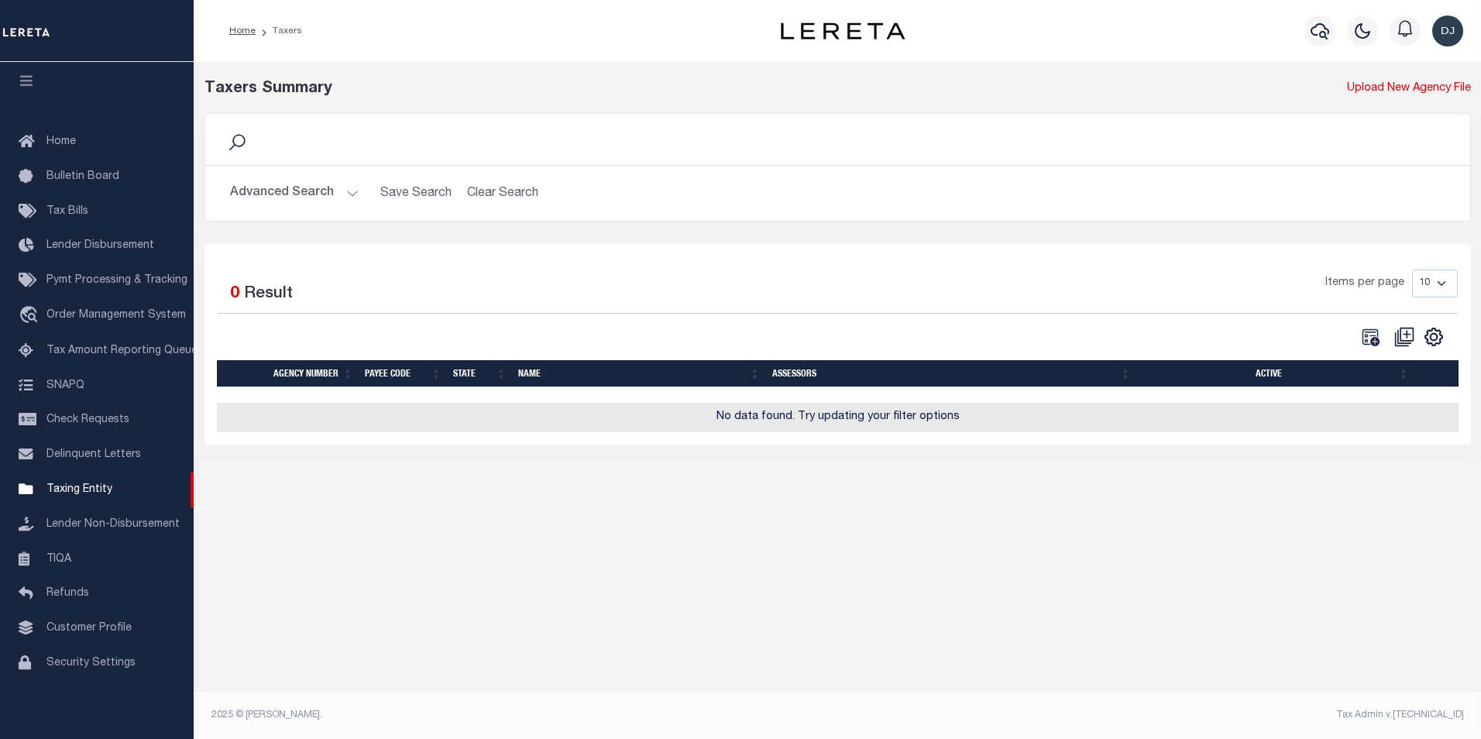
click at [352, 192] on button "Advanced Search" at bounding box center [294, 193] width 129 height 30
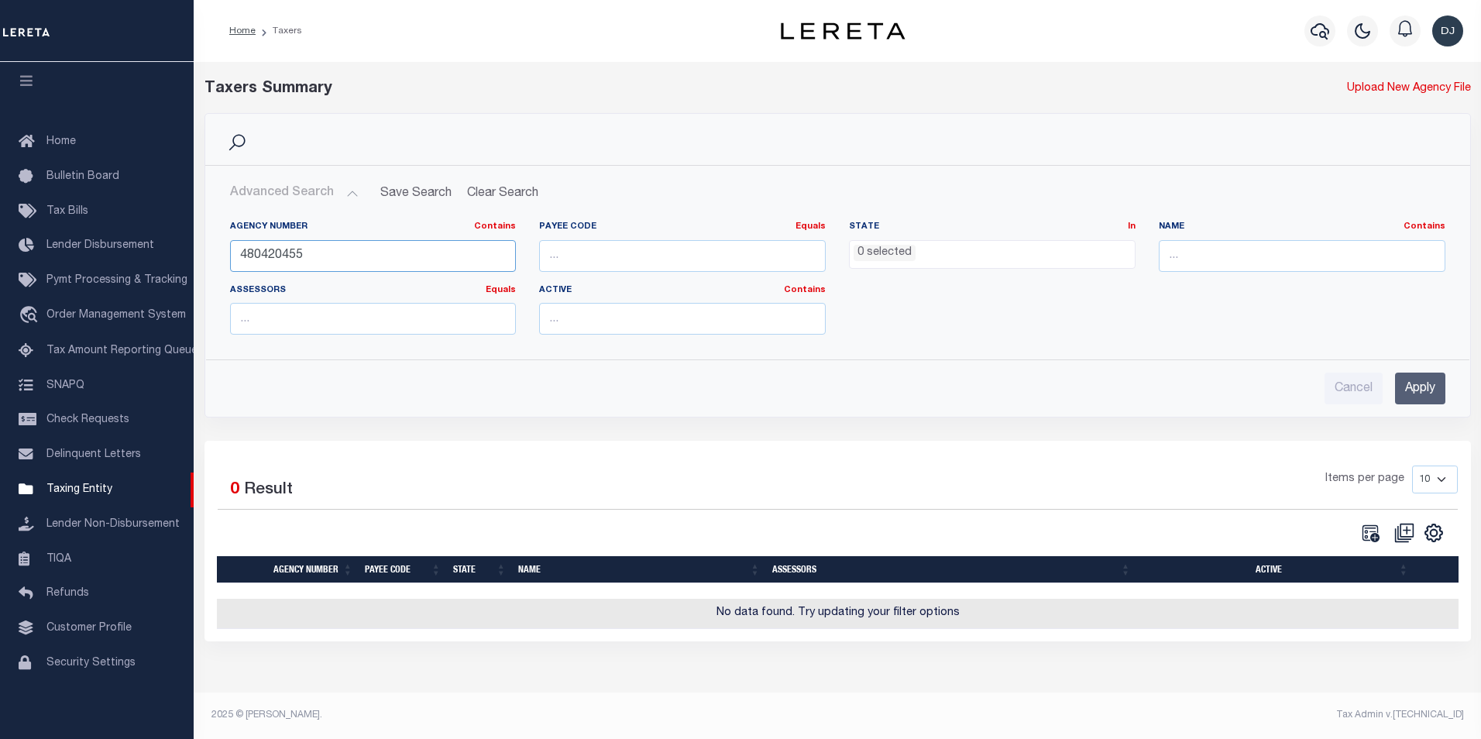
drag, startPoint x: 275, startPoint y: 254, endPoint x: 311, endPoint y: 256, distance: 36.4
click at [311, 256] on input "480420455" at bounding box center [373, 256] width 287 height 32
click at [1428, 396] on input "Apply" at bounding box center [1420, 388] width 50 height 32
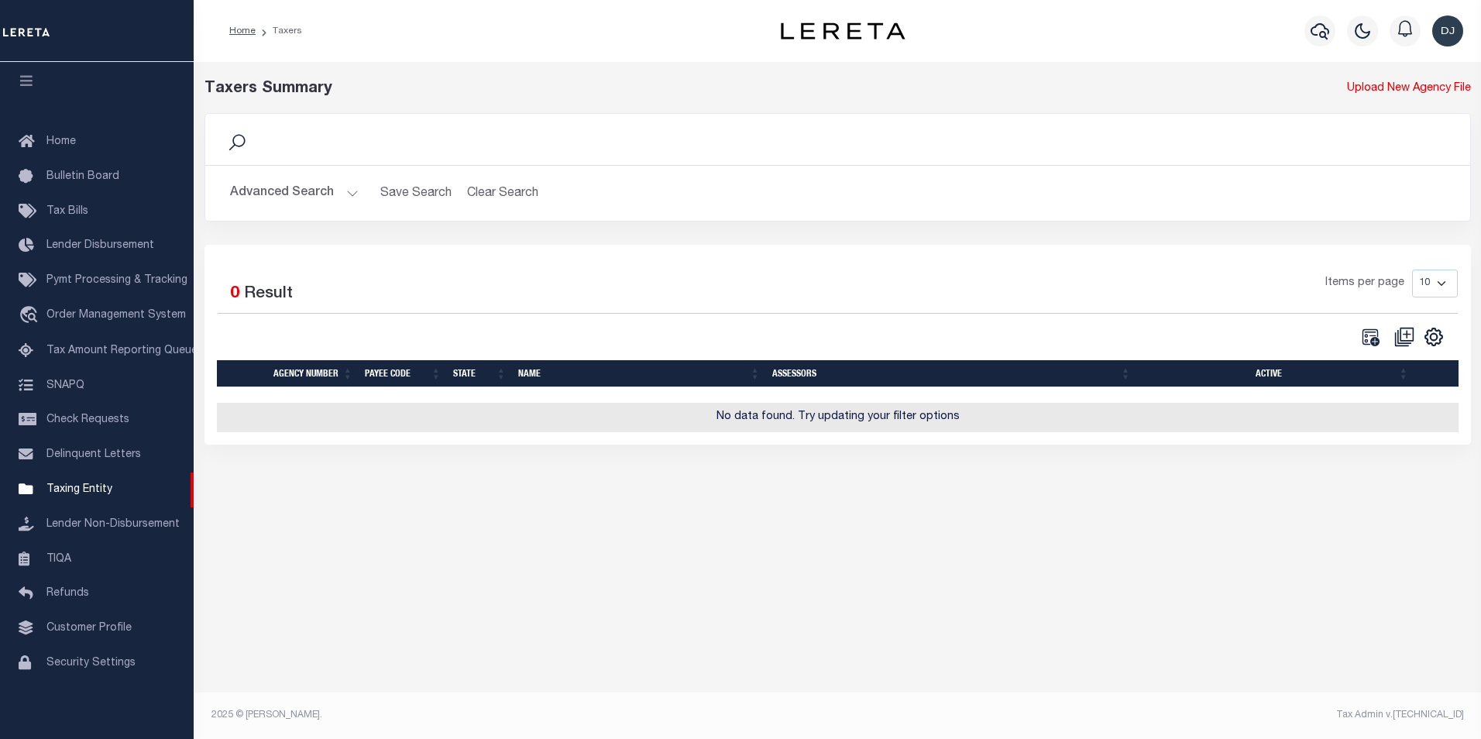
click at [350, 196] on button "Advanced Search" at bounding box center [294, 193] width 129 height 30
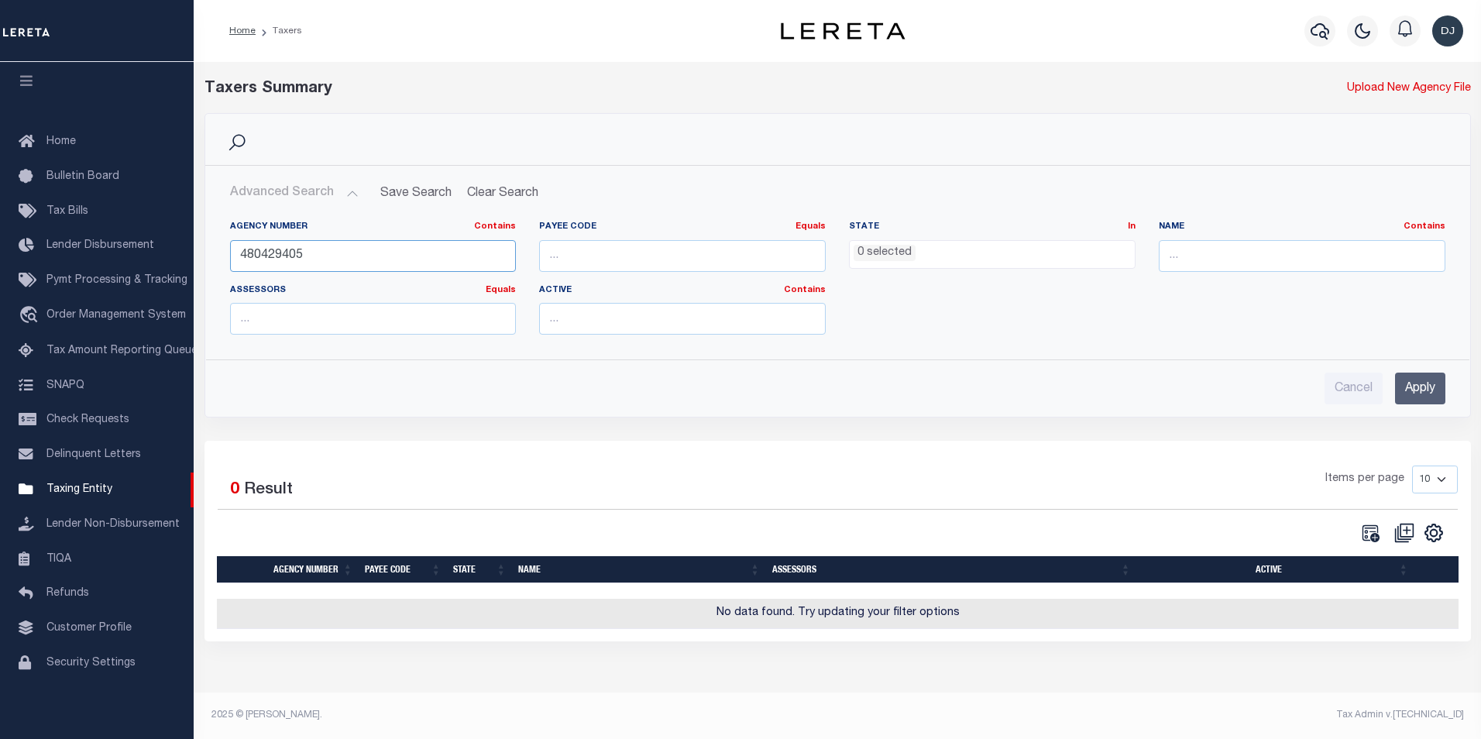
drag, startPoint x: 273, startPoint y: 253, endPoint x: 314, endPoint y: 253, distance: 41.0
click at [314, 253] on input "480429405" at bounding box center [373, 256] width 287 height 32
click at [1423, 393] on input "Apply" at bounding box center [1420, 388] width 50 height 32
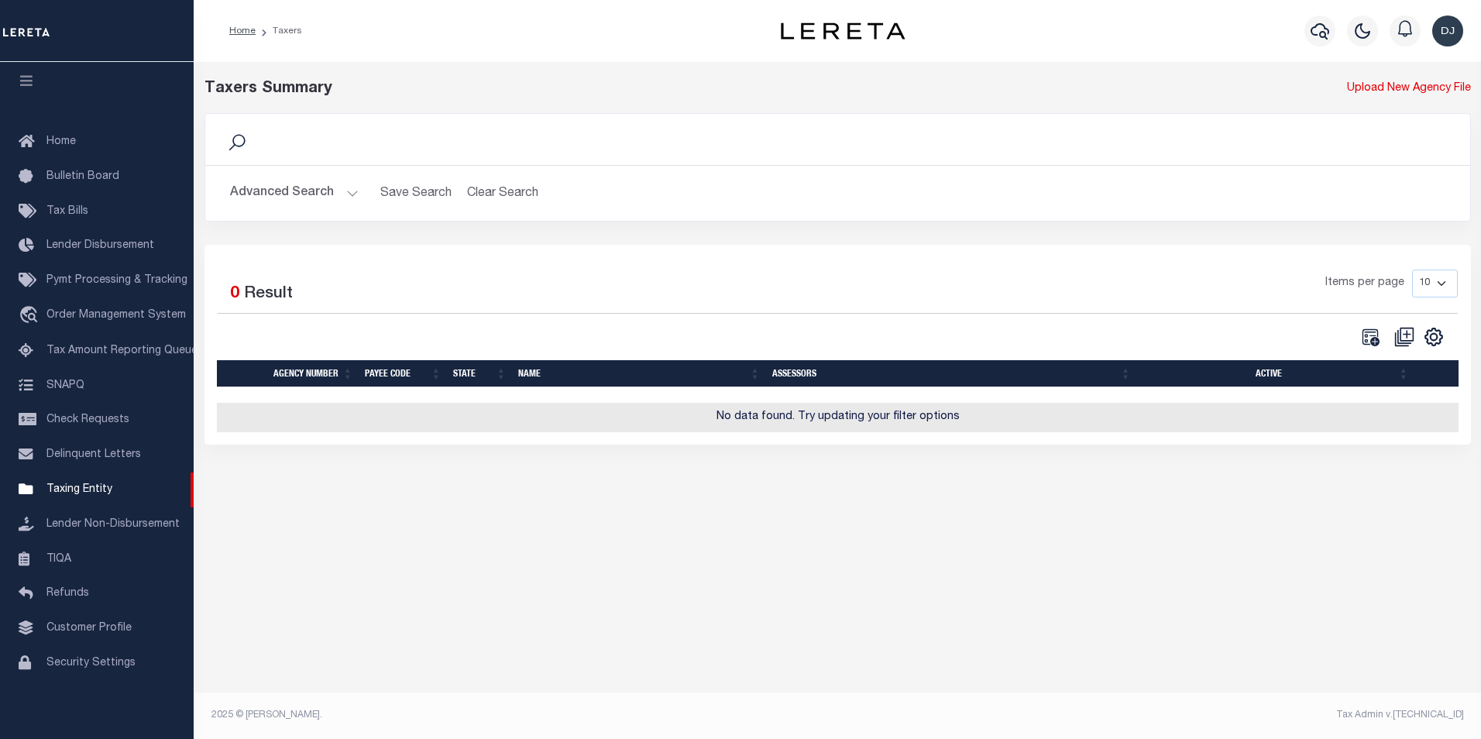
click at [350, 190] on button "Advanced Search" at bounding box center [294, 193] width 129 height 30
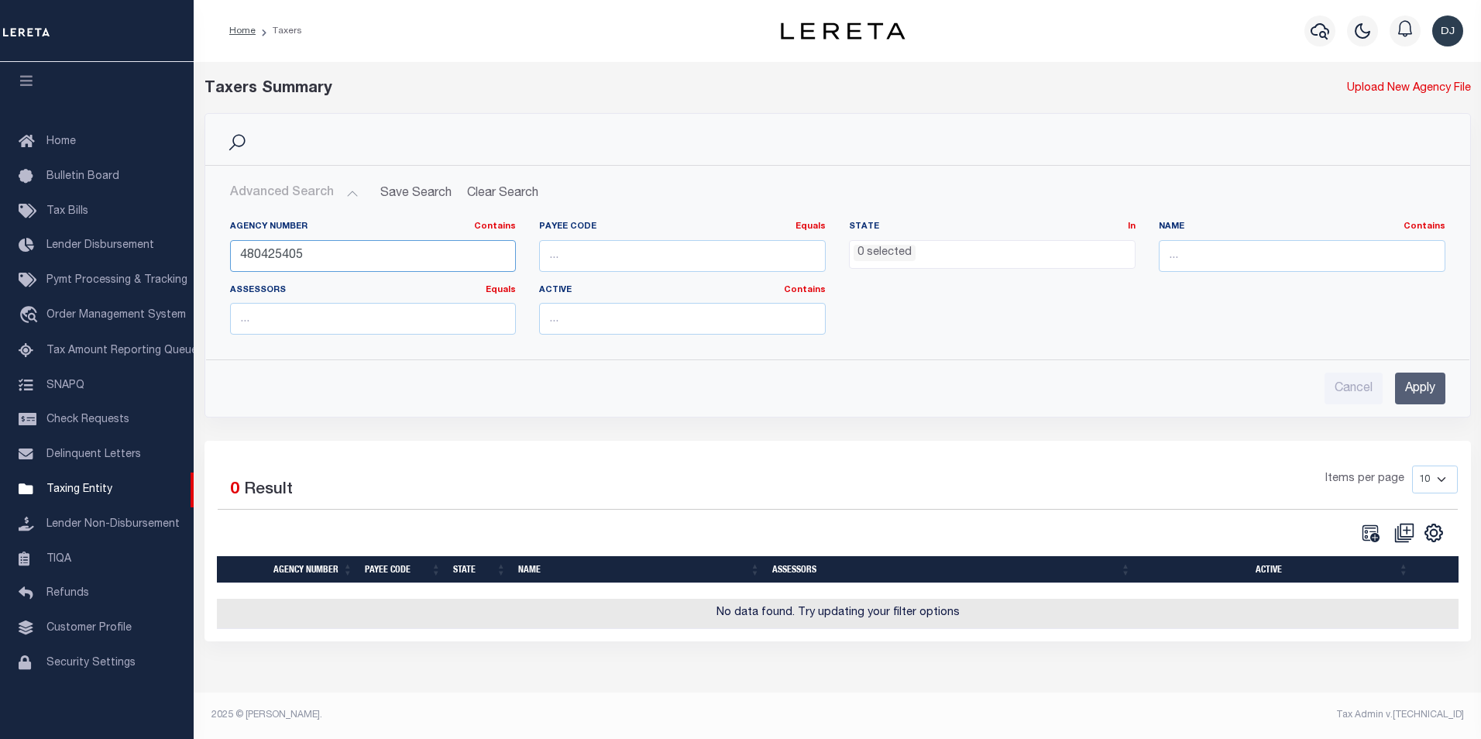
drag, startPoint x: 304, startPoint y: 259, endPoint x: 224, endPoint y: 257, distance: 79.8
click at [224, 257] on div "Agency Number Contains Contains Is 480425405" at bounding box center [373, 253] width 310 height 64
type input "480630201"
click at [1422, 390] on input "Apply" at bounding box center [1420, 388] width 50 height 32
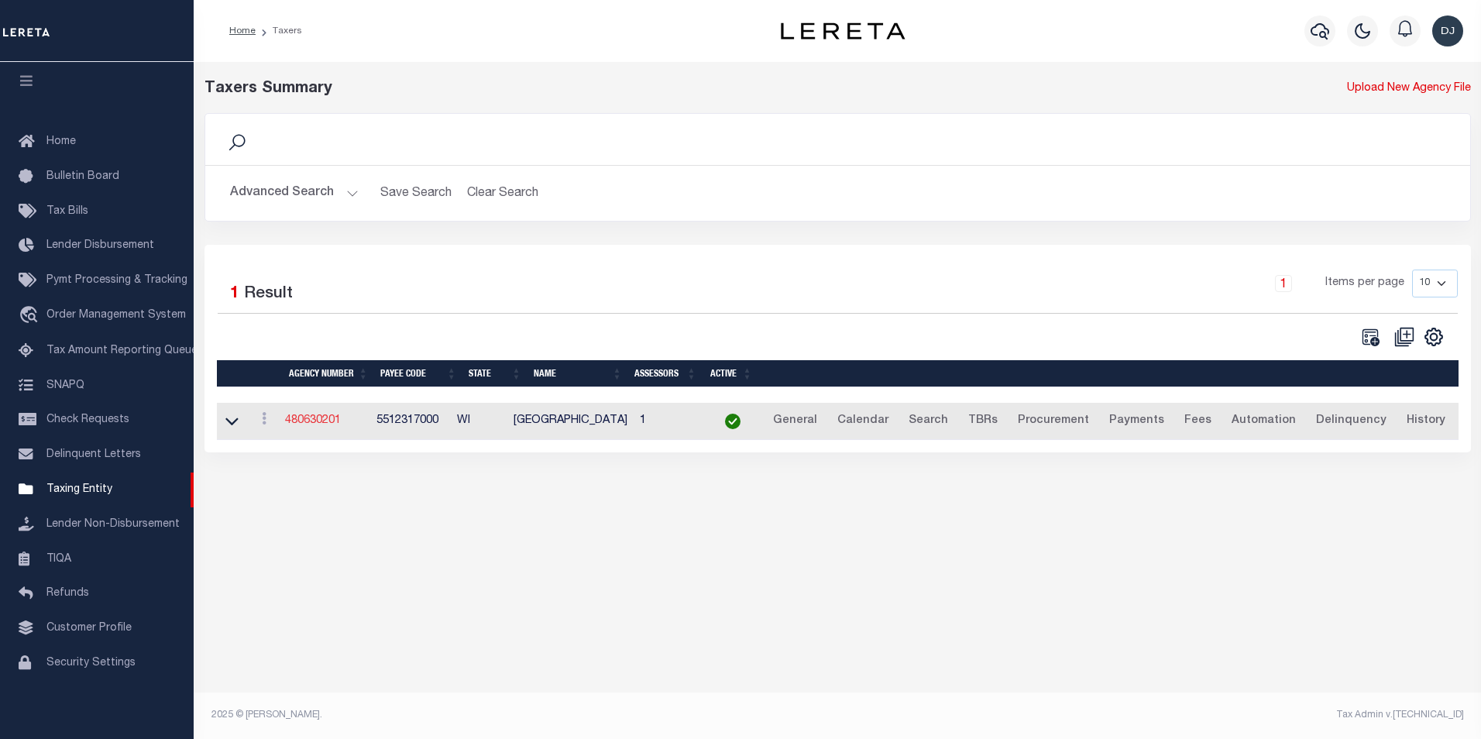
click at [324, 426] on link "480630201" at bounding box center [313, 420] width 56 height 11
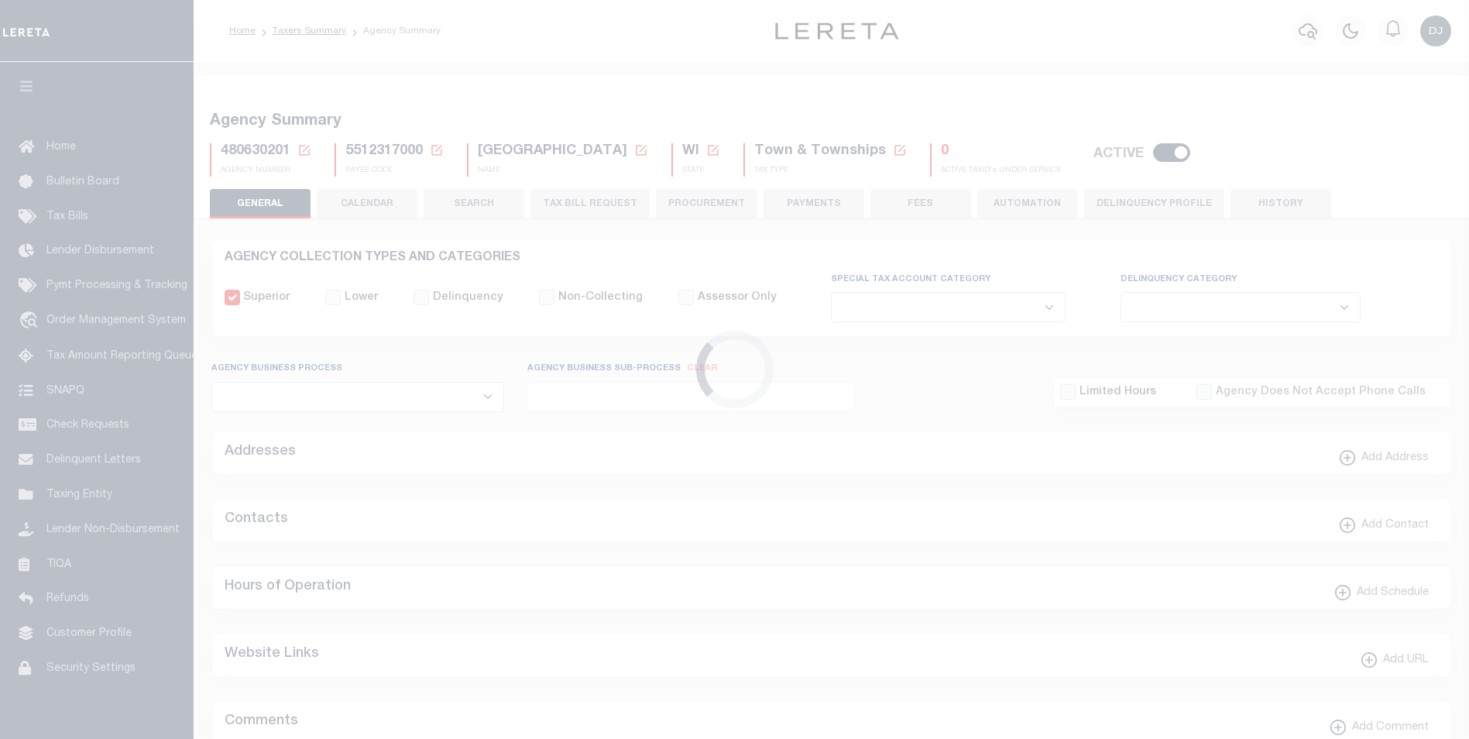
select select
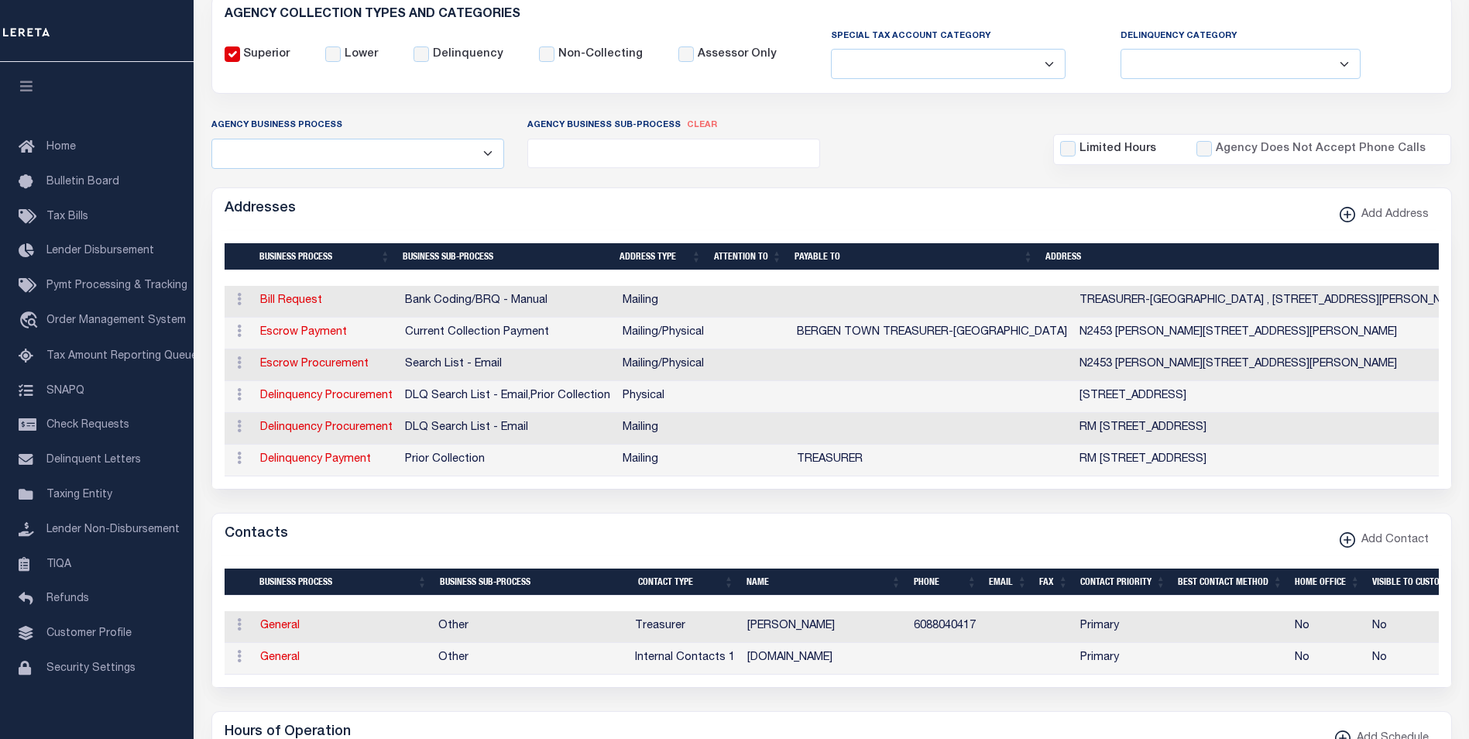
scroll to position [293, 0]
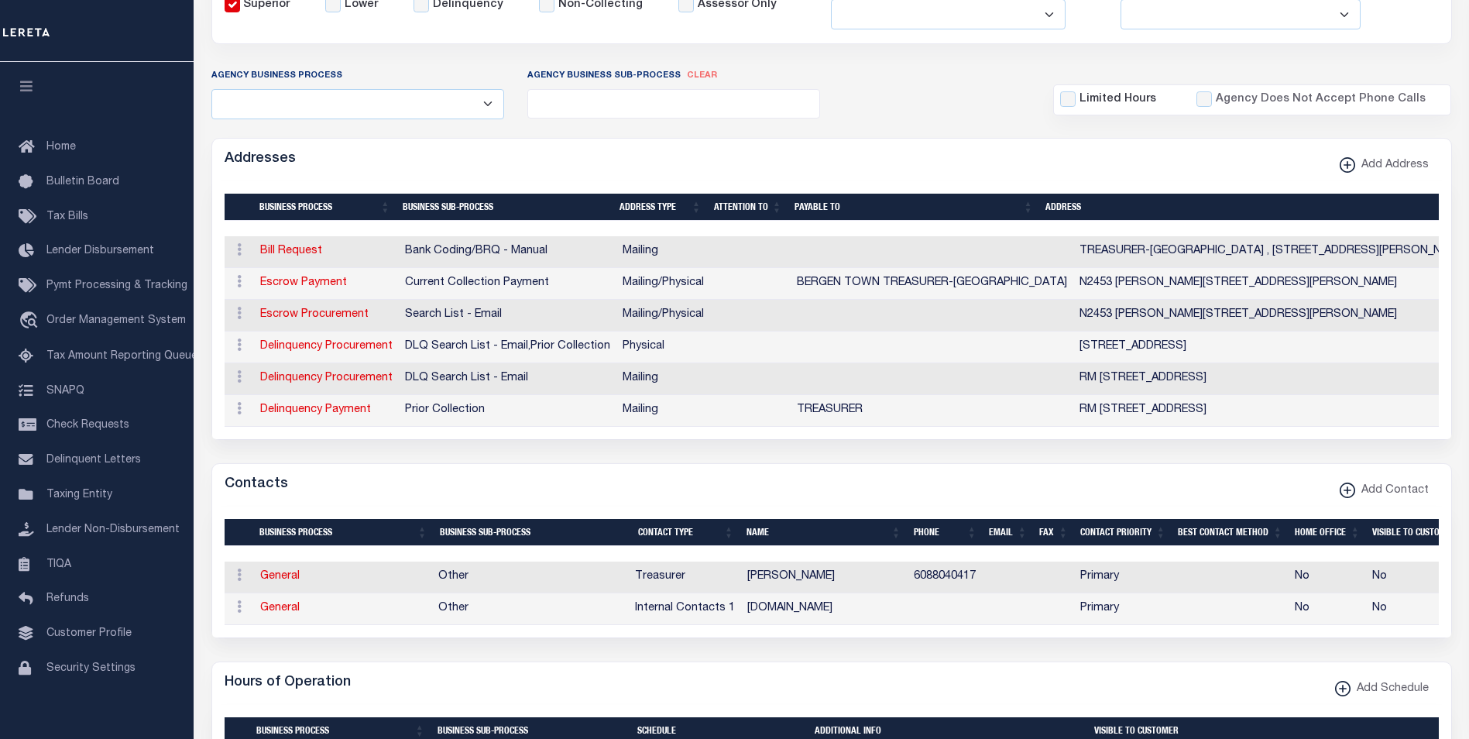
drag, startPoint x: 280, startPoint y: 585, endPoint x: 534, endPoint y: 581, distance: 254.0
click at [280, 582] on link "General" at bounding box center [279, 576] width 39 height 11
checkbox input "false"
select select
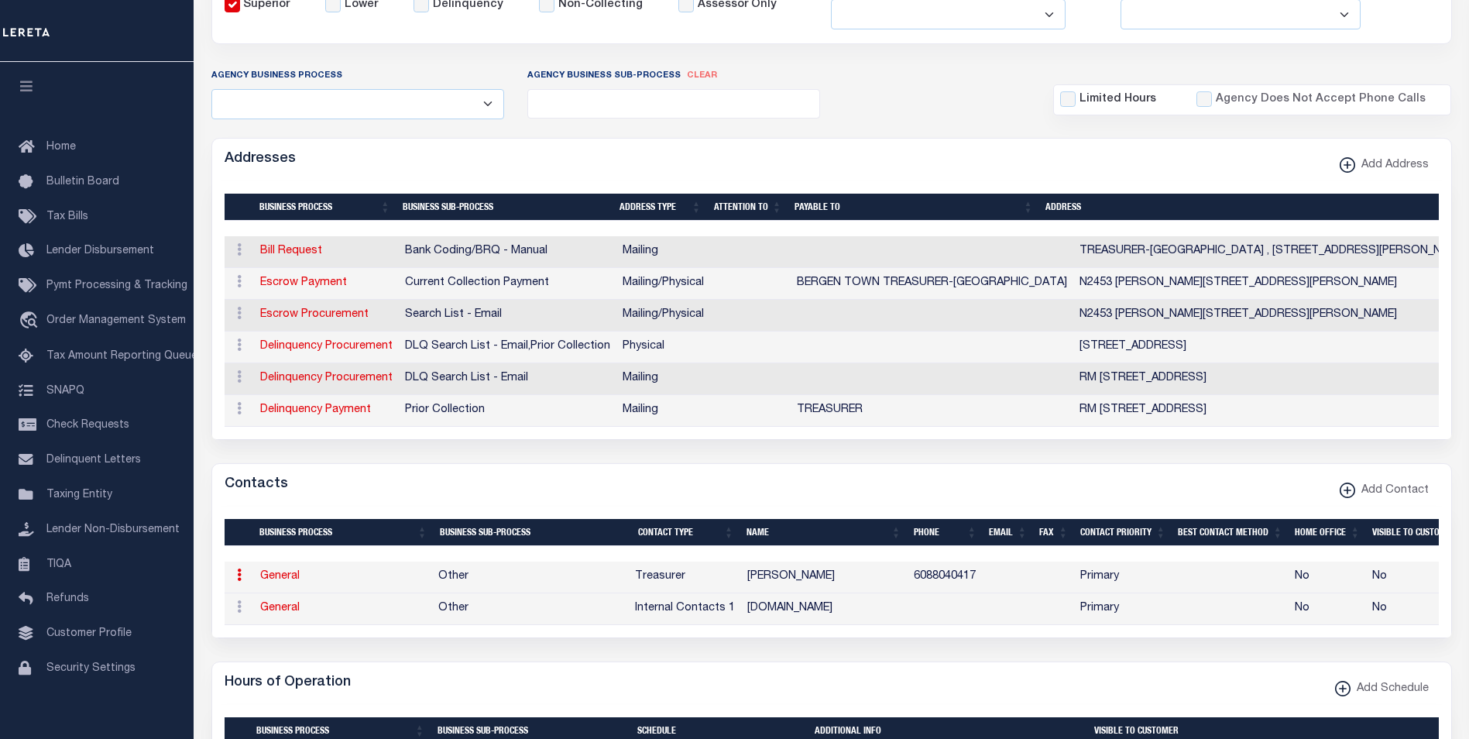
select select "3"
select select "1"
type input "CINDY"
type input "SIKORA"
type input "6088040417"
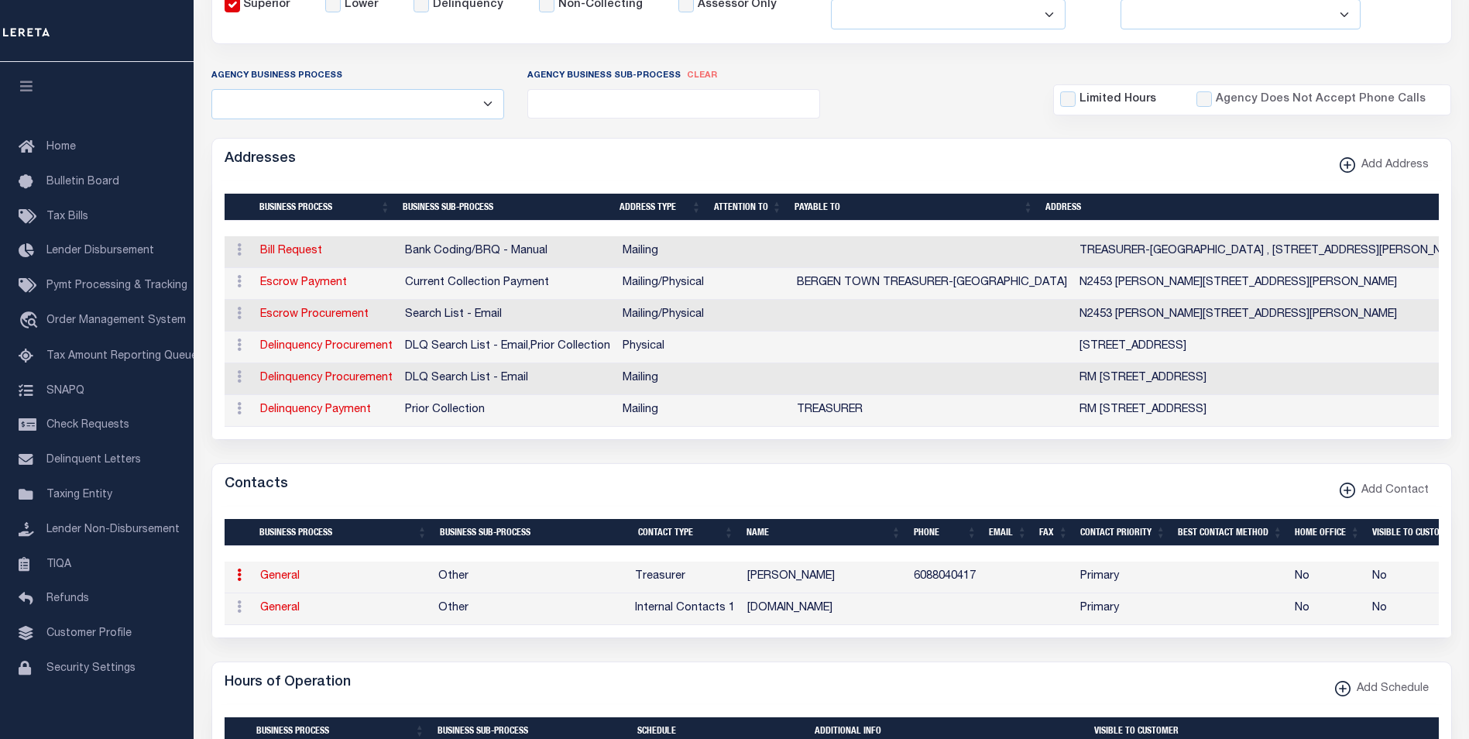
select select "6"
select select "39"
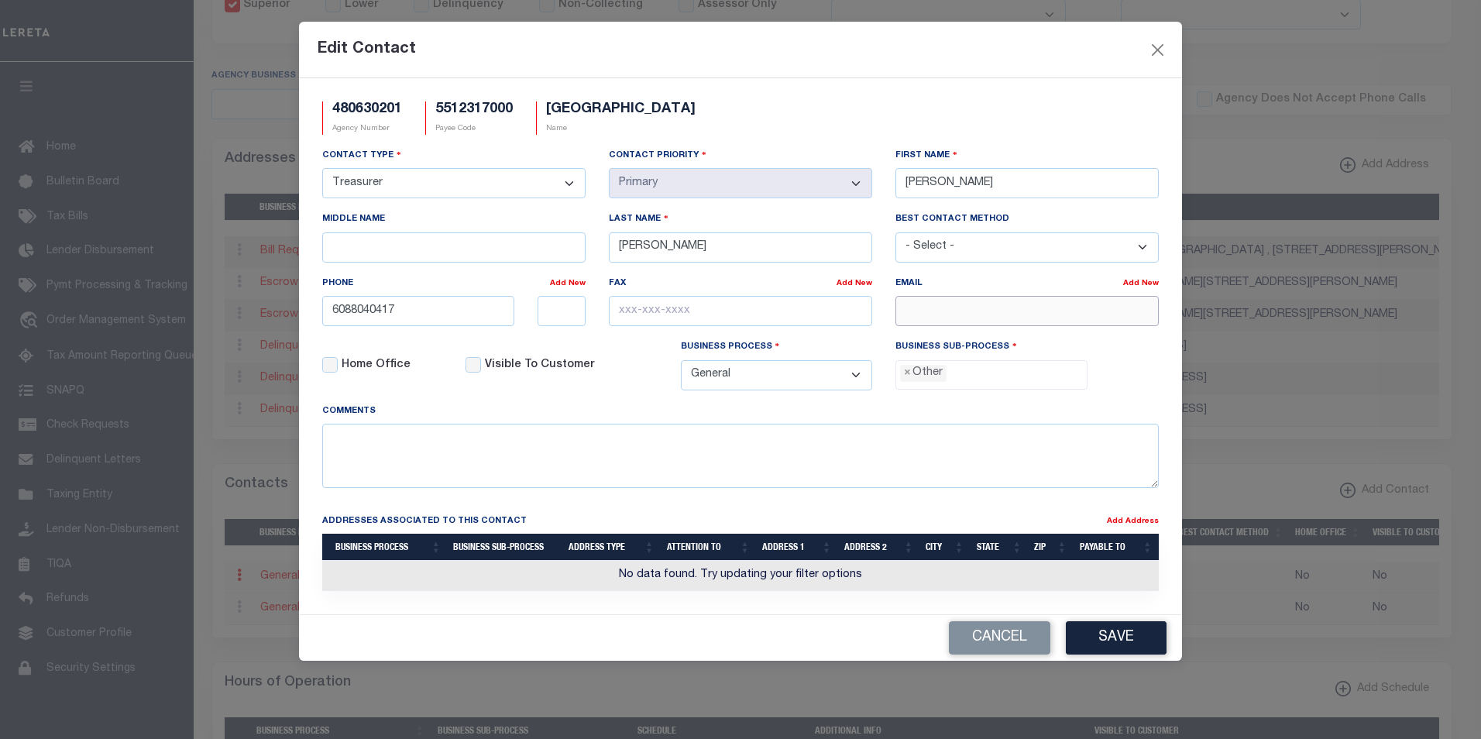
click at [1013, 312] on input "email" at bounding box center [1026, 311] width 263 height 30
paste input "BERGENTREAS@GMAIL.COM"
type input "BERGENTREAS@GMAIL.COM"
click at [1104, 639] on button "Save" at bounding box center [1116, 637] width 101 height 33
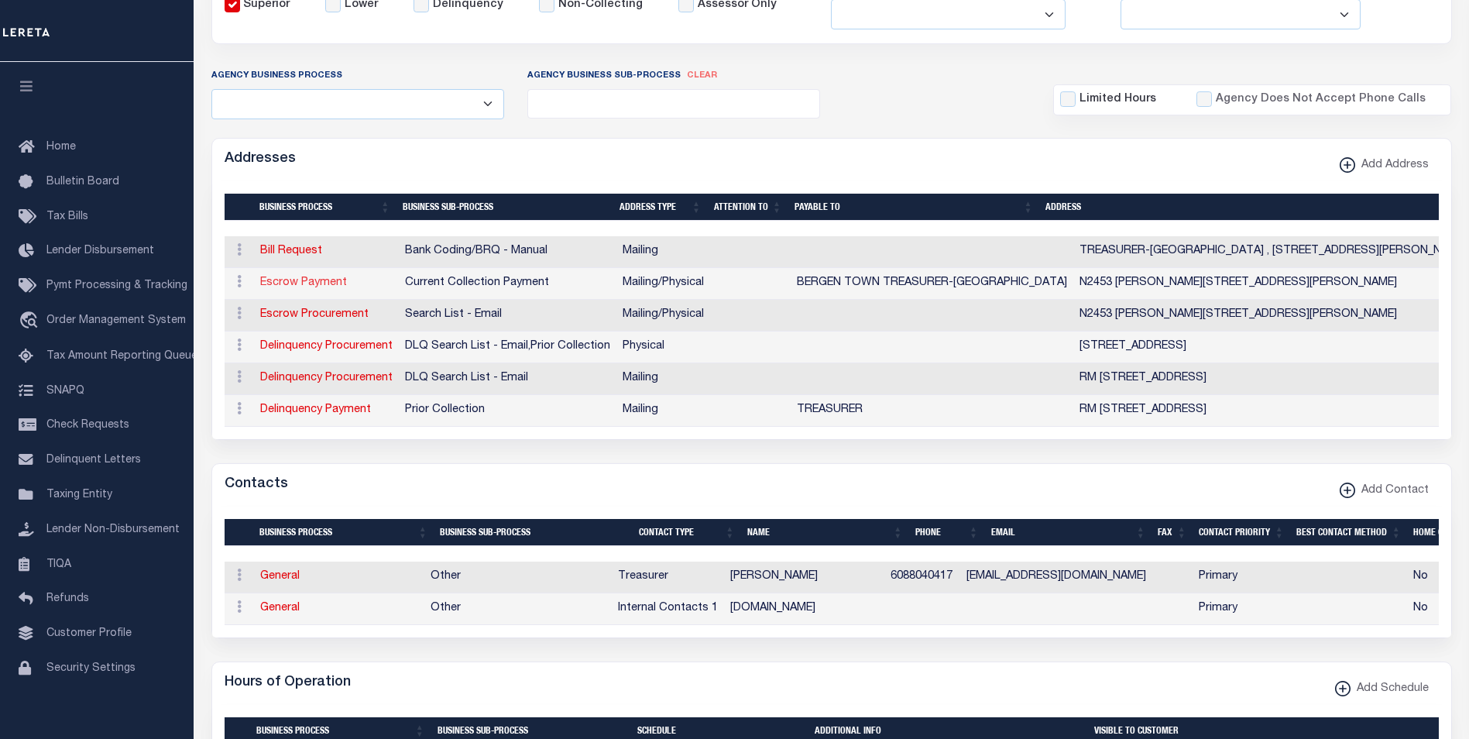
click at [313, 286] on link "Escrow Payment" at bounding box center [303, 282] width 87 height 11
select select "1"
checkbox input "false"
select select
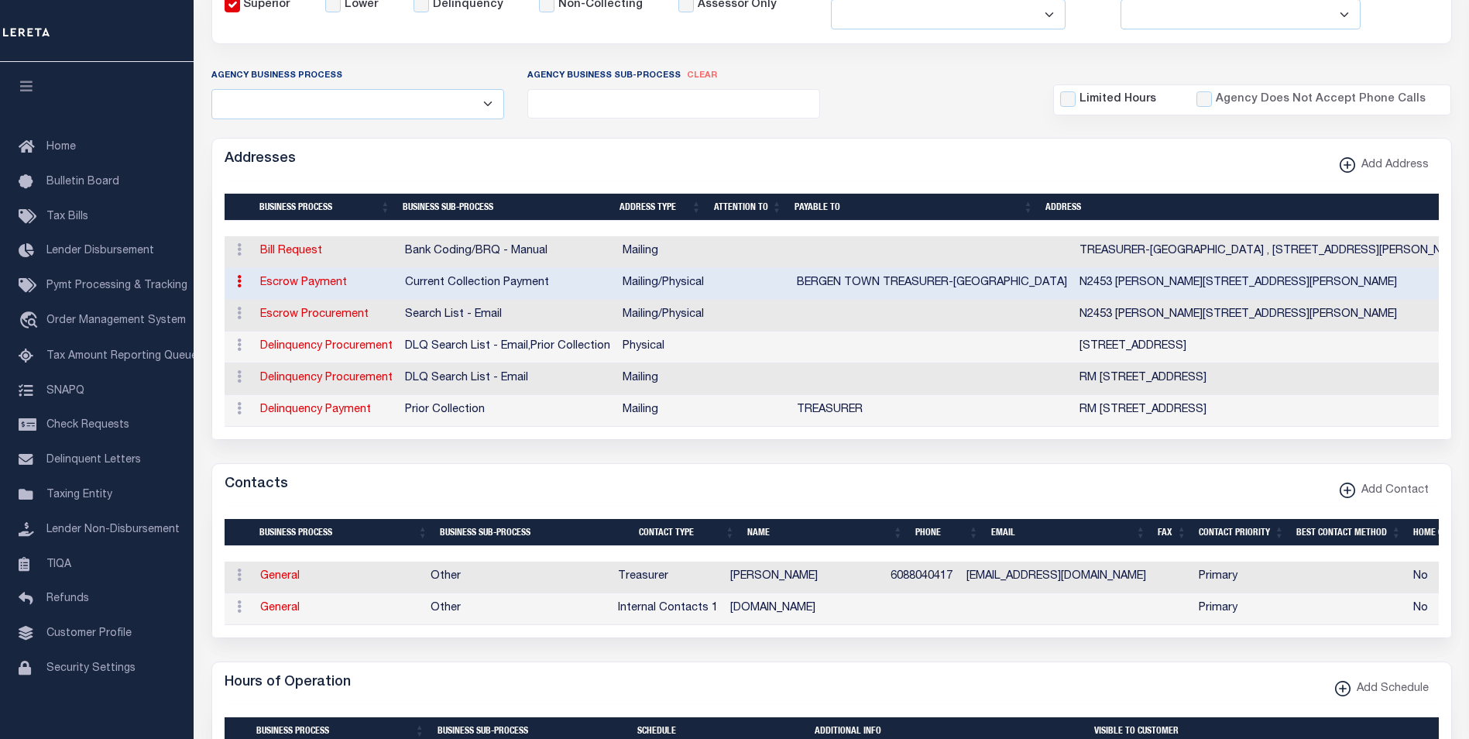
type input "N2453 PROKSCH COULEE RD"
type input "STODDARD"
select select "WI"
type input "54658"
select select "5"
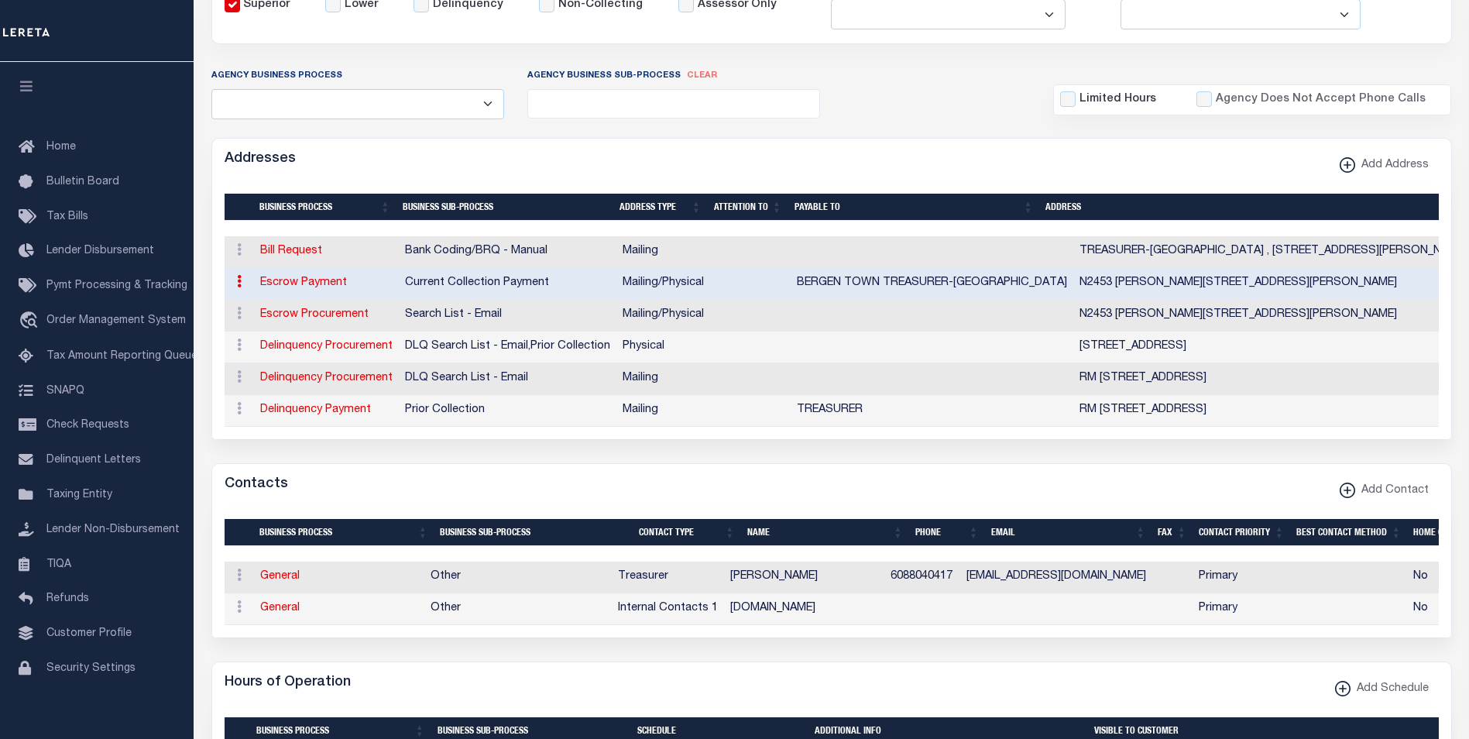
checkbox input "true"
type input "BERGEN TOWN TREASURER-BERGEN TOWN"
select select "3"
select select "11"
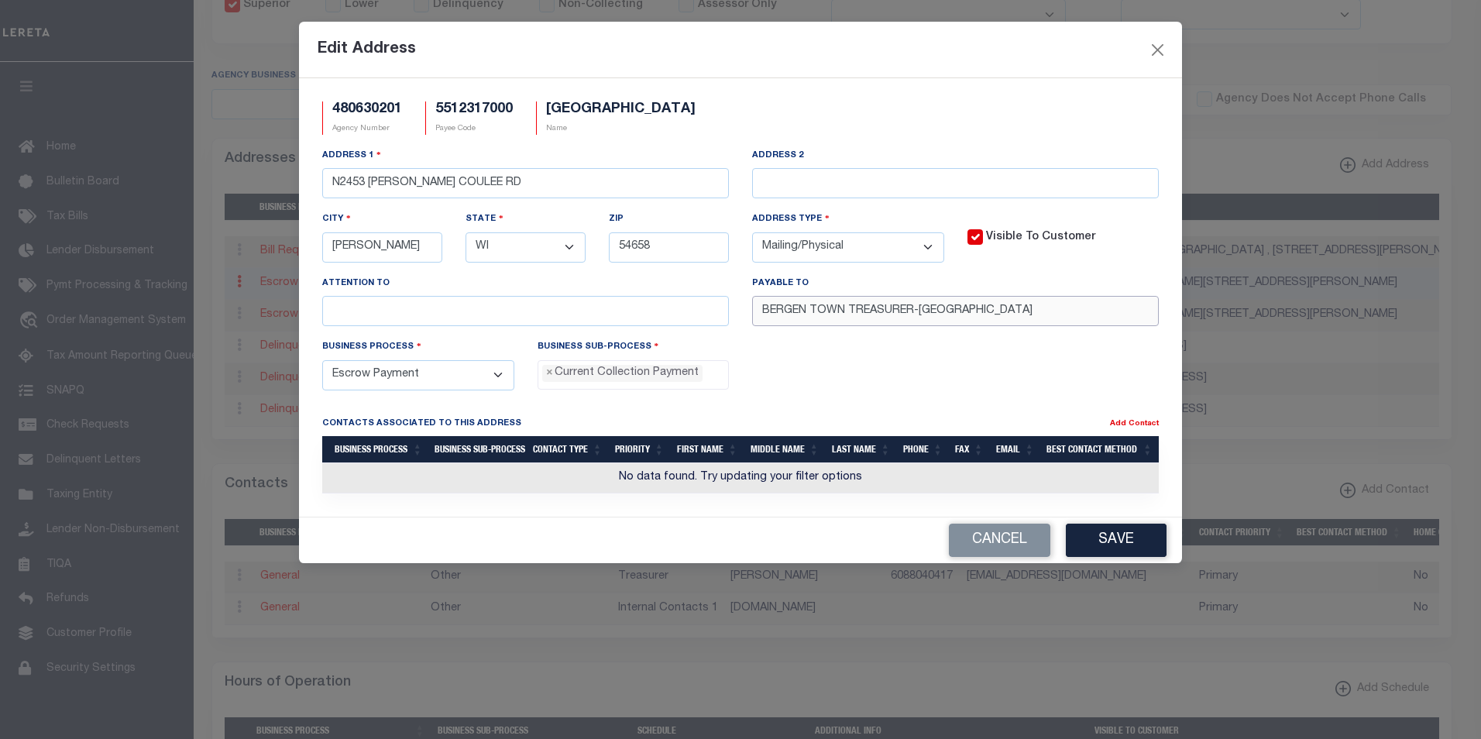
drag, startPoint x: 1007, startPoint y: 313, endPoint x: 746, endPoint y: 313, distance: 261.0
click at [746, 313] on div "Payable To BERGEN TOWN TREASURER-BERGEN TOWN" at bounding box center [955, 307] width 430 height 64
paste input "text"
type input "TREASURER-BERGEN TOWN"
drag, startPoint x: 493, startPoint y: 183, endPoint x: 317, endPoint y: 176, distance: 175.9
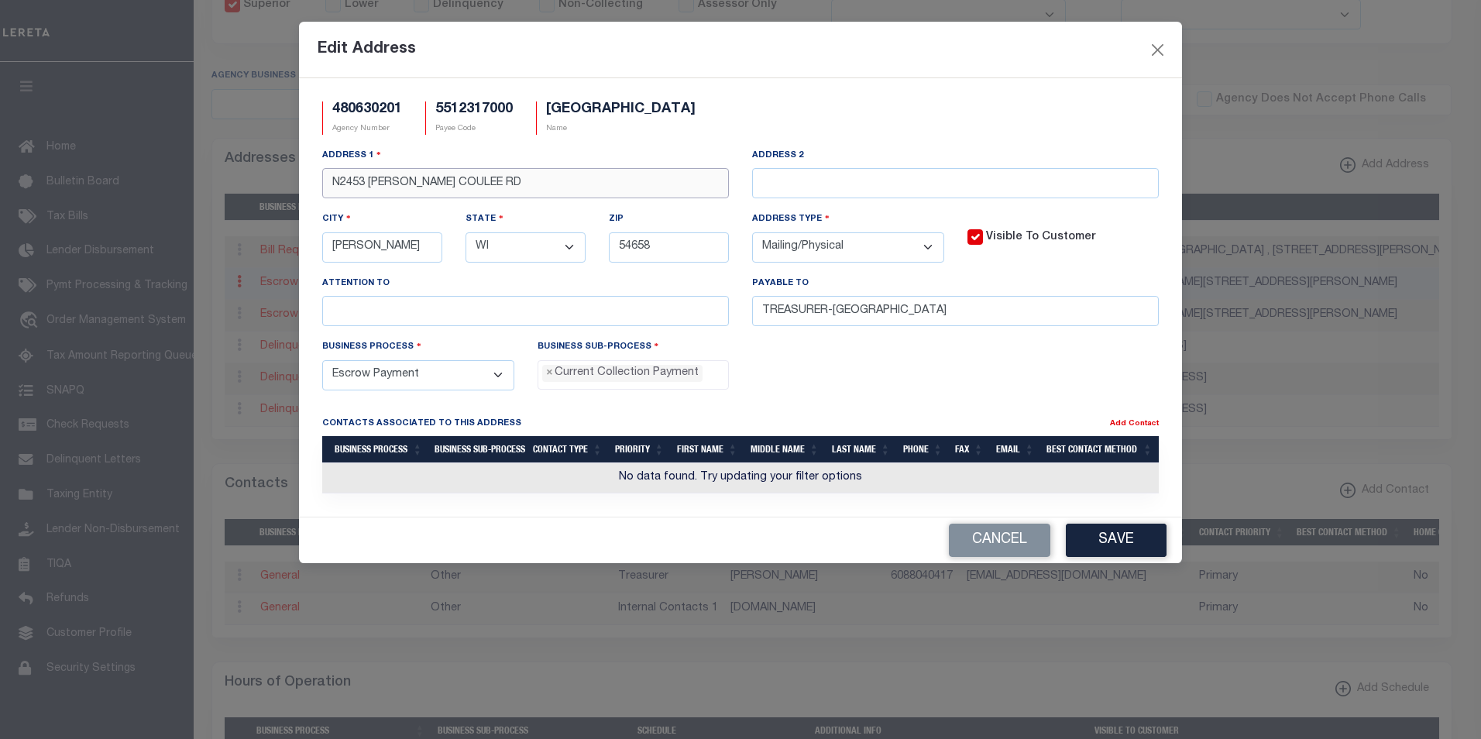
click at [317, 176] on div "Address 1 N2453 PROKSCH COULEE RD" at bounding box center [526, 179] width 430 height 64
paste input "3472 WOODBRIDGE CT"
type input "3472 WOODBRIDGE CT"
drag, startPoint x: 404, startPoint y: 254, endPoint x: 307, endPoint y: 240, distance: 97.8
click at [307, 240] on div "480630201 Agency Number 5512317000 Payee Code BERGEN TOWN Name Address 1 3472 W…" at bounding box center [740, 297] width 883 height 438
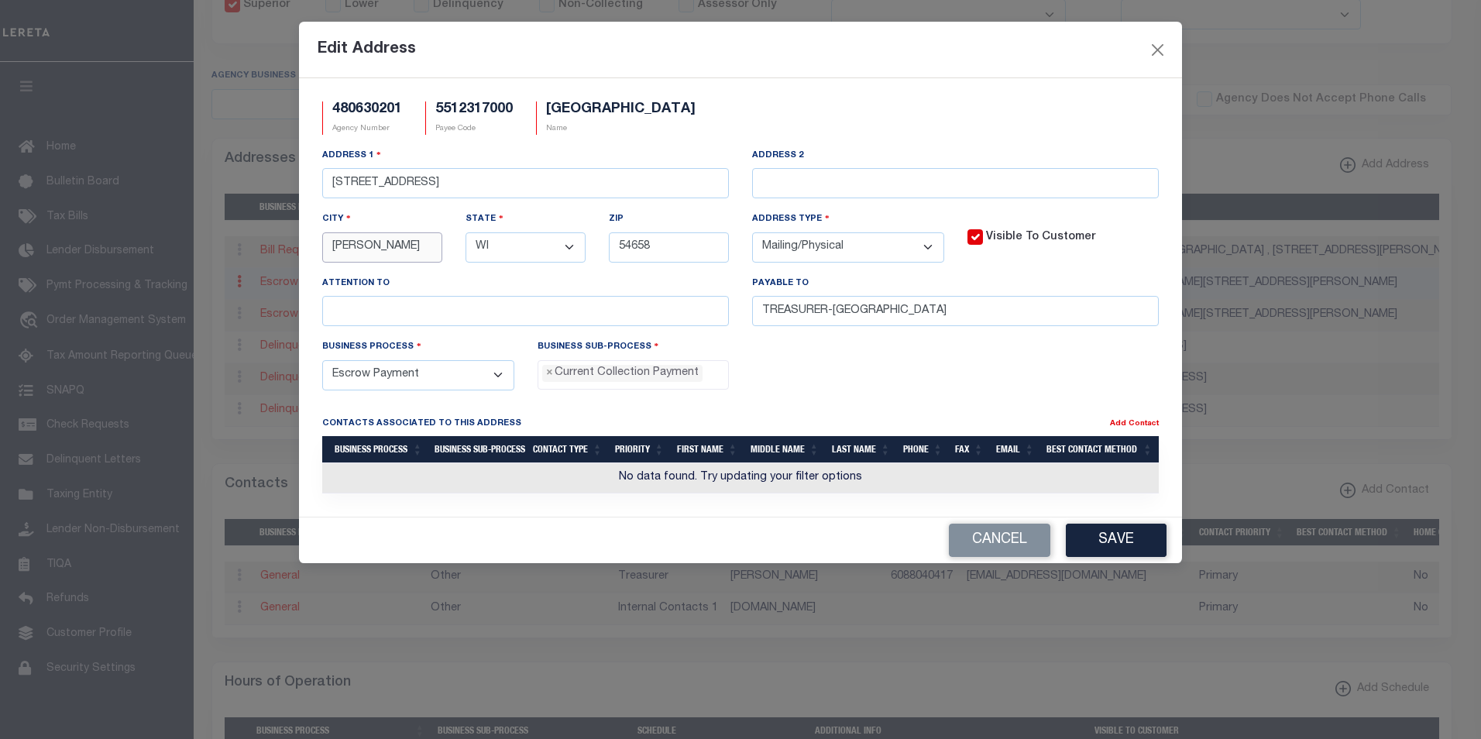
paste input "LA CROSSE"
type input "LA CROSSE"
drag, startPoint x: 664, startPoint y: 249, endPoint x: 609, endPoint y: 245, distance: 54.3
click at [609, 245] on input "54658" at bounding box center [669, 247] width 120 height 30
type input "54601"
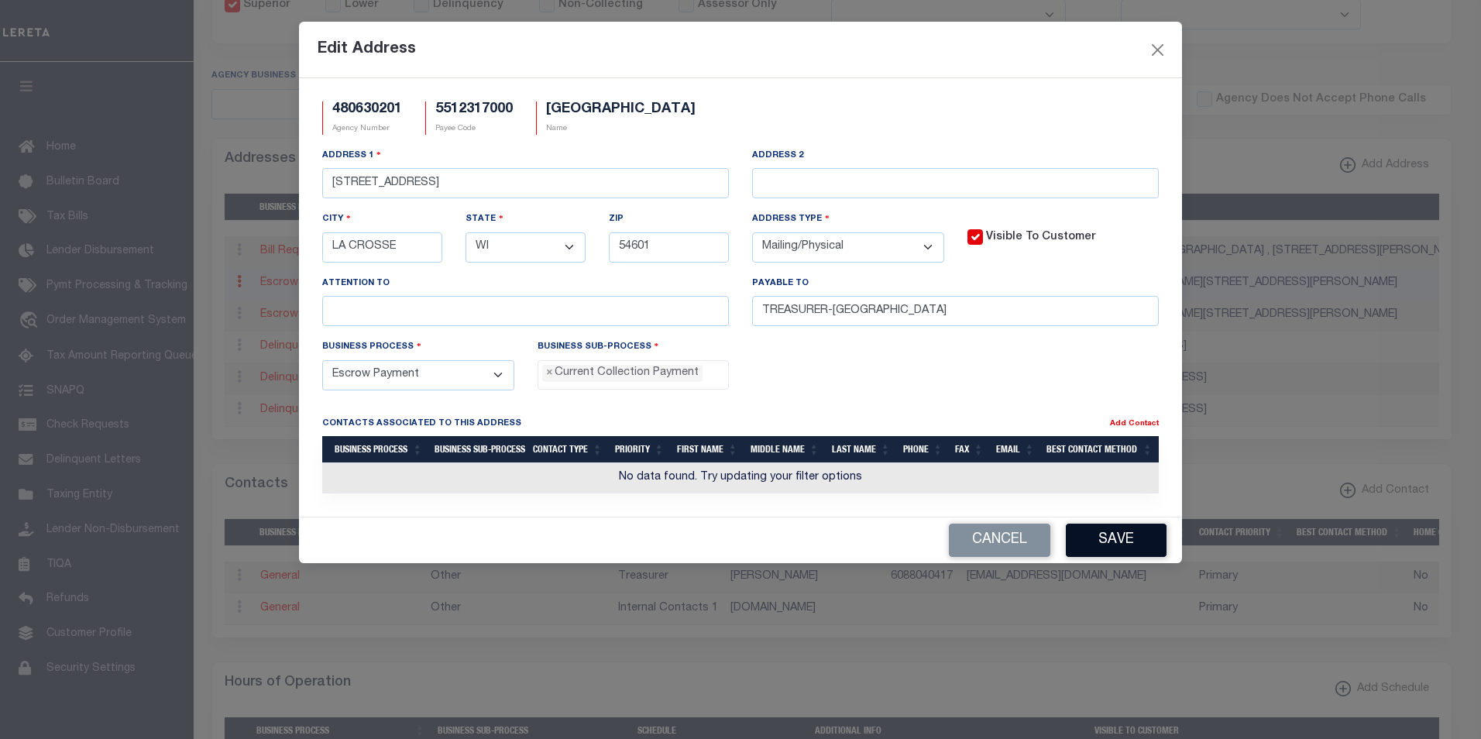
click at [1137, 550] on button "Save" at bounding box center [1116, 539] width 101 height 33
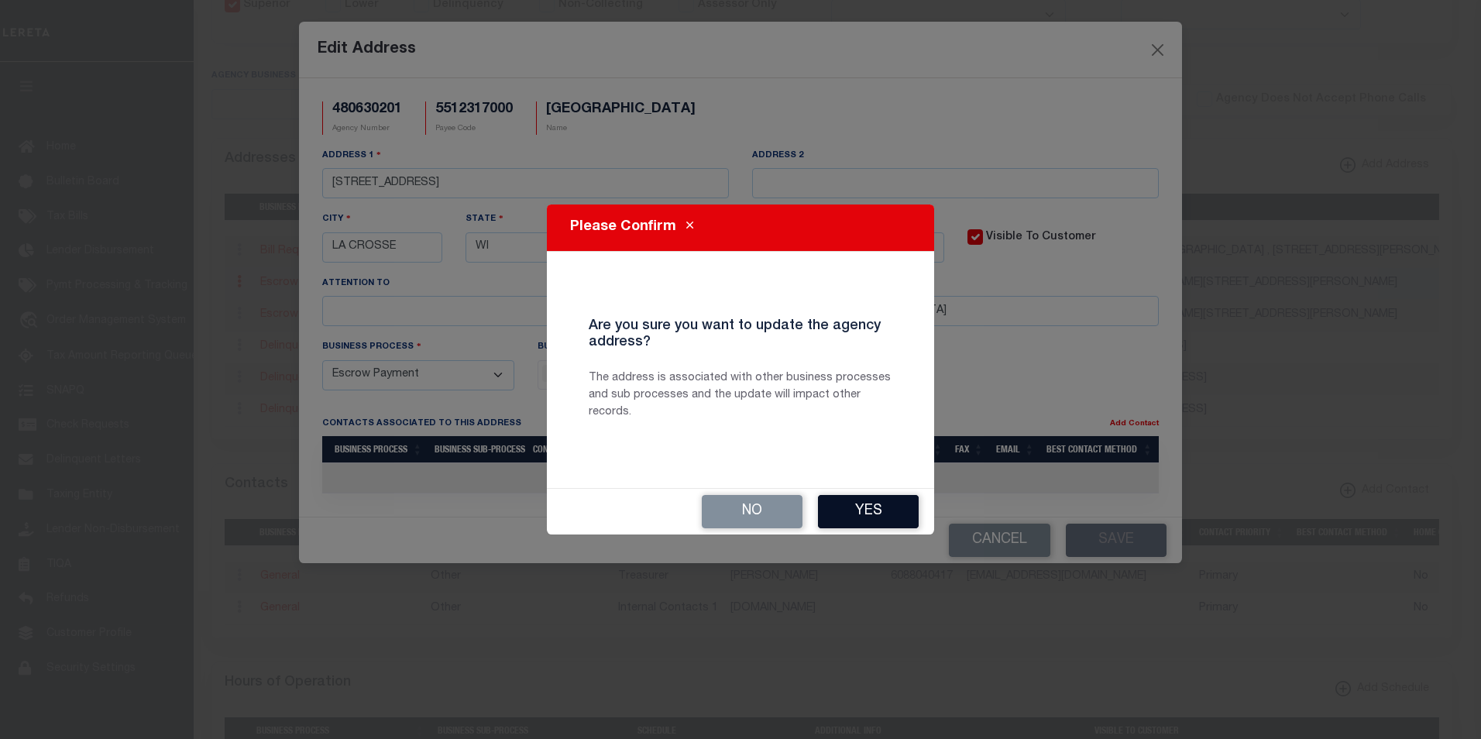
click at [880, 506] on button "Yes" at bounding box center [868, 511] width 101 height 33
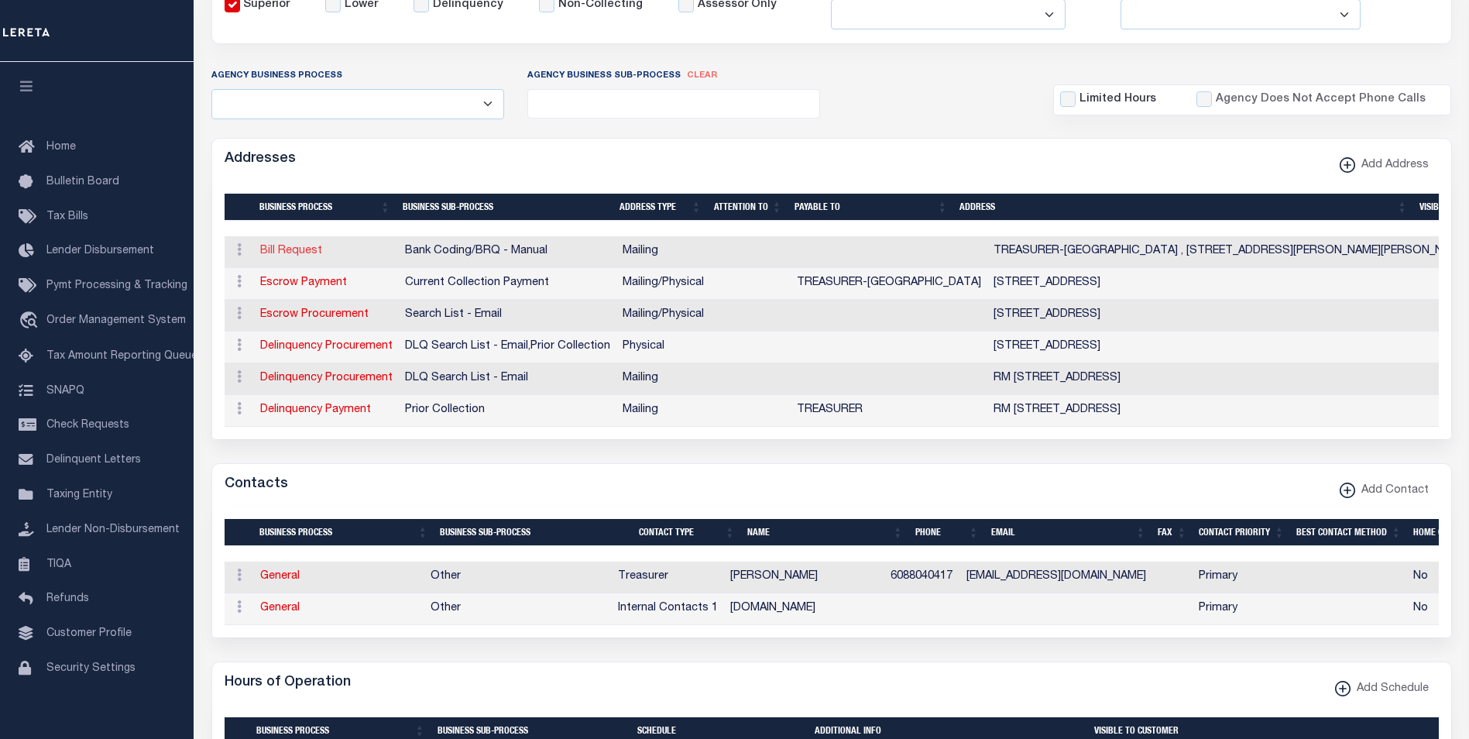
click at [297, 251] on link "Bill Request" at bounding box center [291, 250] width 62 height 11
select select
select select "1"
checkbox input "false"
select select
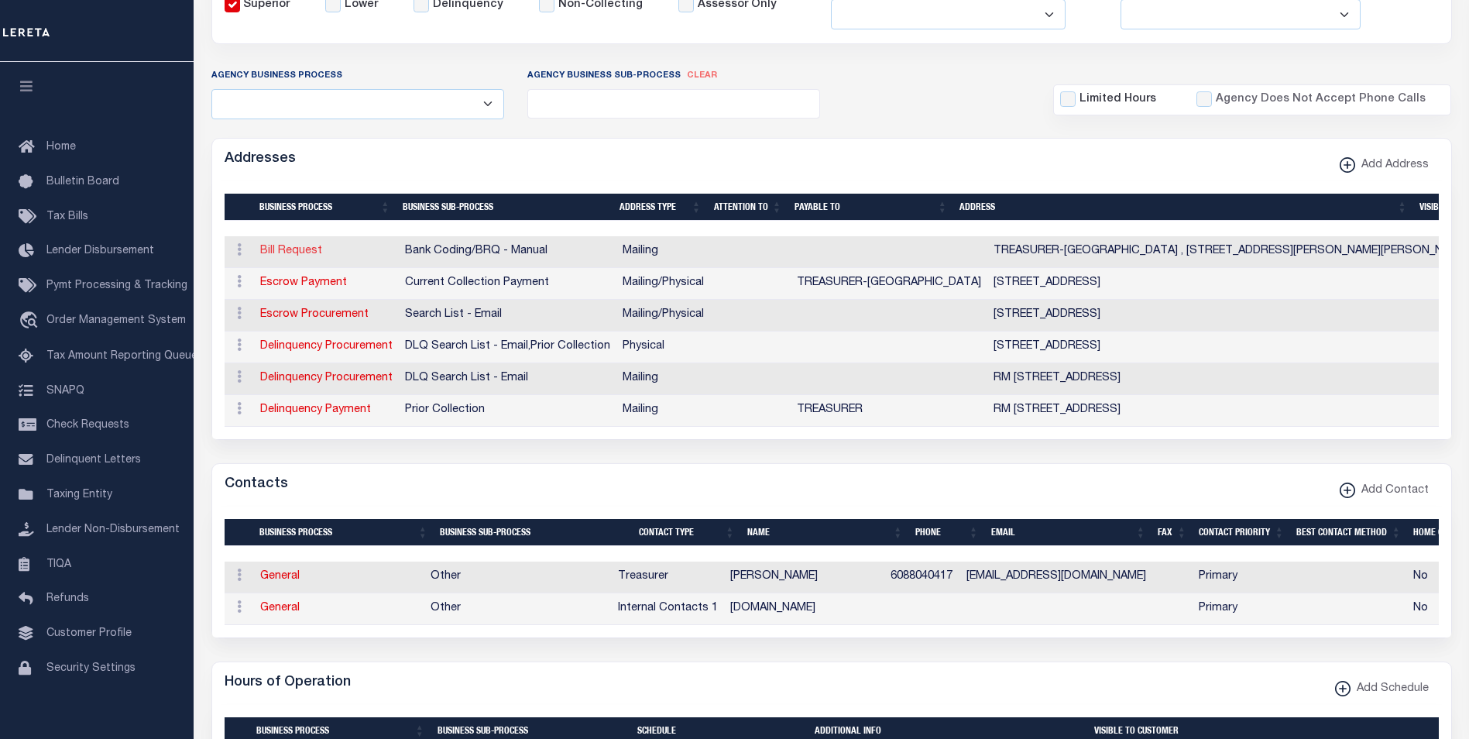
select select
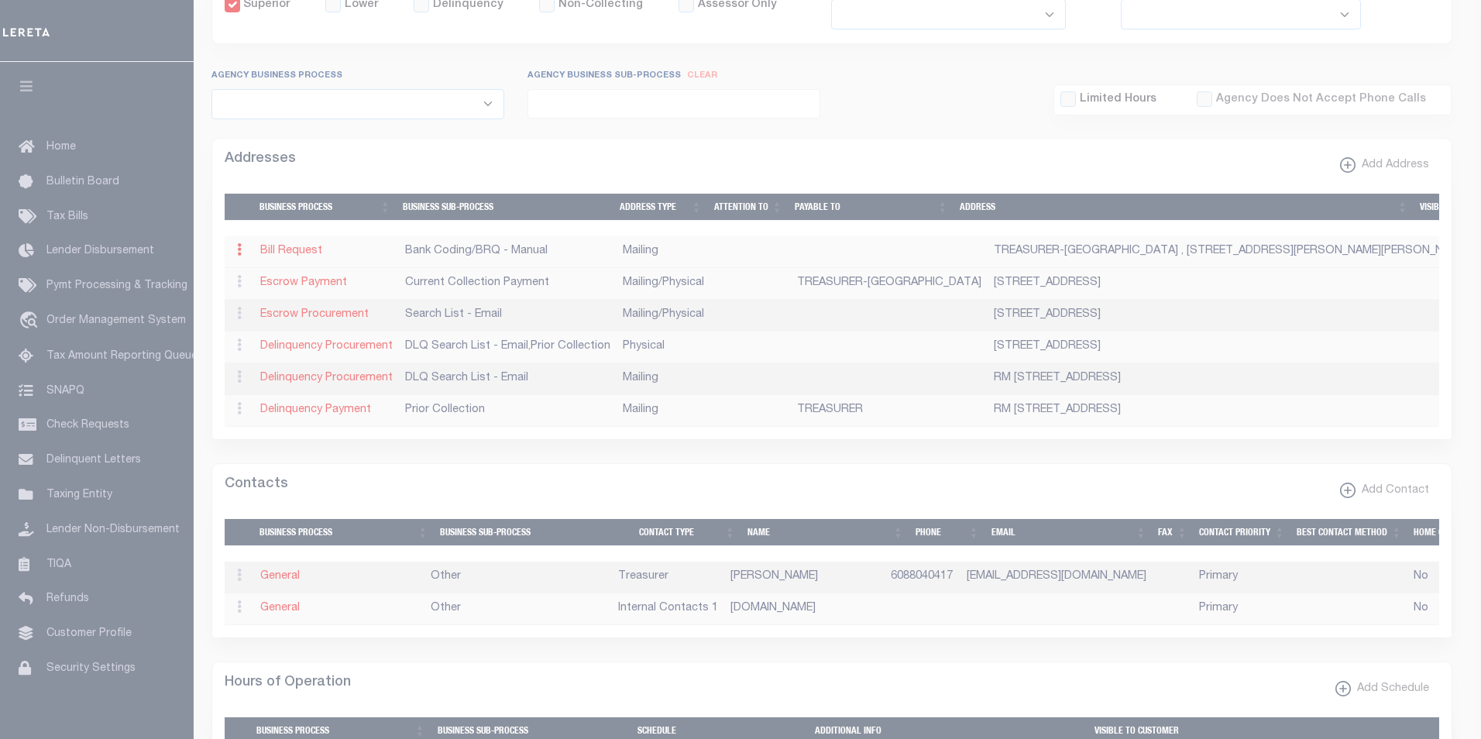
type input "TREASURER-BERGEN TOWN"
type input "N2453 PROKSCH COULEE RD"
type input "STODDARD"
select select "WI"
type input "54658"
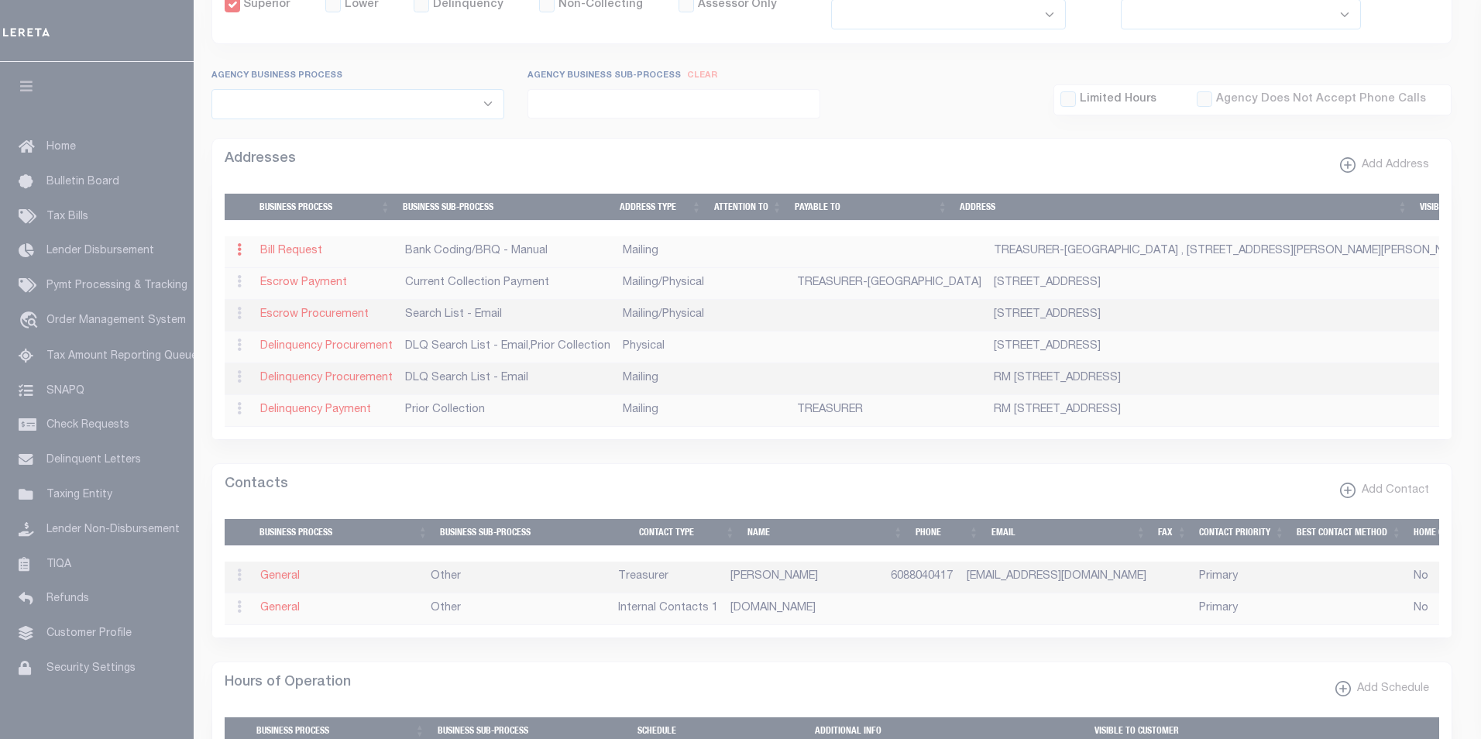
checkbox input "true"
select select "1"
select select "2"
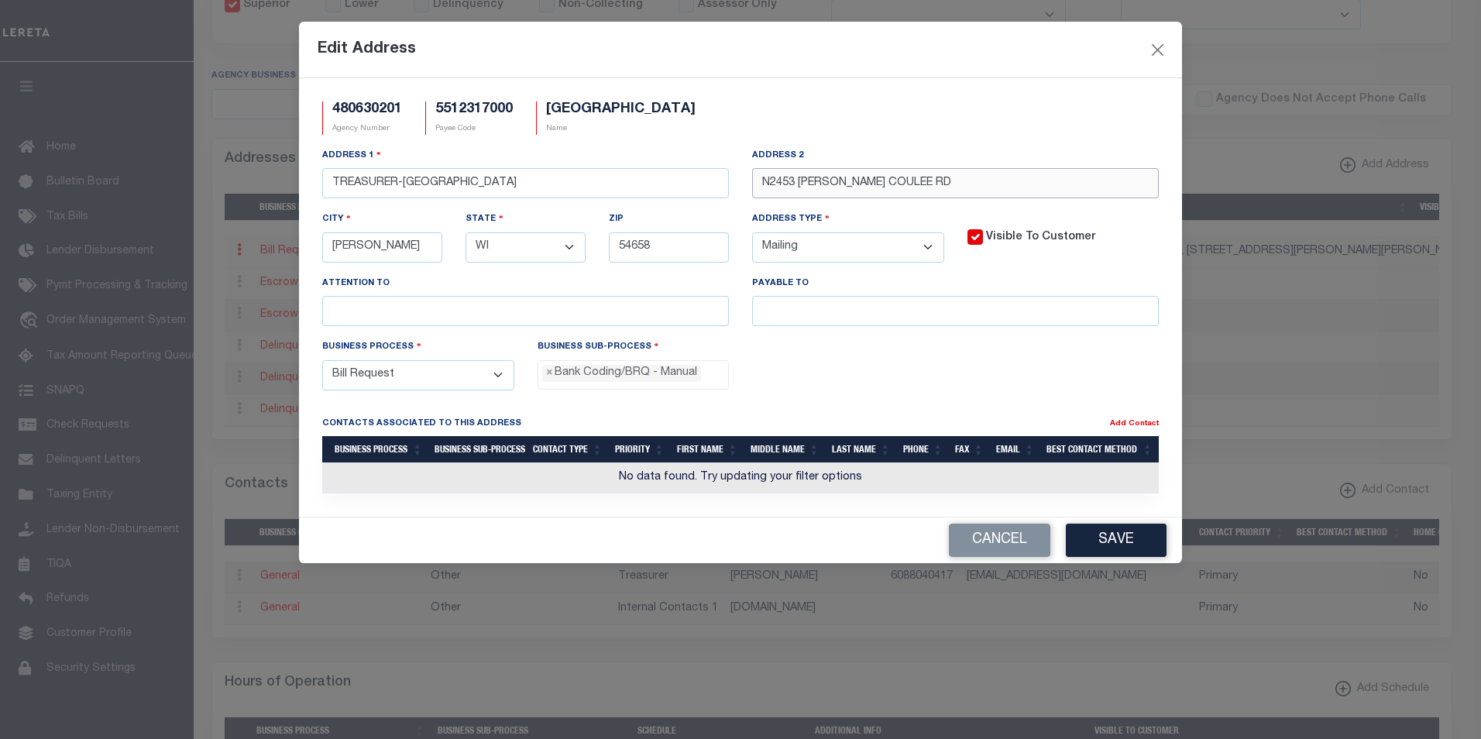
drag, startPoint x: 924, startPoint y: 185, endPoint x: 758, endPoint y: 184, distance: 165.7
click at [758, 184] on input "N2453 PROKSCH COULEE RD" at bounding box center [955, 183] width 407 height 30
paste input "3472 WOODBRIDGE CT"
type input "3472 WOODBRIDGE CT"
drag, startPoint x: 400, startPoint y: 245, endPoint x: 309, endPoint y: 245, distance: 91.4
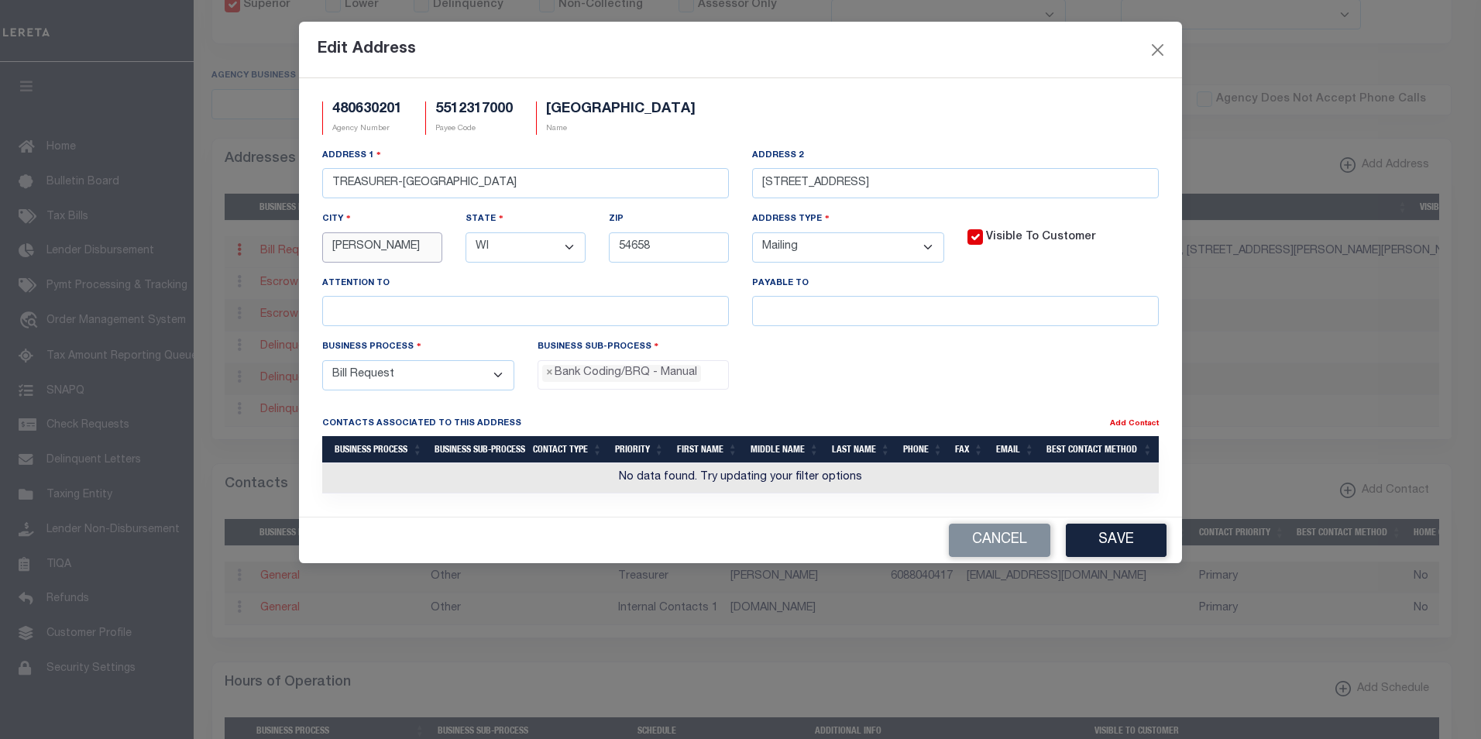
click at [309, 245] on div "480630201 Agency Number 5512317000 Payee Code BERGEN TOWN Name Address 1 TREASU…" at bounding box center [740, 297] width 883 height 438
paste input "LA CROSSE"
type input "LA CROSSE"
drag, startPoint x: 655, startPoint y: 251, endPoint x: 606, endPoint y: 245, distance: 49.1
click at [606, 245] on div "Zip 54658" at bounding box center [668, 243] width 143 height 64
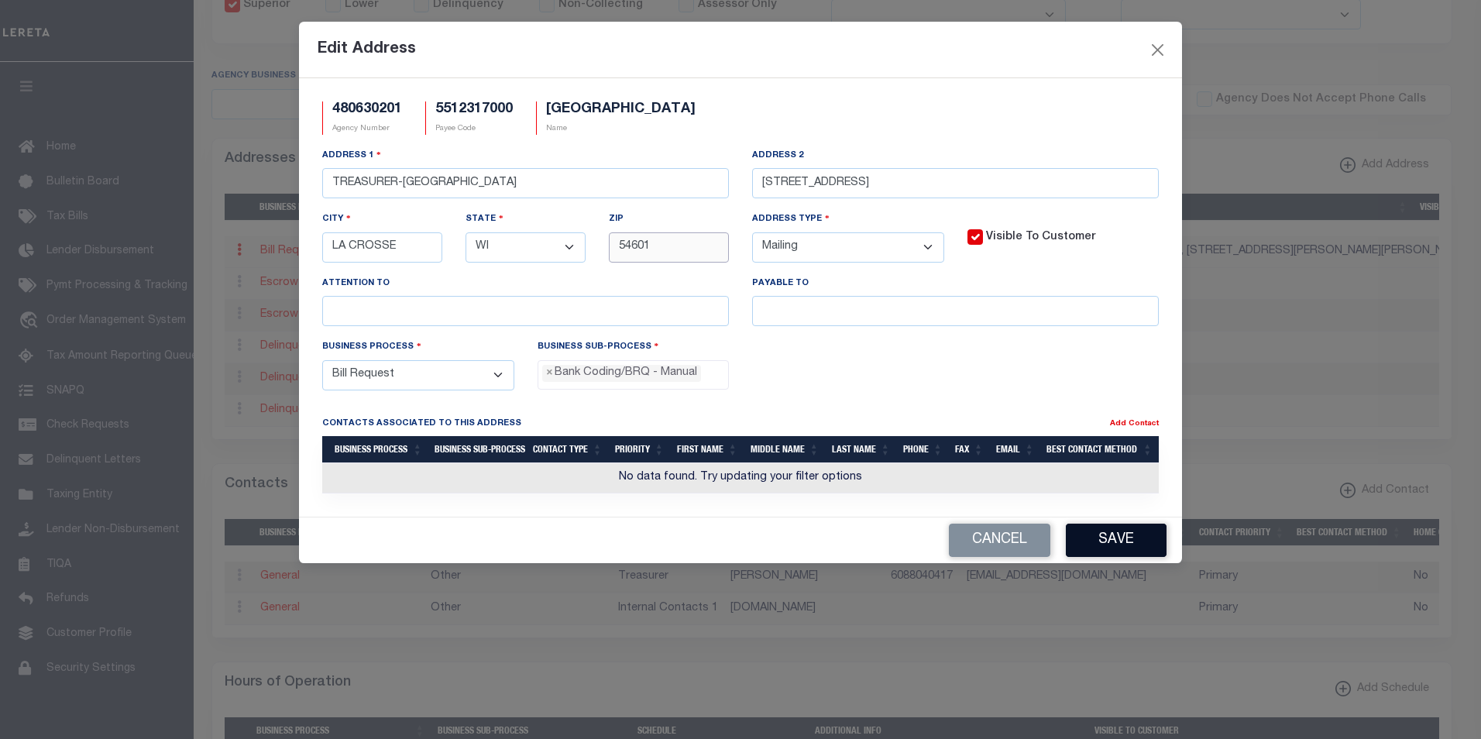
type input "54601"
click at [1131, 541] on button "Save" at bounding box center [1116, 539] width 101 height 33
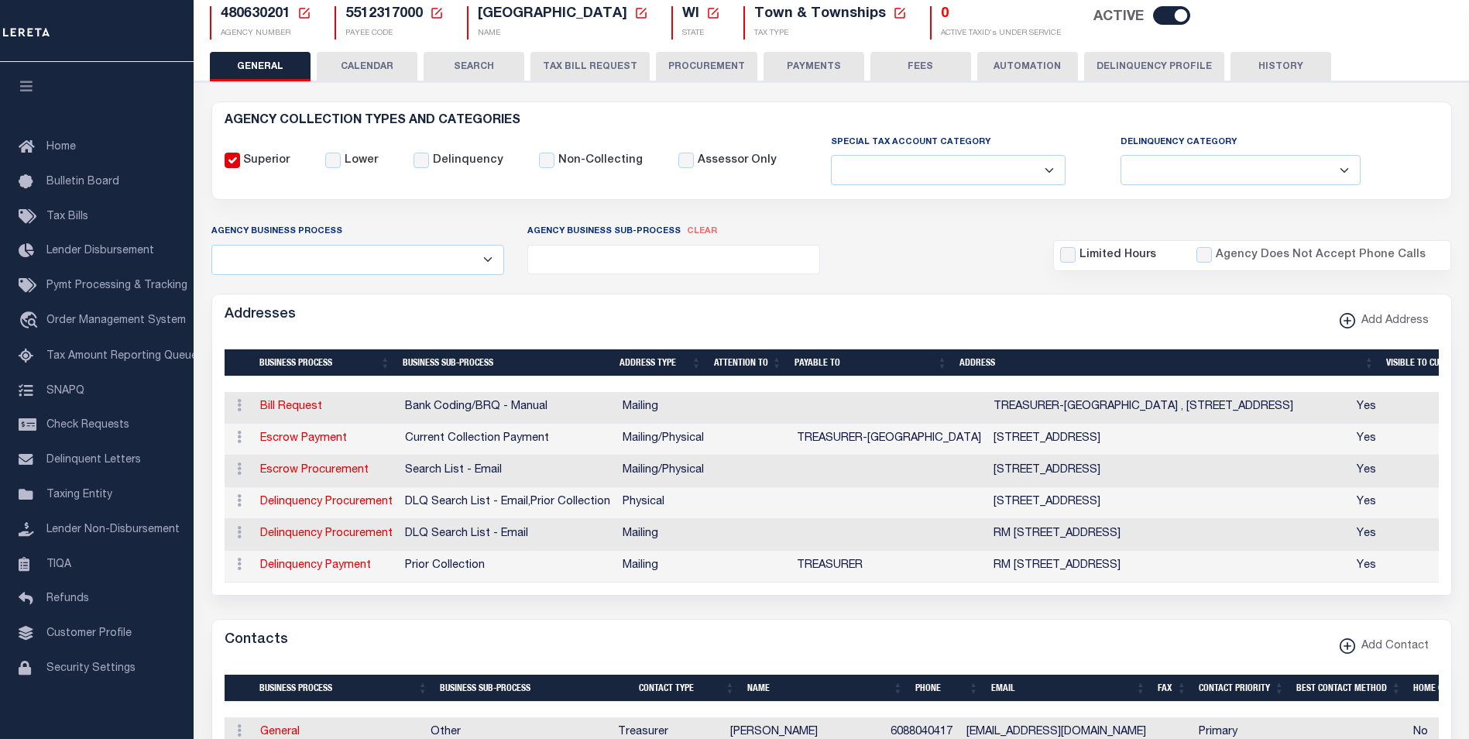
scroll to position [0, 0]
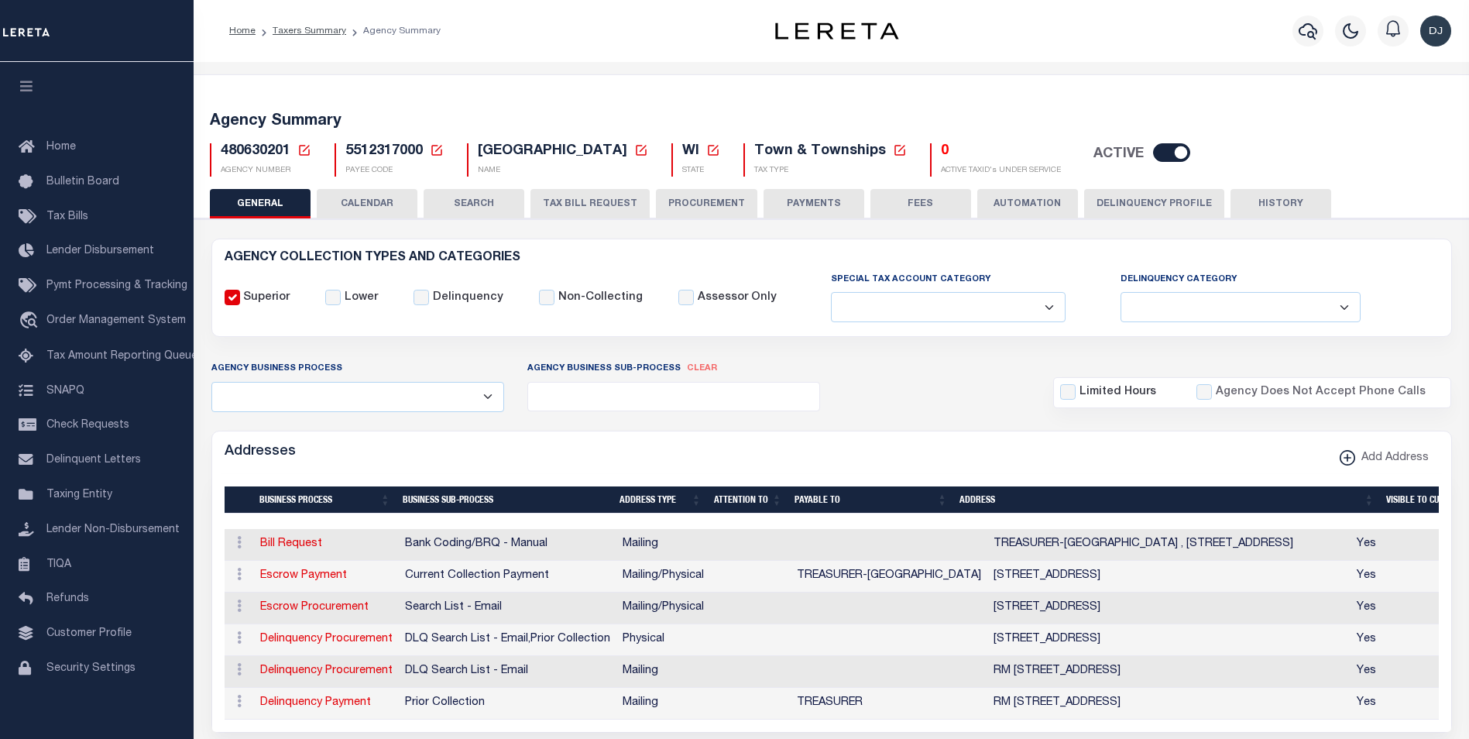
click at [1275, 197] on button "HISTORY" at bounding box center [1281, 203] width 101 height 29
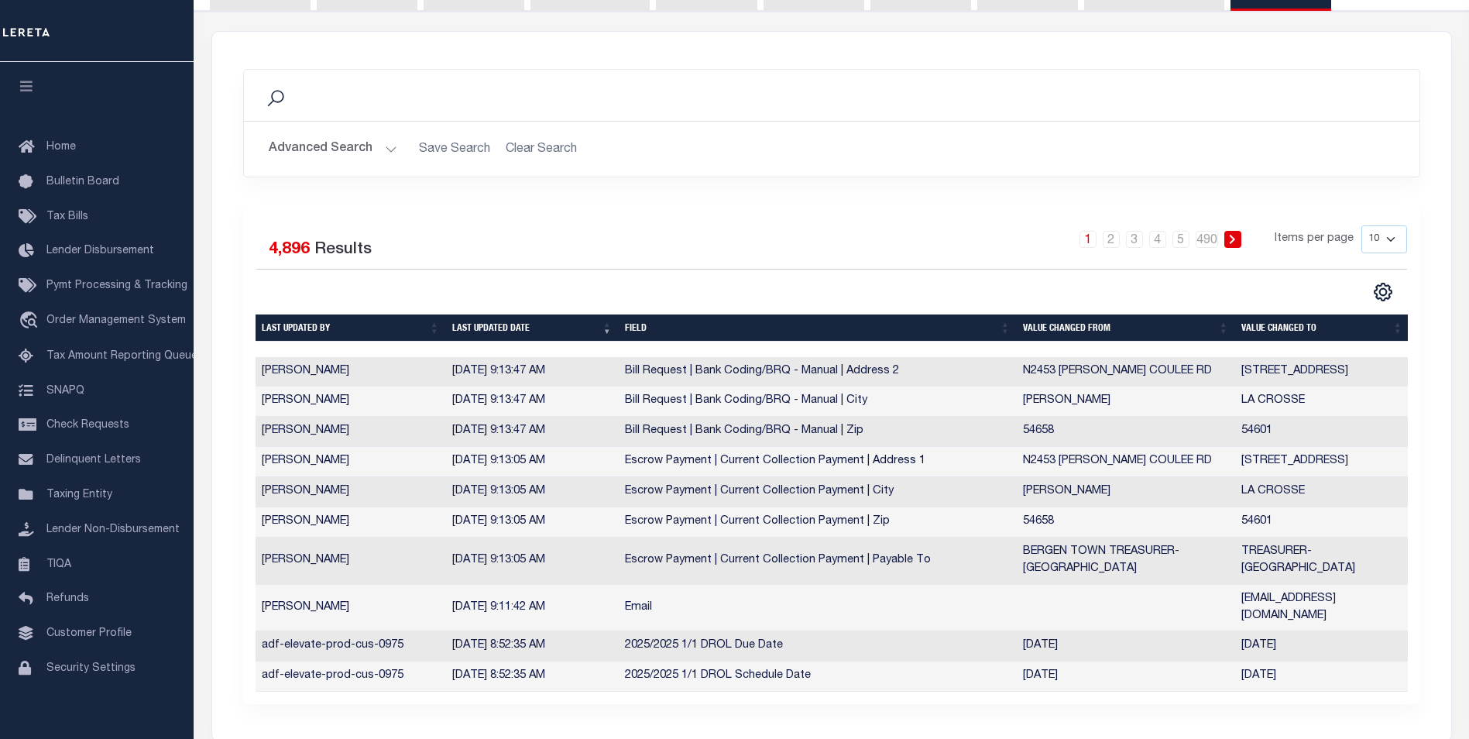
scroll to position [241, 0]
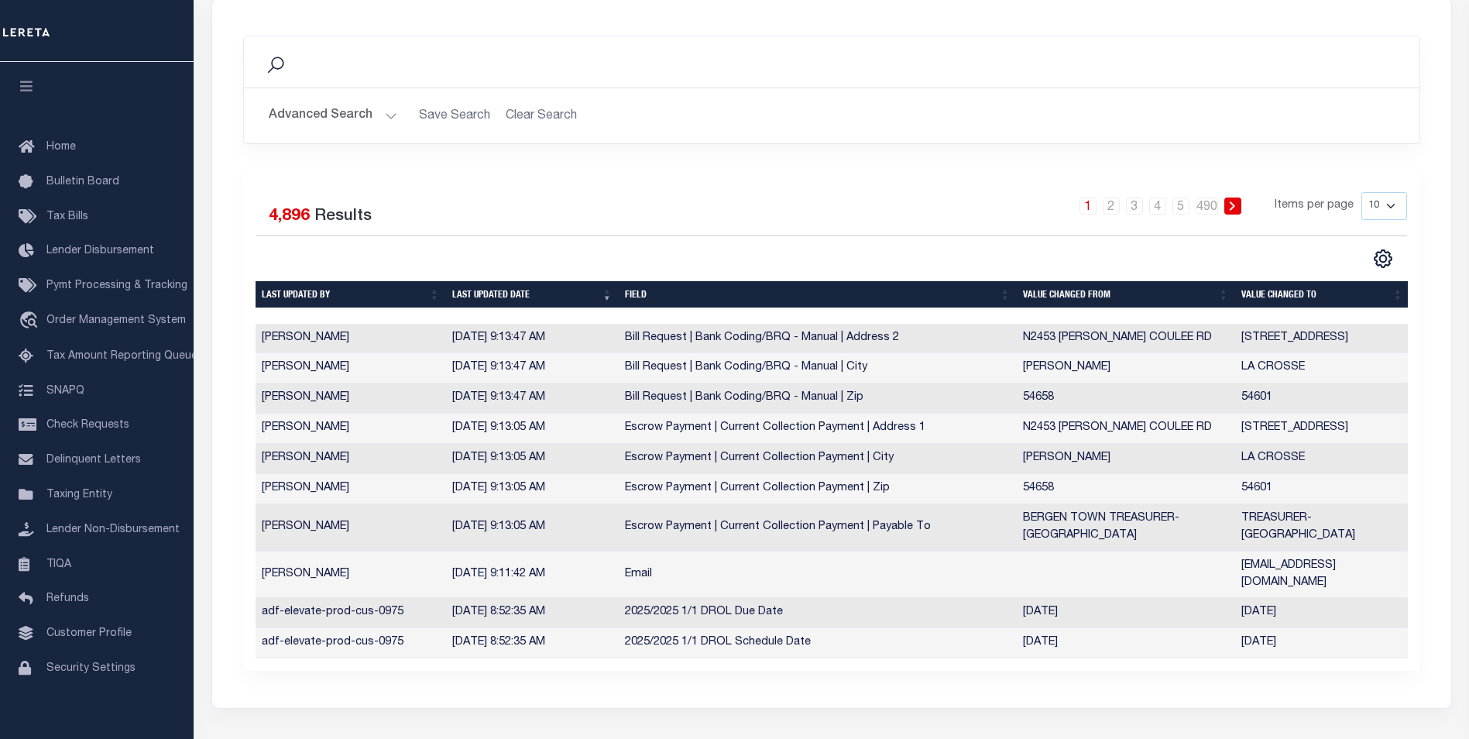
click at [351, 118] on button "Advanced Search" at bounding box center [333, 116] width 129 height 30
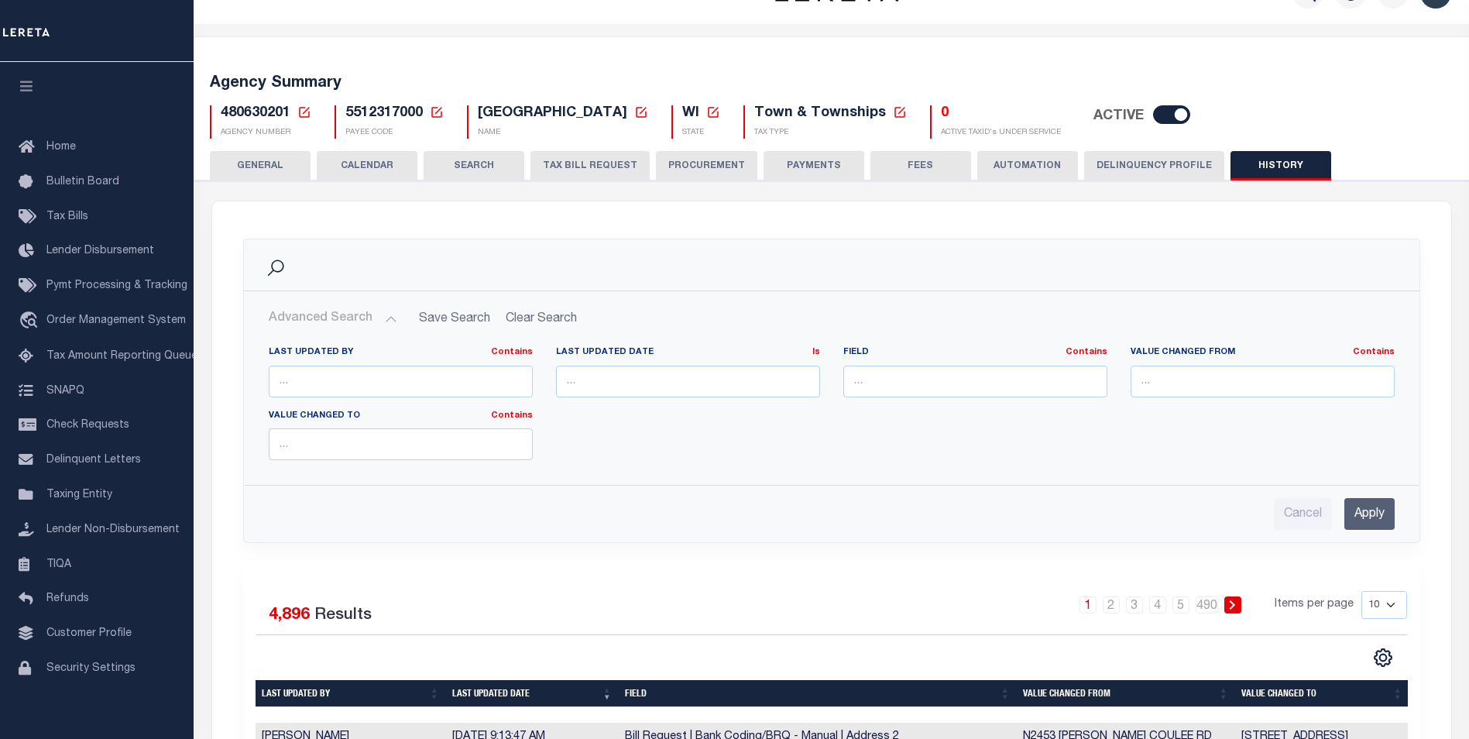
scroll to position [0, 0]
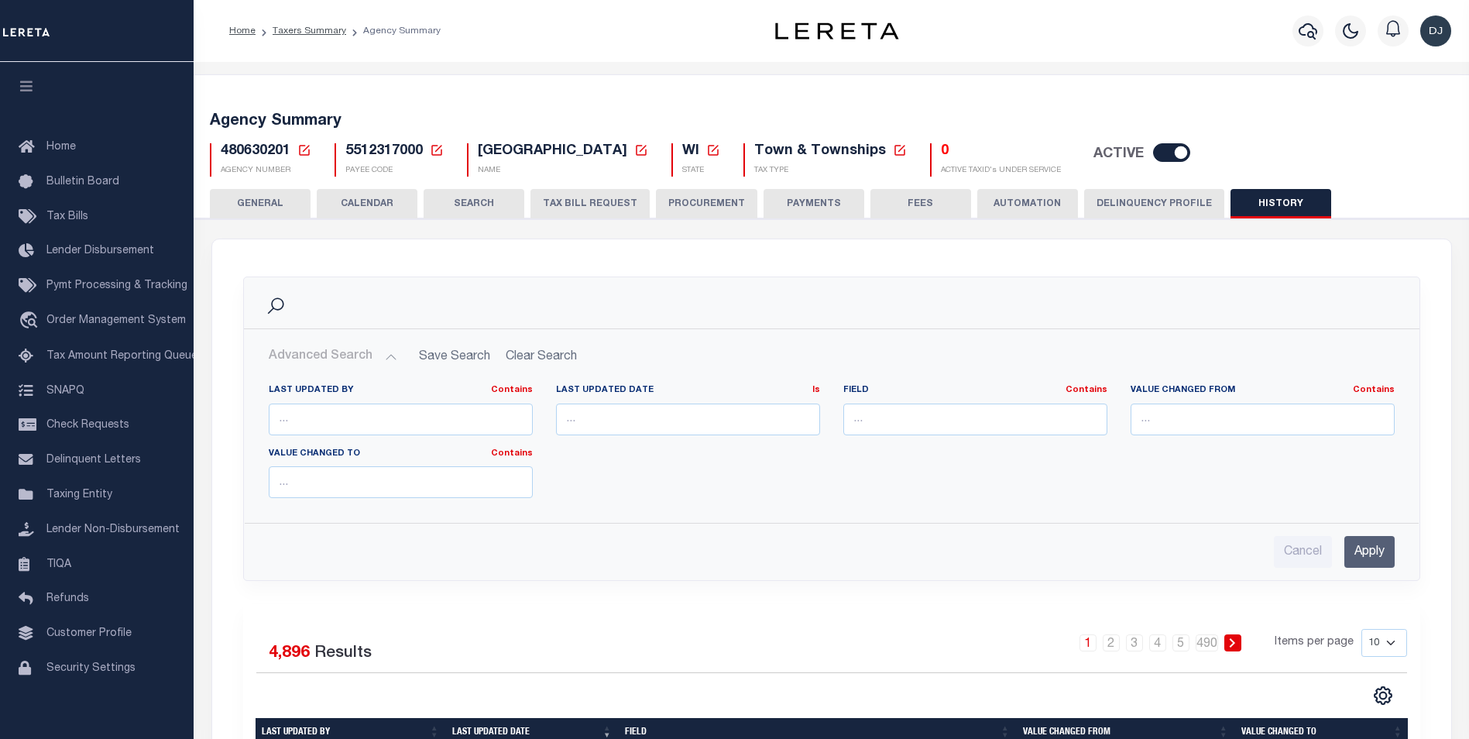
click at [266, 207] on button "GENERAL" at bounding box center [260, 203] width 101 height 29
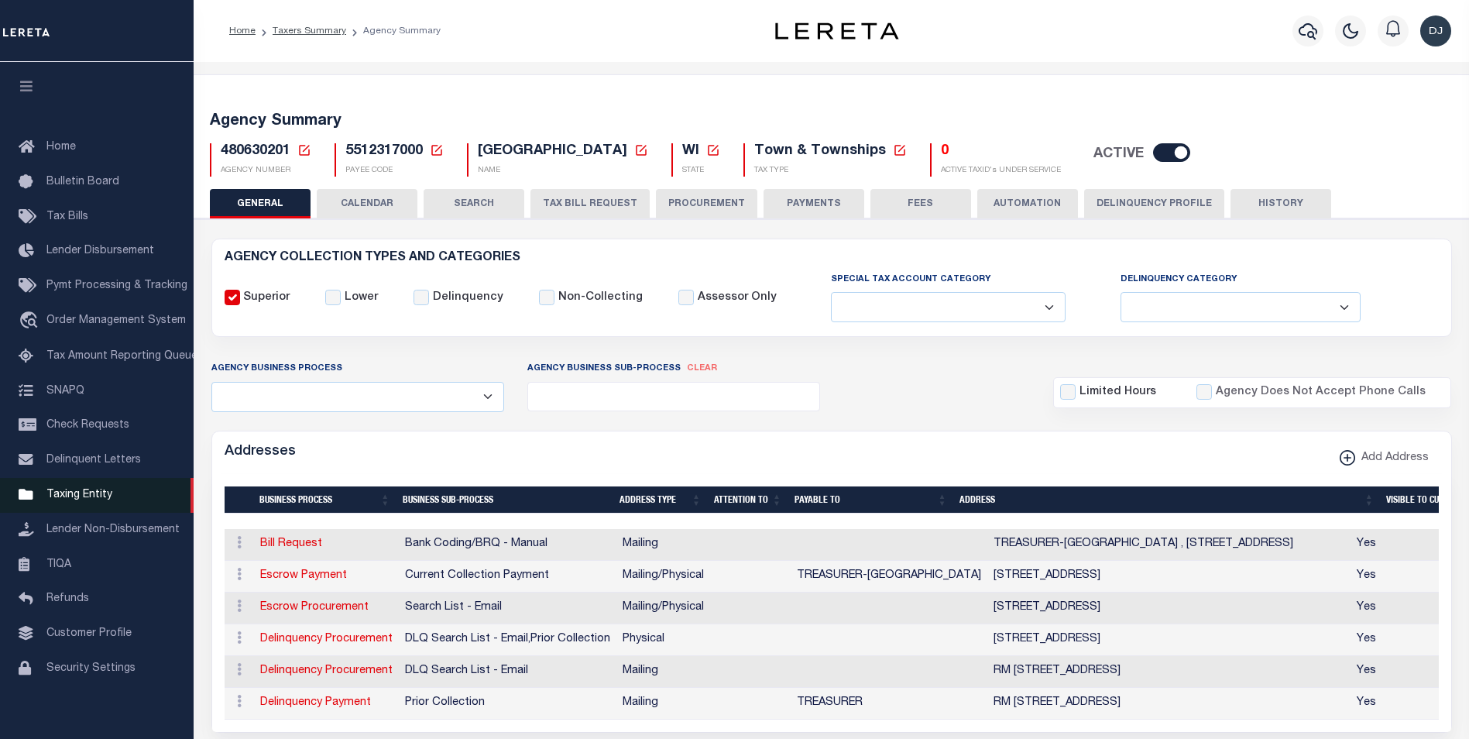
click at [79, 500] on span "Taxing Entity" at bounding box center [79, 494] width 66 height 11
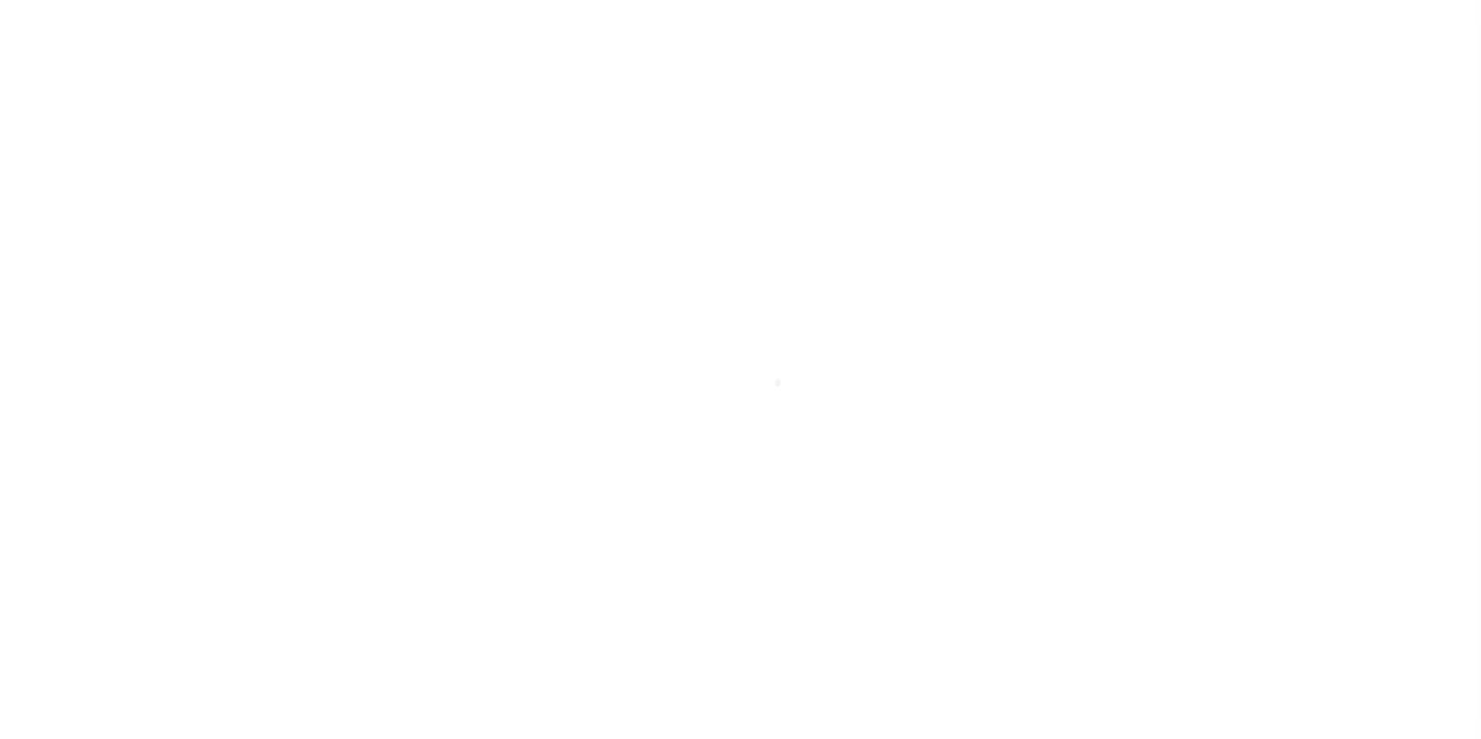
scroll to position [15, 0]
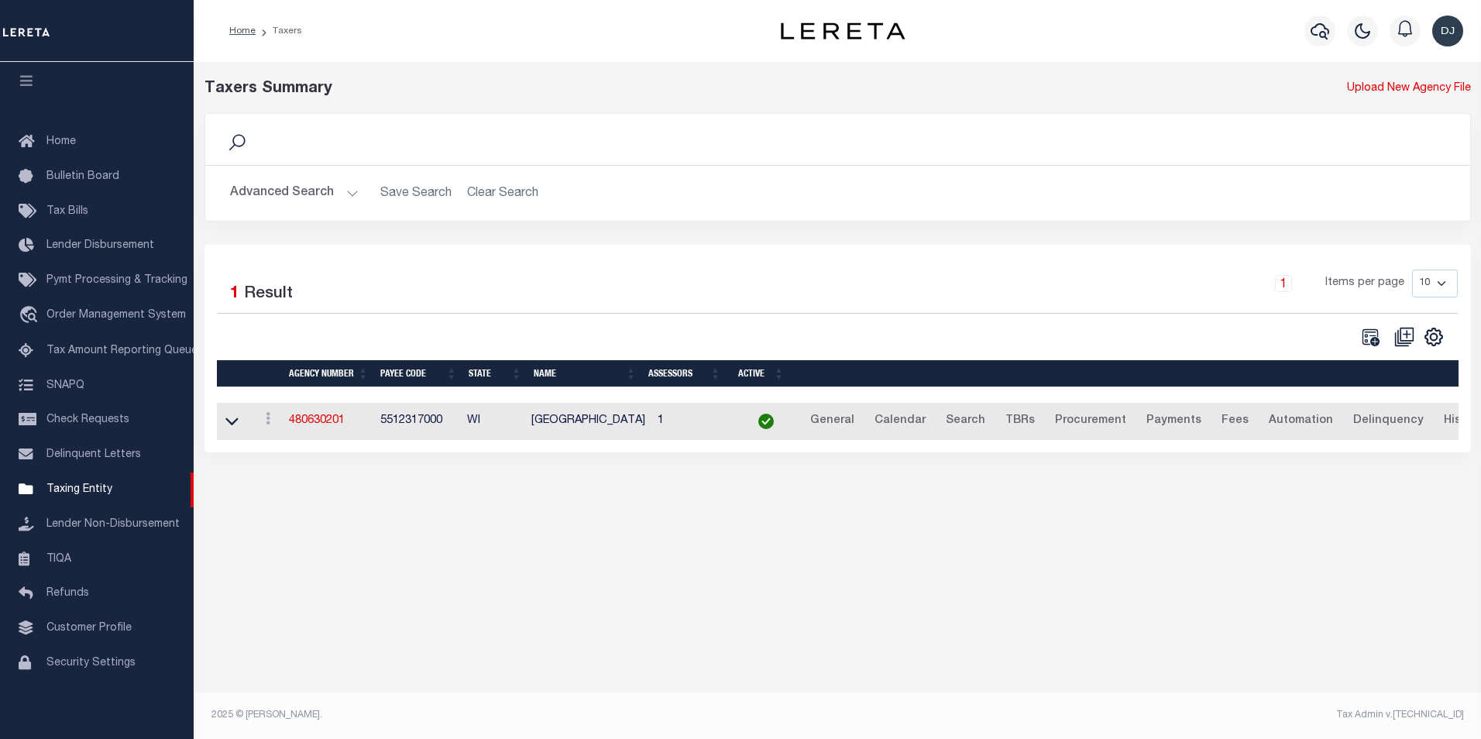
click at [346, 193] on button "Advanced Search" at bounding box center [294, 193] width 129 height 30
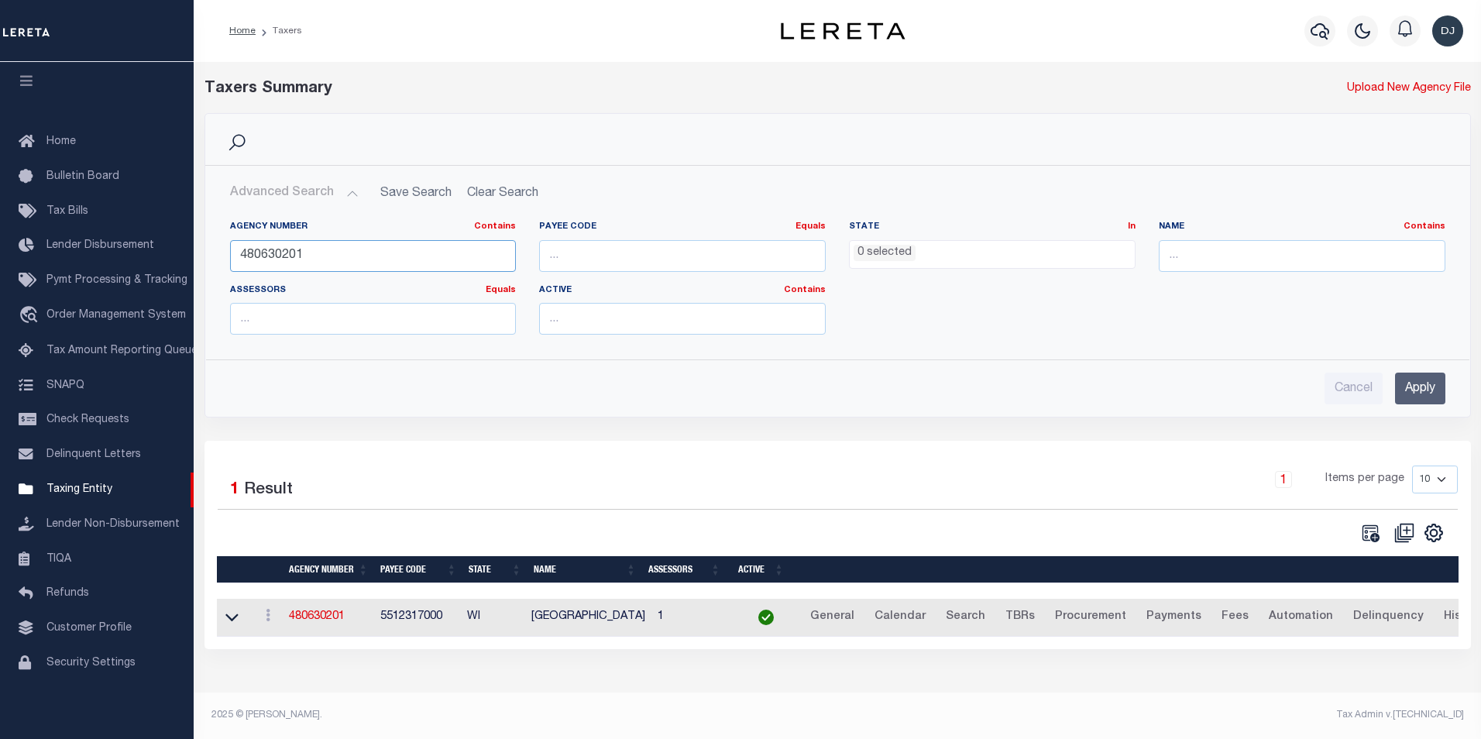
drag, startPoint x: 303, startPoint y: 253, endPoint x: 286, endPoint y: 253, distance: 17.0
click at [286, 253] on input "480630201" at bounding box center [373, 256] width 287 height 32
click at [1431, 394] on input "Apply" at bounding box center [1420, 388] width 50 height 32
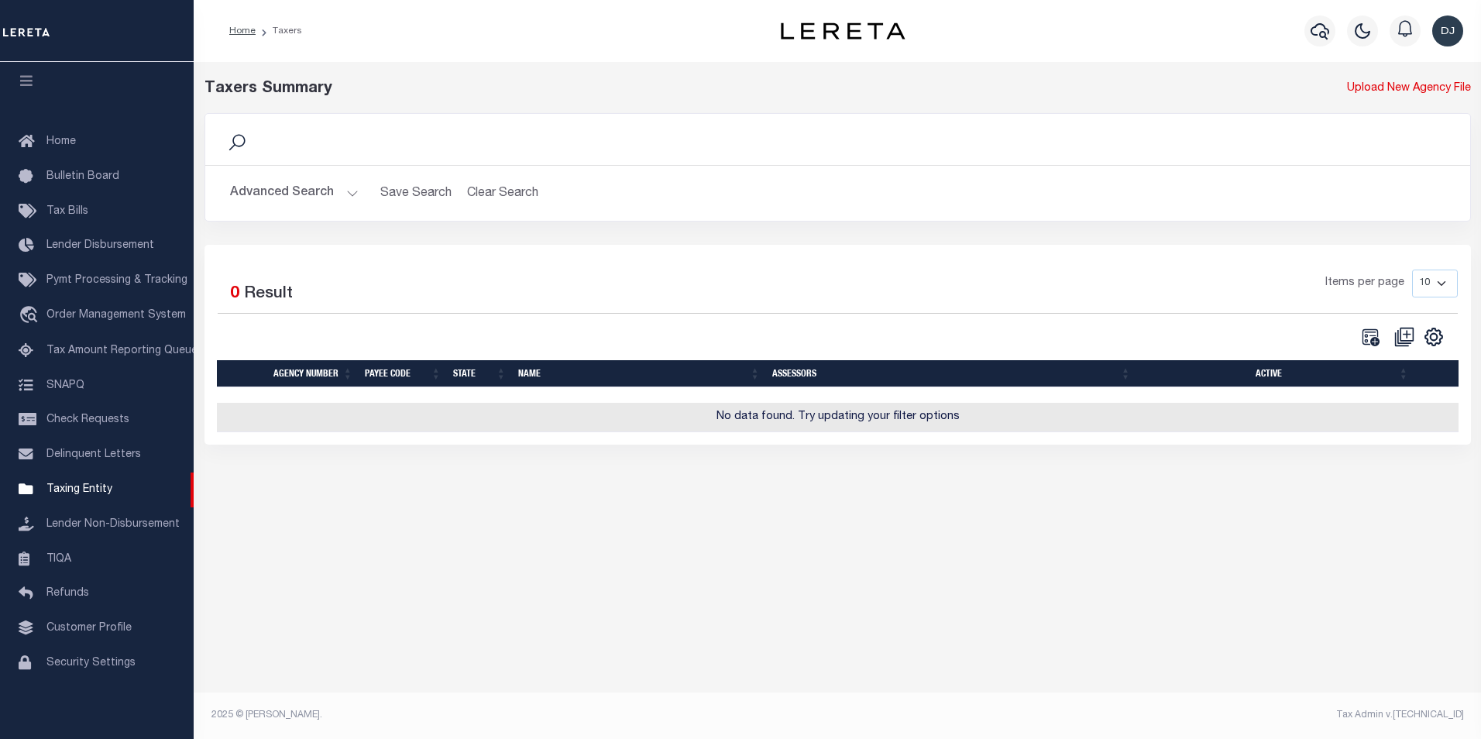
click at [353, 191] on button "Advanced Search" at bounding box center [294, 193] width 129 height 30
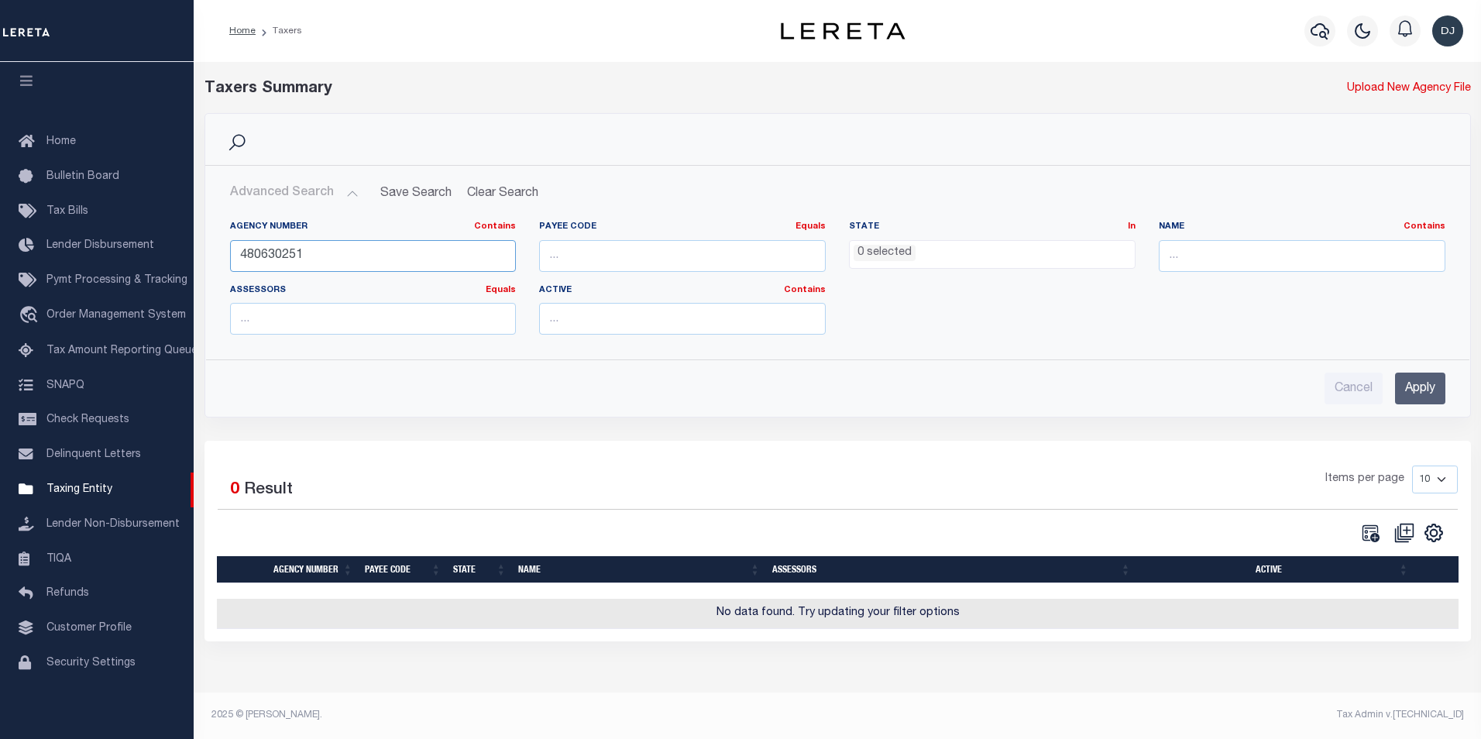
drag, startPoint x: 275, startPoint y: 256, endPoint x: 302, endPoint y: 256, distance: 27.1
click at [302, 256] on input "480630251" at bounding box center [373, 256] width 287 height 32
click at [1415, 393] on input "Apply" at bounding box center [1420, 388] width 50 height 32
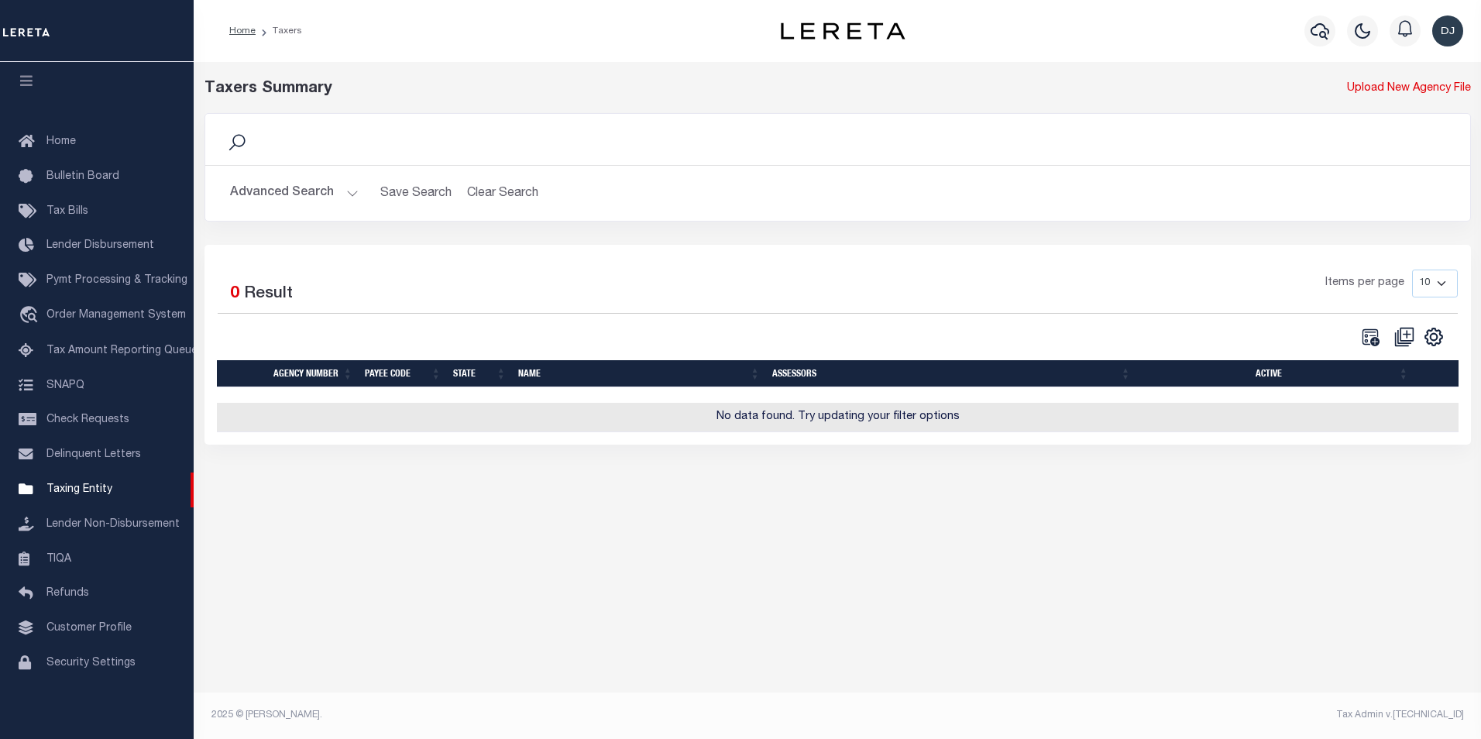
click at [351, 193] on button "Advanced Search" at bounding box center [294, 193] width 129 height 30
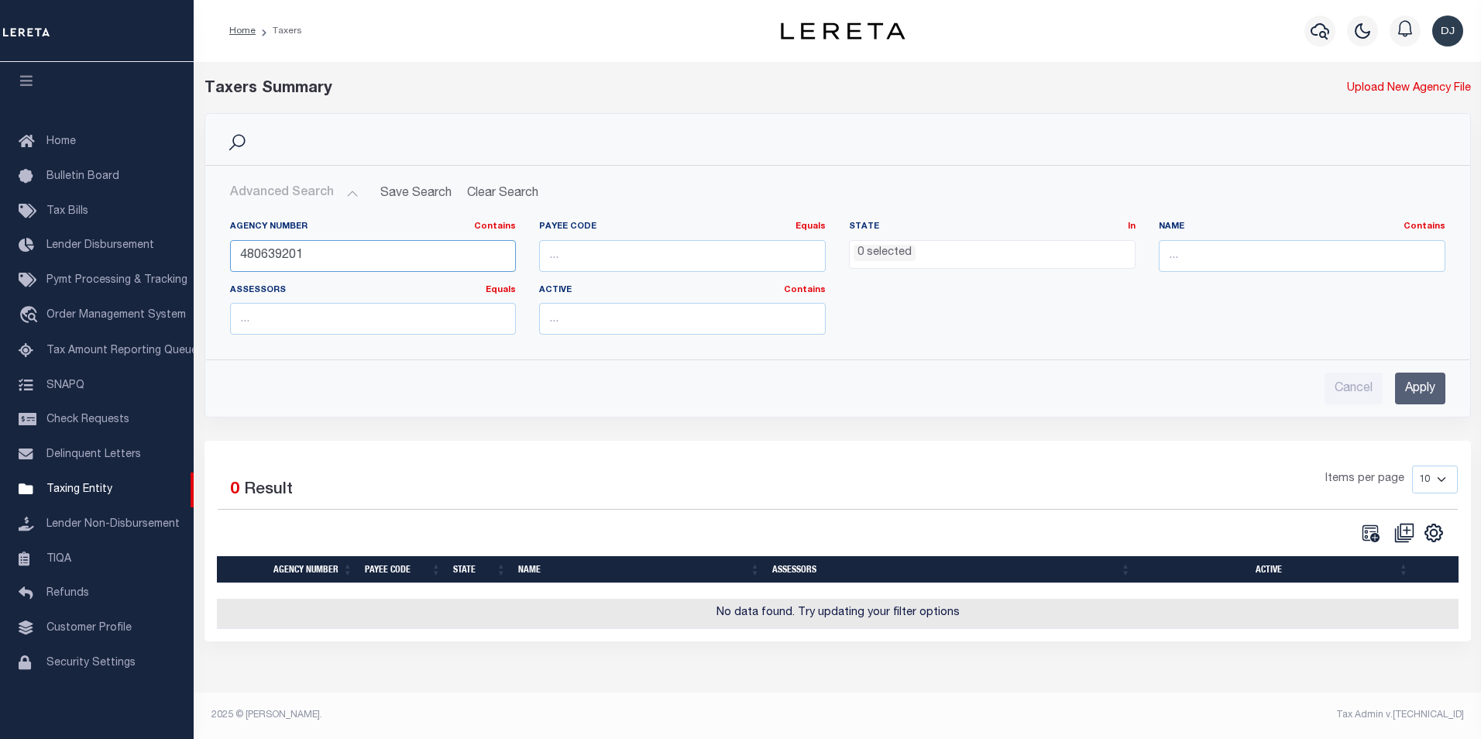
drag, startPoint x: 304, startPoint y: 261, endPoint x: 236, endPoint y: 256, distance: 67.5
click at [236, 256] on input "480639201" at bounding box center [373, 256] width 287 height 32
type input "480635201"
click at [1427, 390] on input "Apply" at bounding box center [1420, 388] width 50 height 32
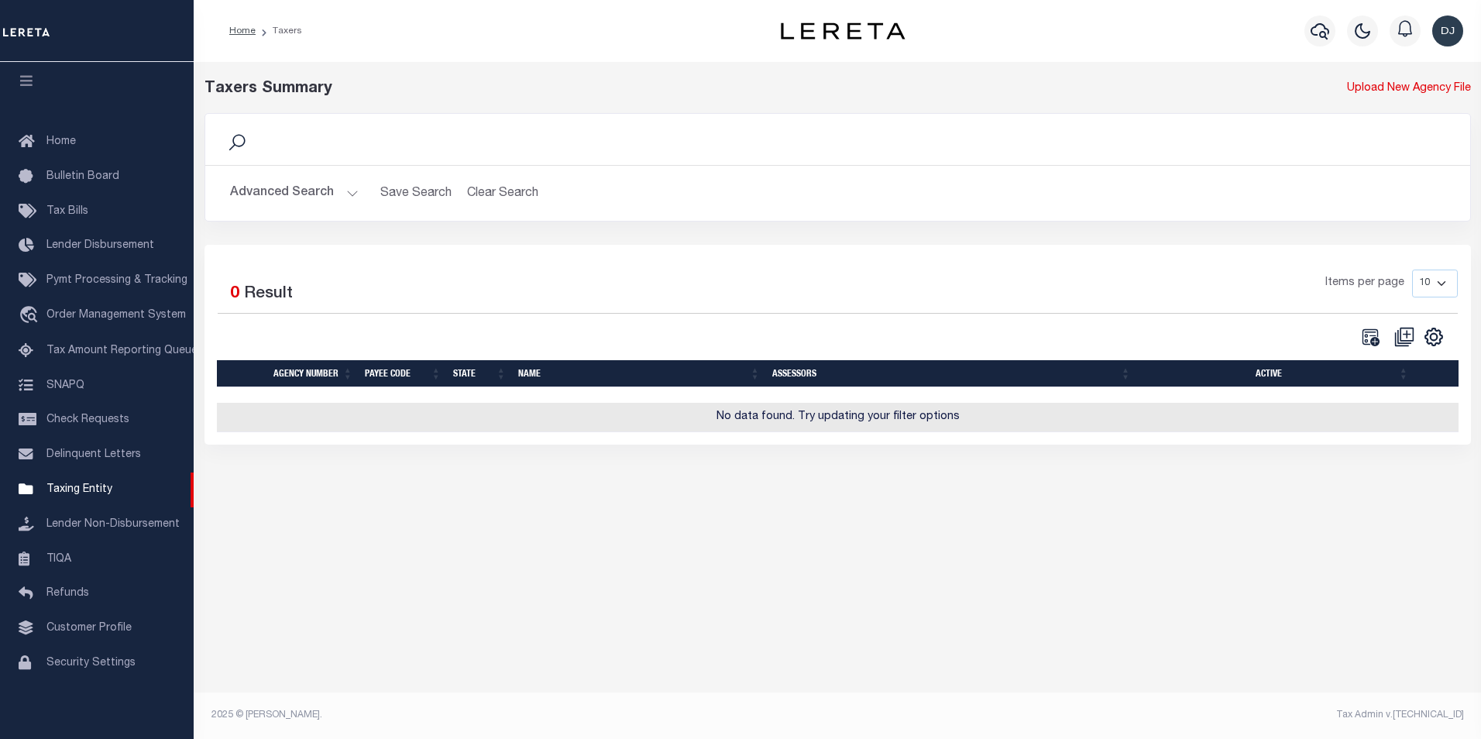
click at [1448, 29] on img "button" at bounding box center [1447, 30] width 31 height 31
click at [1376, 107] on span "Sign out" at bounding box center [1386, 110] width 44 height 11
